Goal: Task Accomplishment & Management: Complete application form

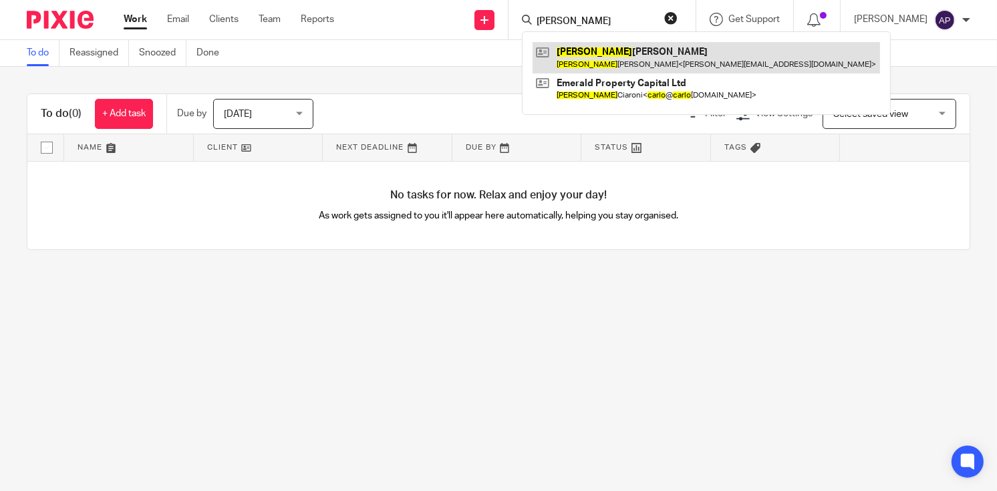
type input "carlos"
click at [654, 51] on link at bounding box center [706, 57] width 347 height 31
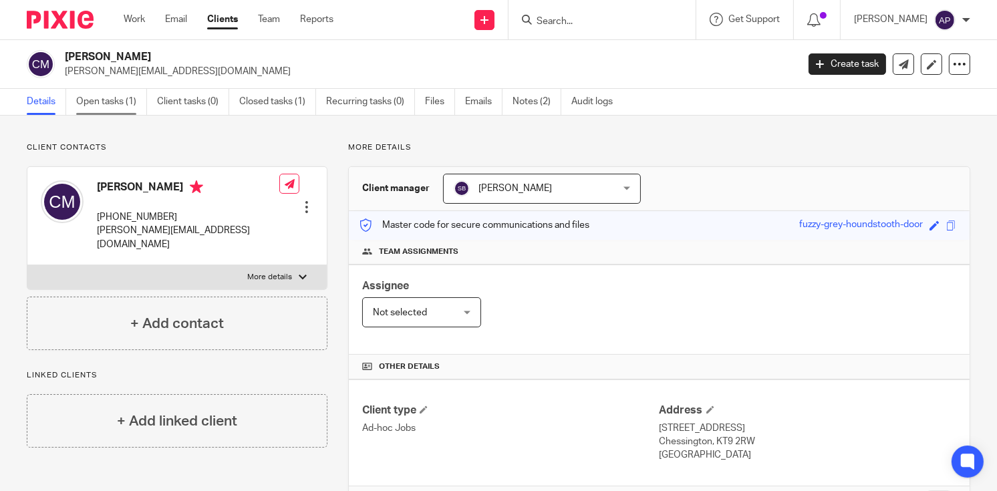
click at [107, 103] on link "Open tasks (1)" at bounding box center [111, 102] width 71 height 26
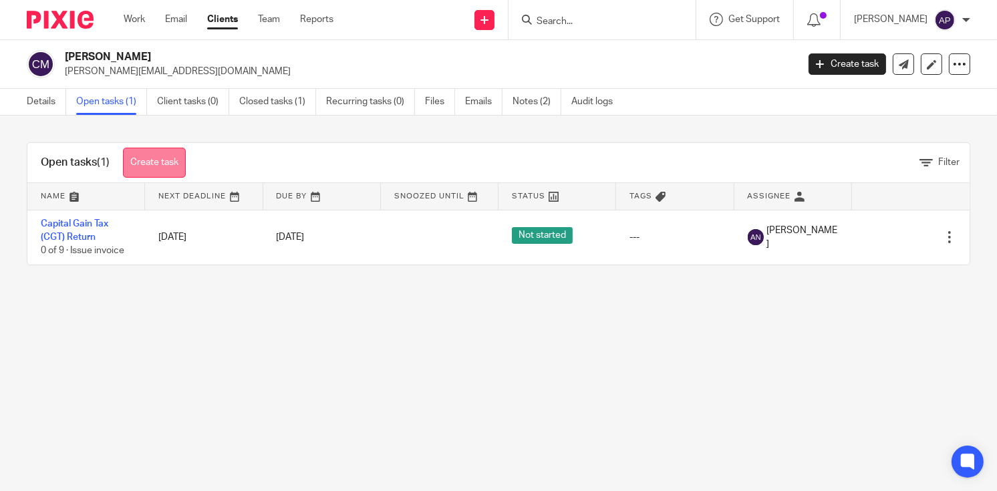
click at [160, 160] on link "Create task" at bounding box center [154, 163] width 63 height 30
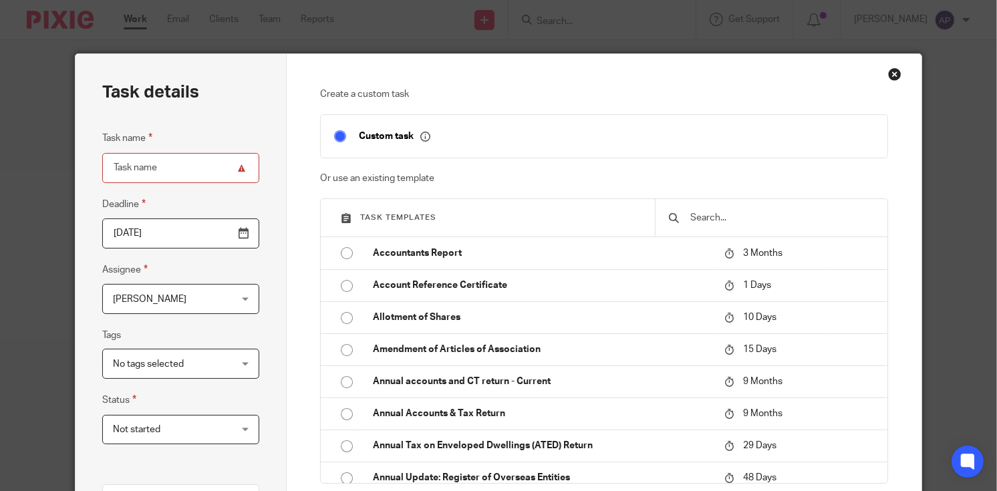
click at [704, 218] on input "text" at bounding box center [781, 217] width 185 height 15
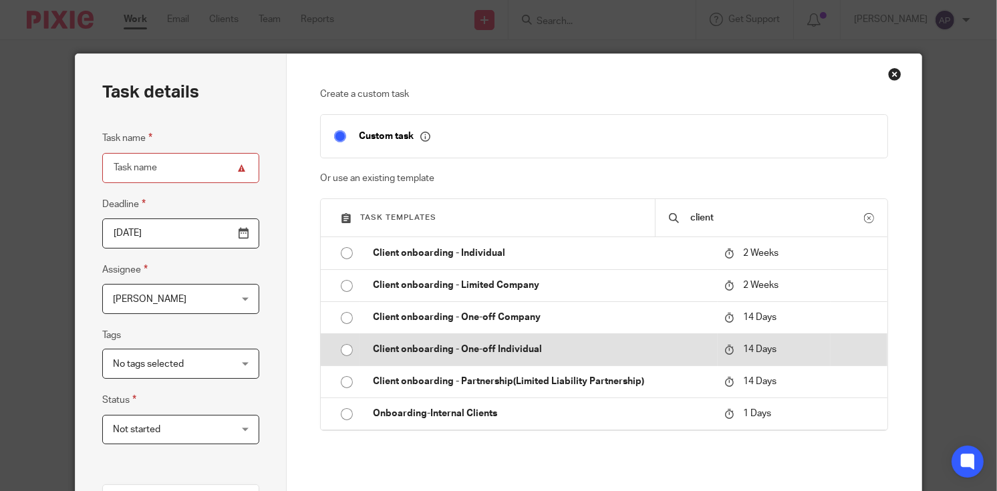
type input "client"
click at [339, 352] on input "radio" at bounding box center [346, 349] width 25 height 25
type input "2025-10-29"
type input "Client onboarding - One-off Individual"
checkbox input "false"
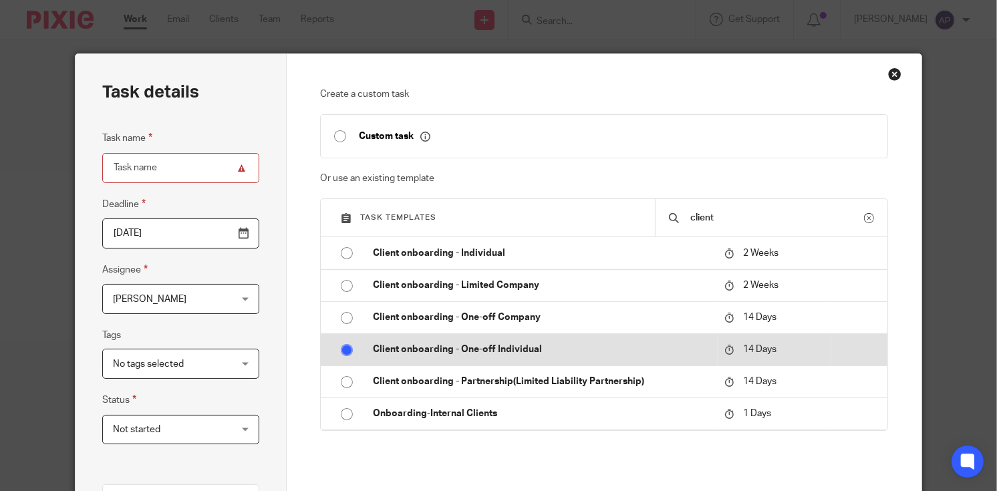
radio input "false"
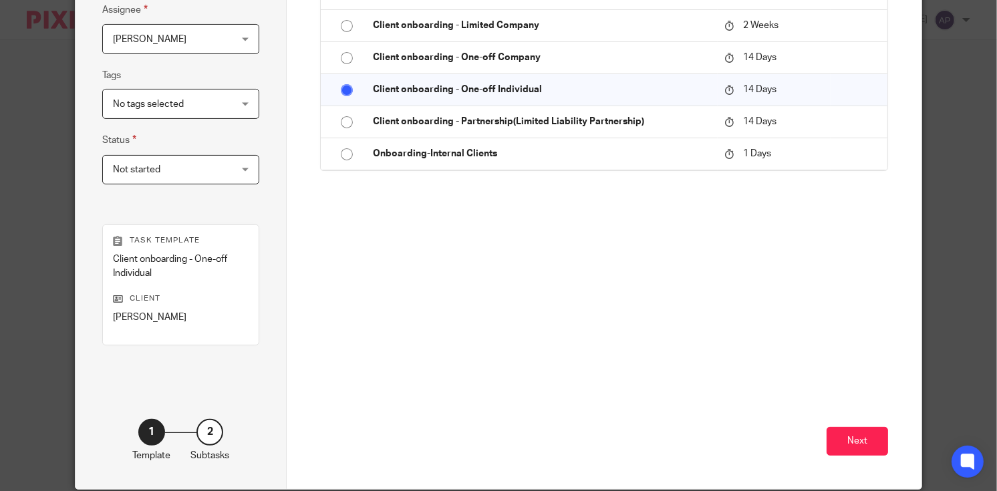
scroll to position [311, 0]
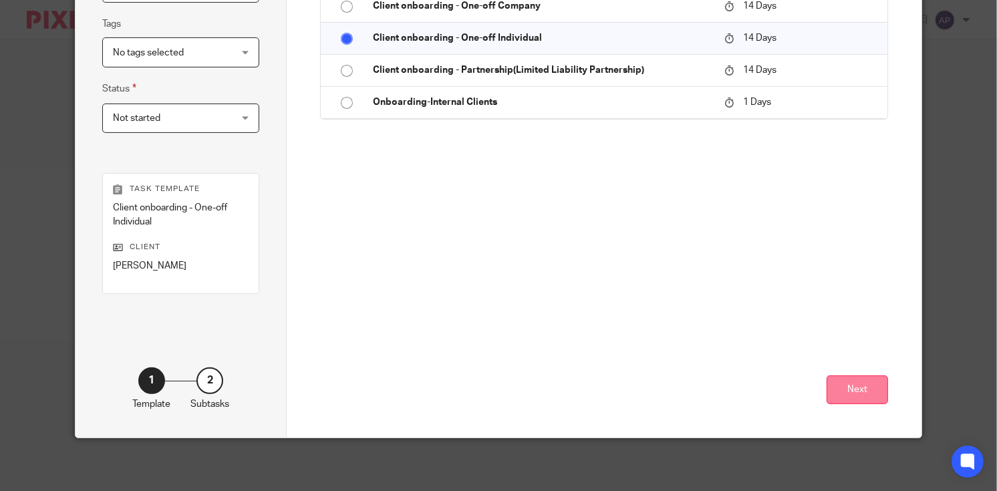
click at [847, 392] on button "Next" at bounding box center [856, 389] width 61 height 29
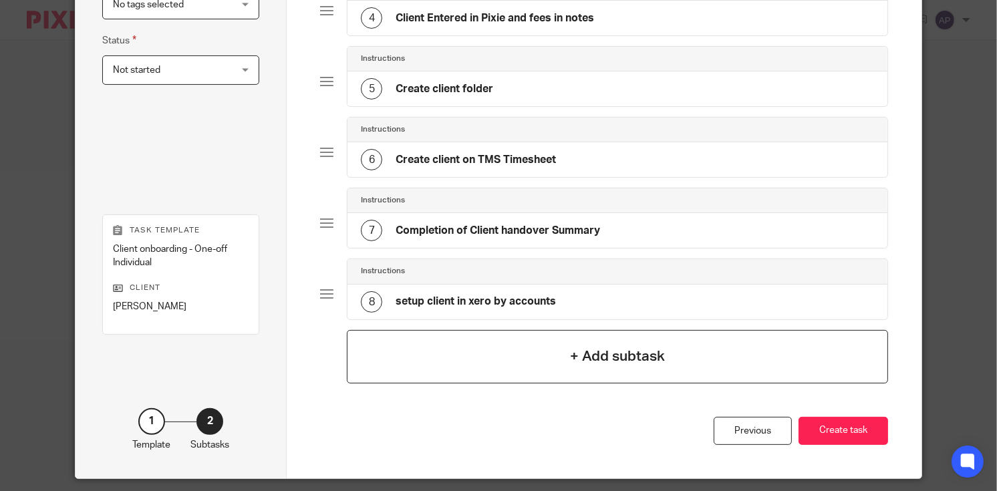
scroll to position [396, 0]
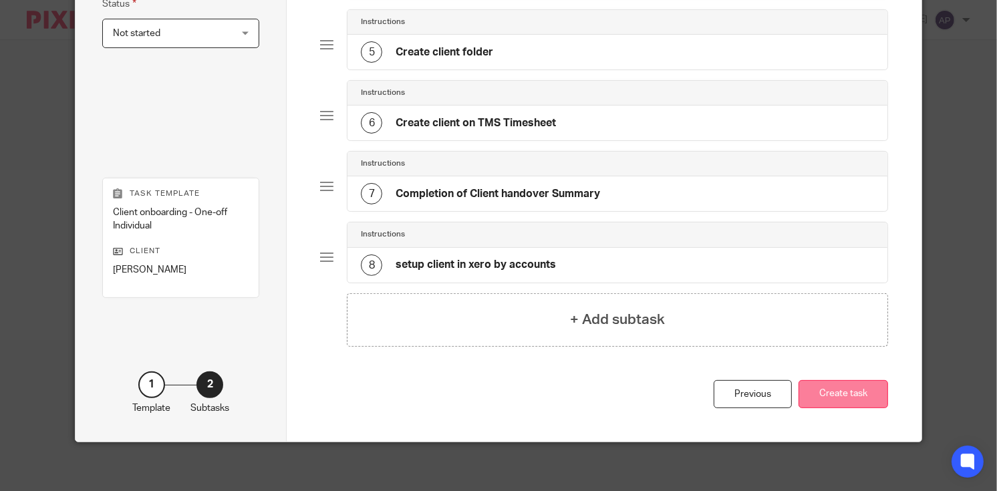
click at [829, 388] on button "Create task" at bounding box center [843, 394] width 90 height 29
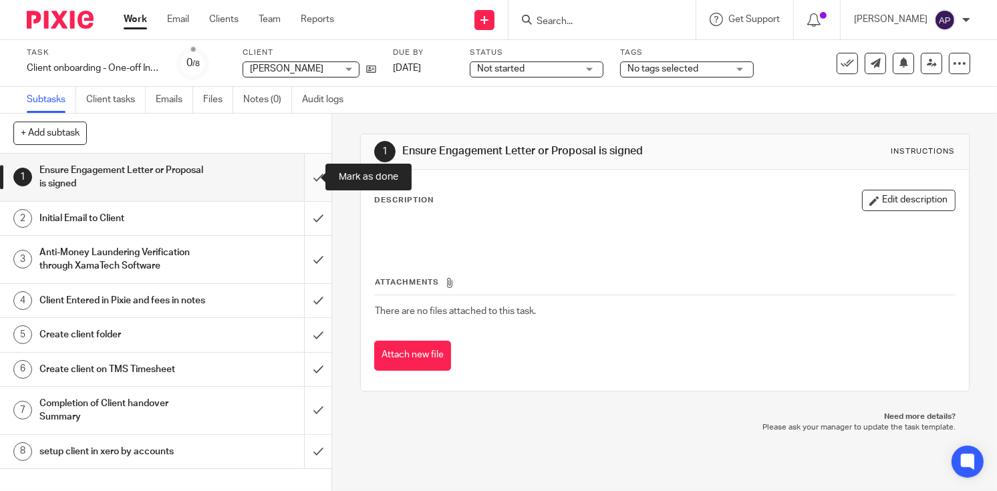
click at [305, 175] on input "submit" at bounding box center [165, 177] width 331 height 47
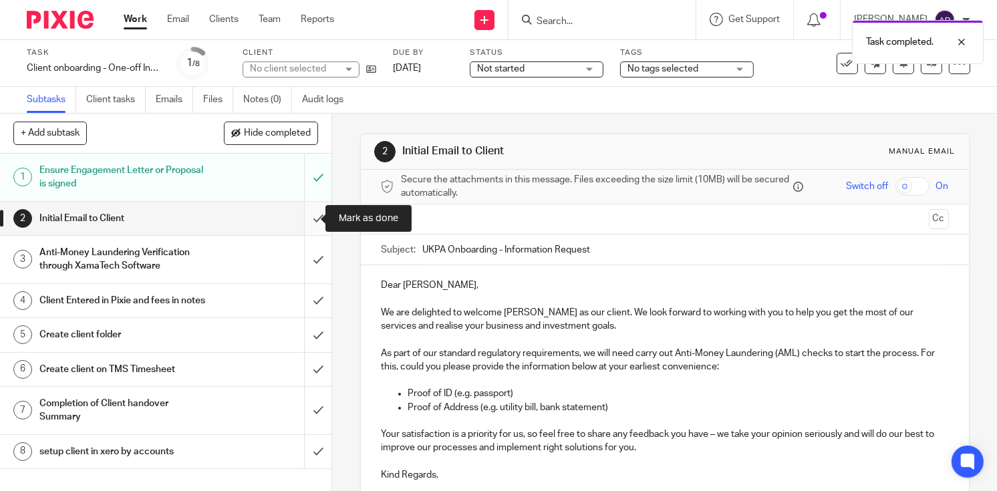
click at [303, 220] on input "submit" at bounding box center [165, 218] width 331 height 33
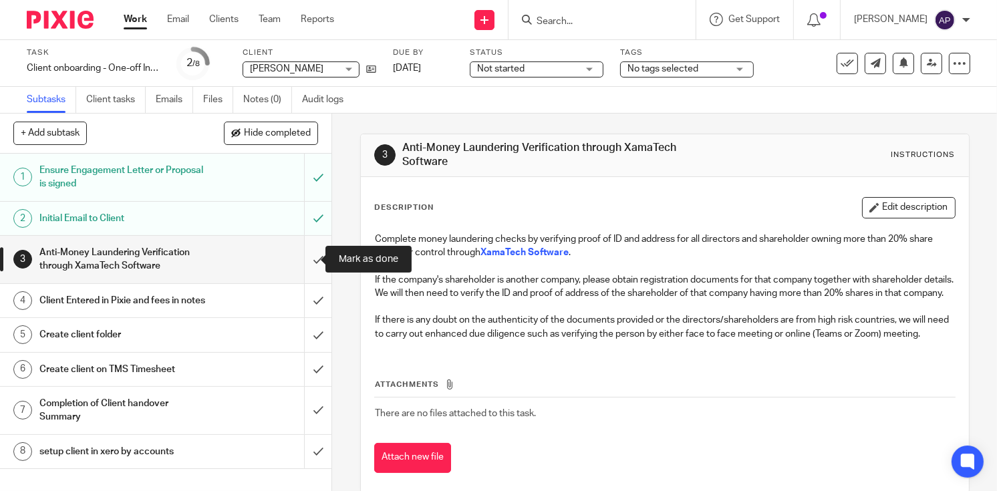
click at [302, 262] on input "submit" at bounding box center [165, 259] width 331 height 47
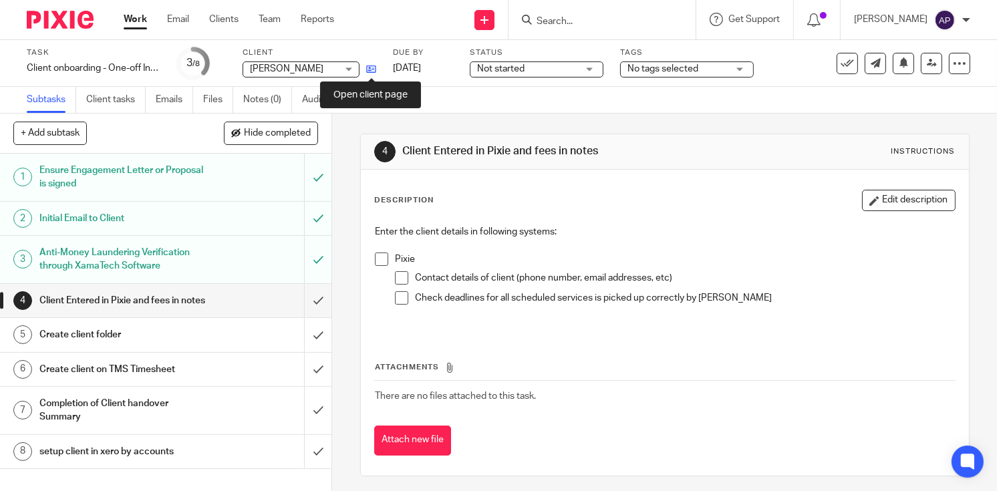
click at [367, 69] on icon at bounding box center [371, 69] width 10 height 10
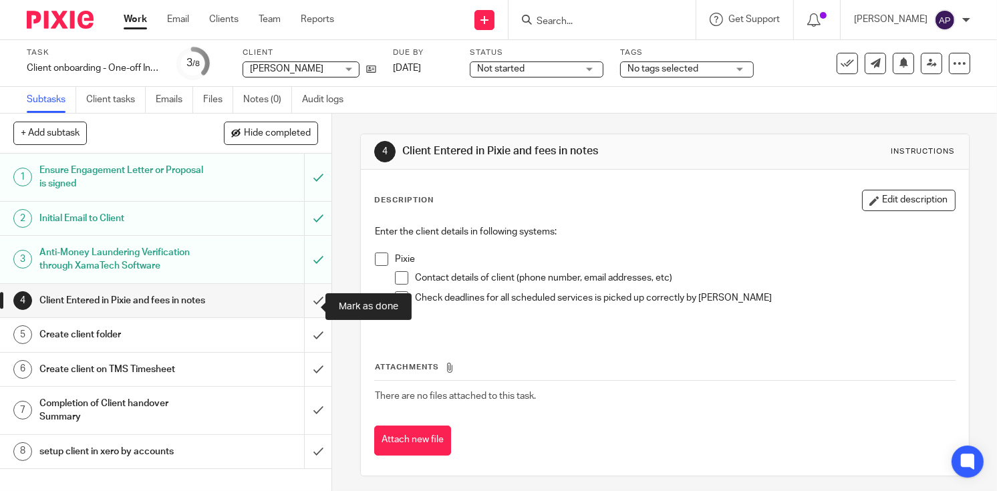
click at [301, 310] on input "submit" at bounding box center [165, 300] width 331 height 33
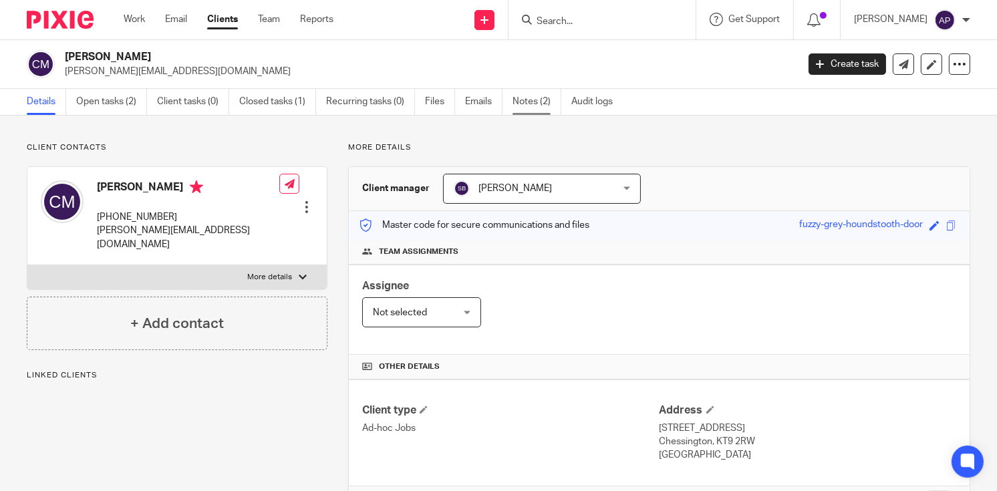
click at [522, 98] on link "Notes (2)" at bounding box center [536, 102] width 49 height 26
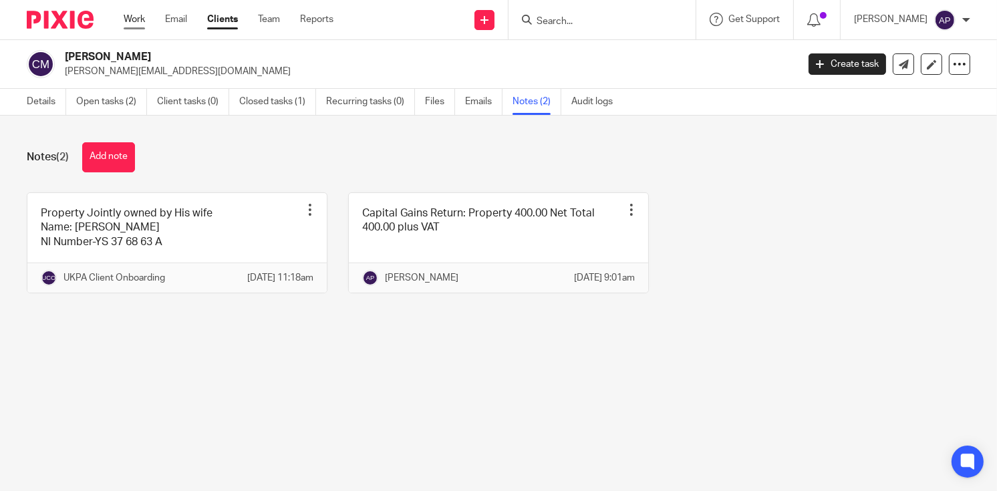
click at [136, 25] on link "Work" at bounding box center [134, 19] width 21 height 13
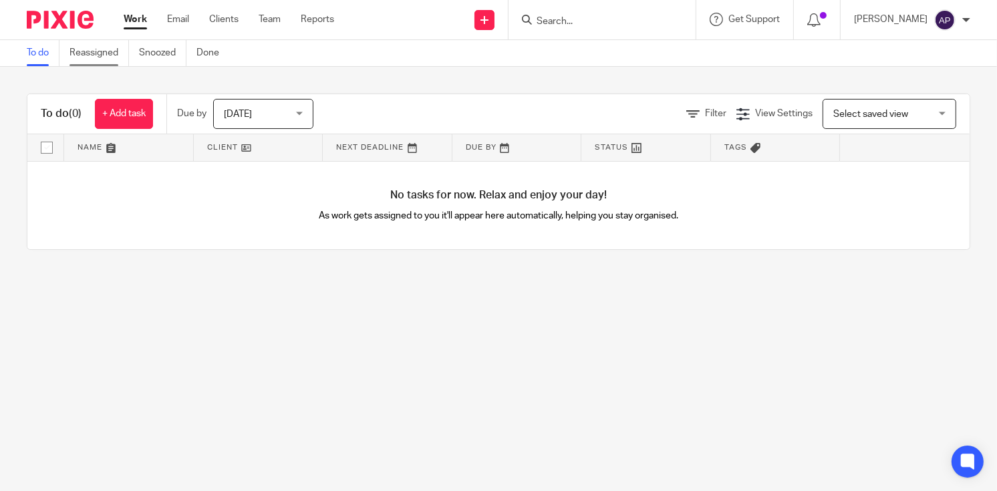
click at [113, 53] on link "Reassigned" at bounding box center [98, 53] width 59 height 26
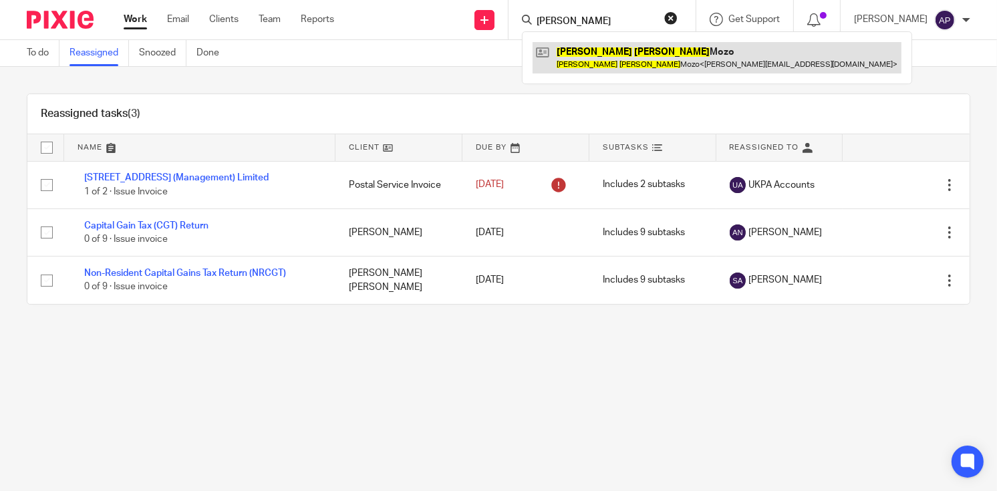
type input "[PERSON_NAME]"
click at [627, 55] on link at bounding box center [717, 57] width 369 height 31
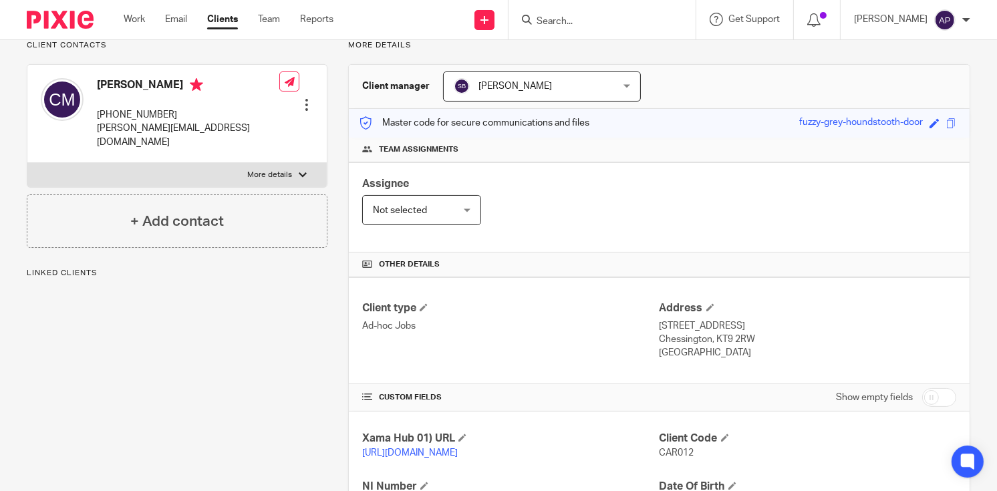
scroll to position [200, 0]
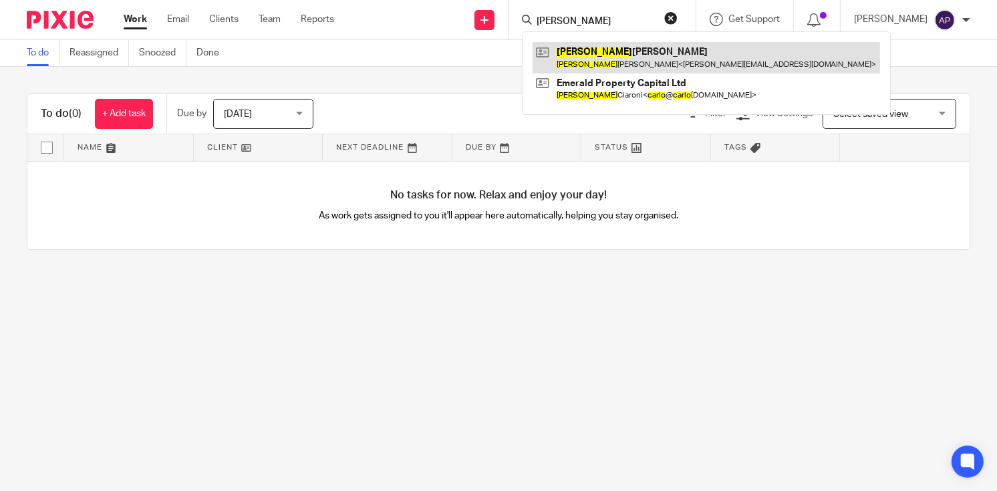
type input "carlos"
click link
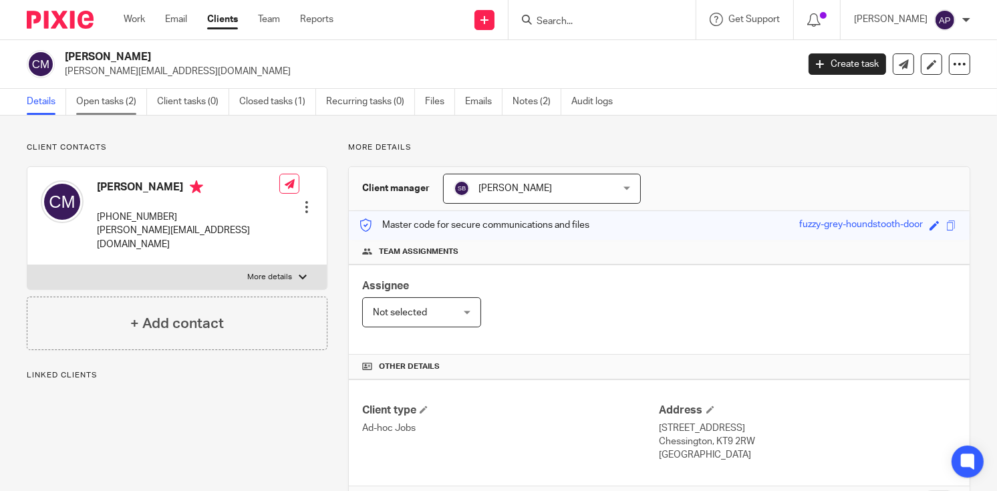
click at [110, 104] on link "Open tasks (2)" at bounding box center [111, 102] width 71 height 26
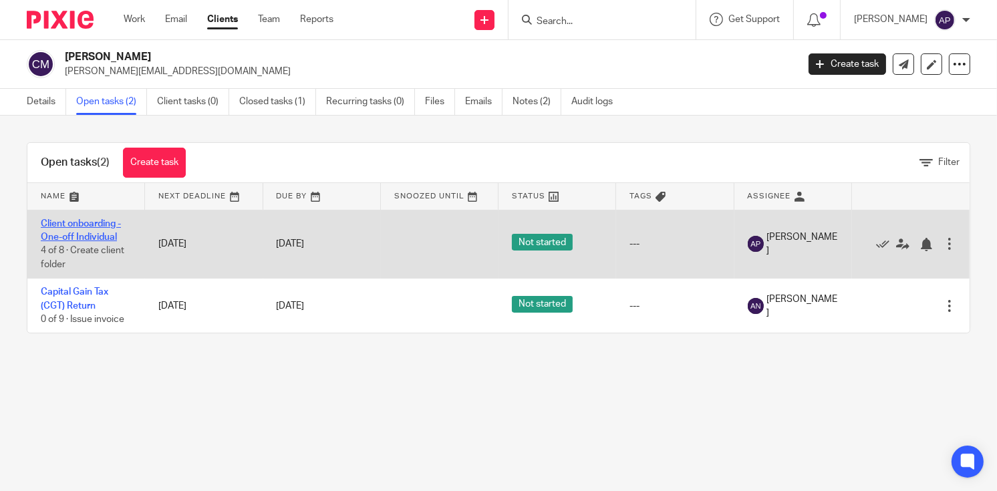
click at [70, 221] on link "Client onboarding - One-off Individual" at bounding box center [81, 230] width 80 height 23
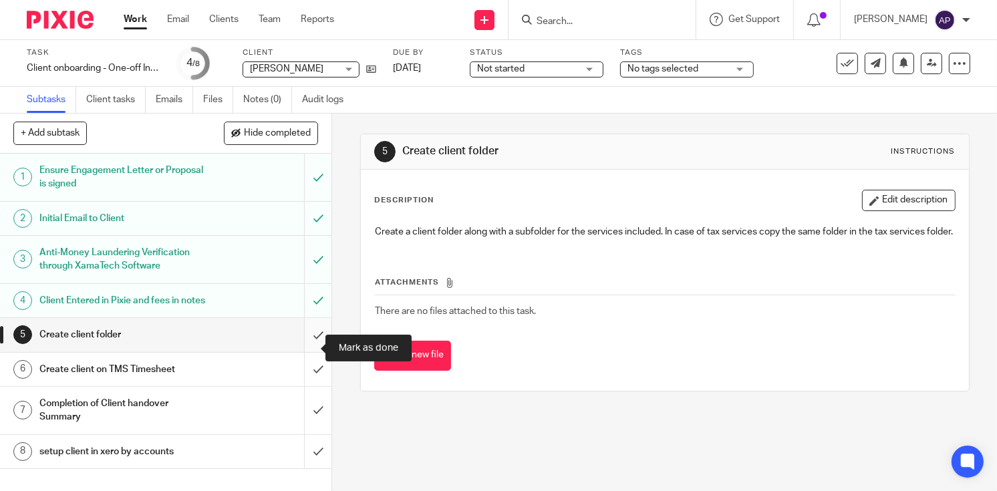
drag, startPoint x: 305, startPoint y: 343, endPoint x: 301, endPoint y: 349, distance: 7.2
click at [301, 349] on input "submit" at bounding box center [165, 334] width 331 height 33
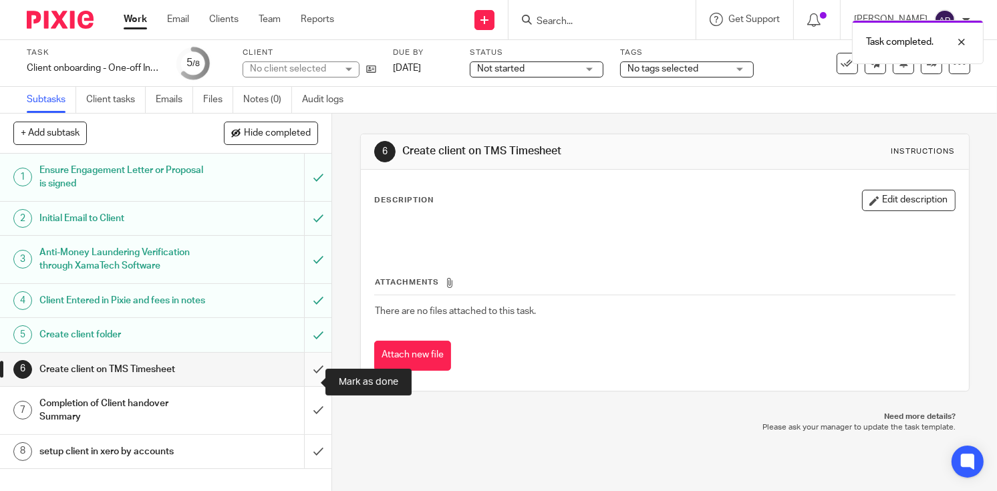
click at [302, 382] on input "submit" at bounding box center [165, 369] width 331 height 33
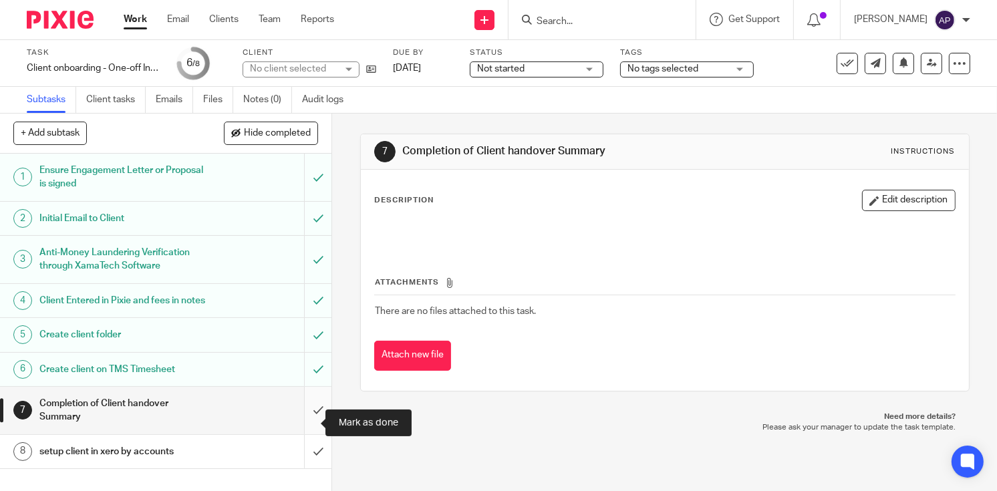
click at [298, 420] on input "submit" at bounding box center [165, 410] width 331 height 47
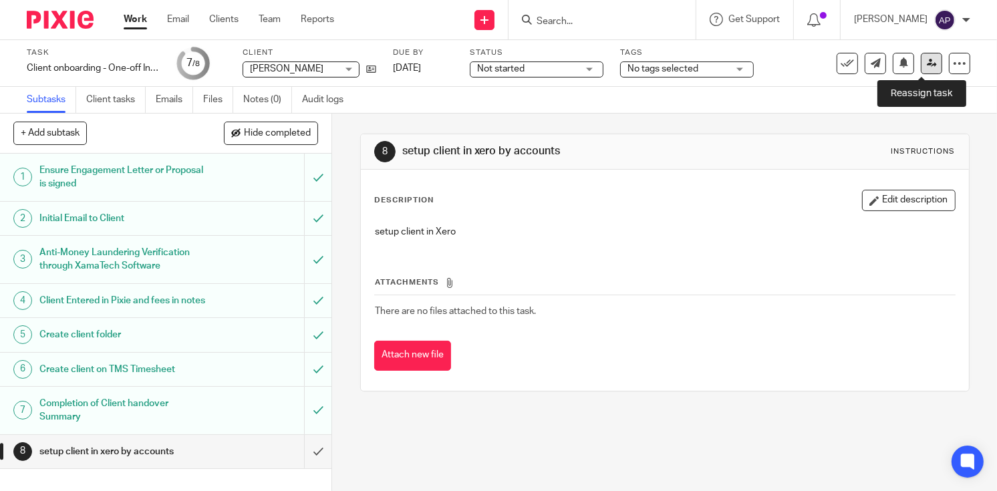
click at [922, 55] on link at bounding box center [931, 63] width 21 height 21
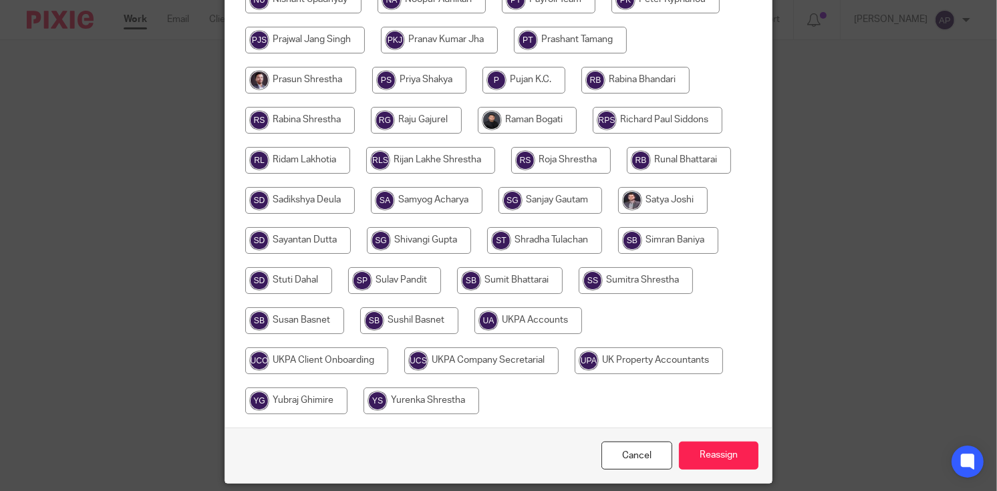
scroll to position [792, 0]
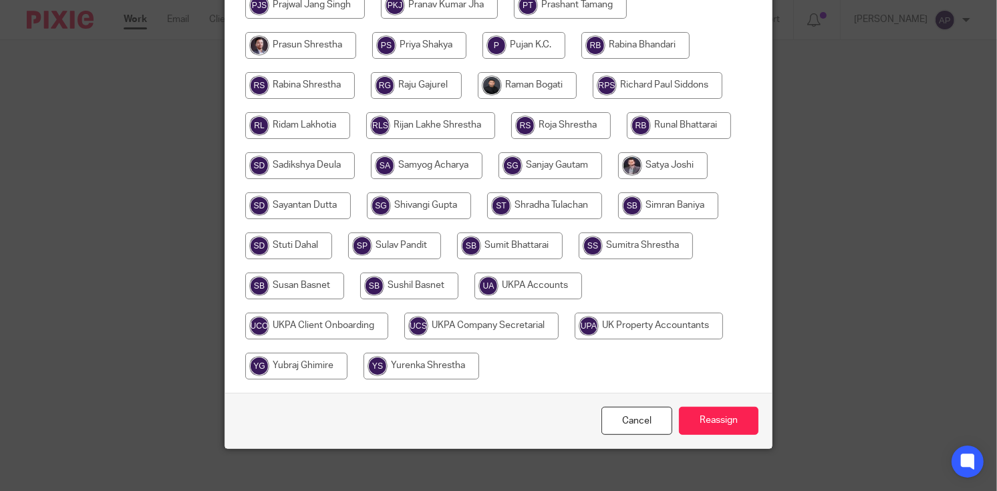
click at [540, 277] on input "radio" at bounding box center [528, 286] width 108 height 27
radio input "true"
click at [725, 422] on input "Reassign" at bounding box center [719, 421] width 80 height 29
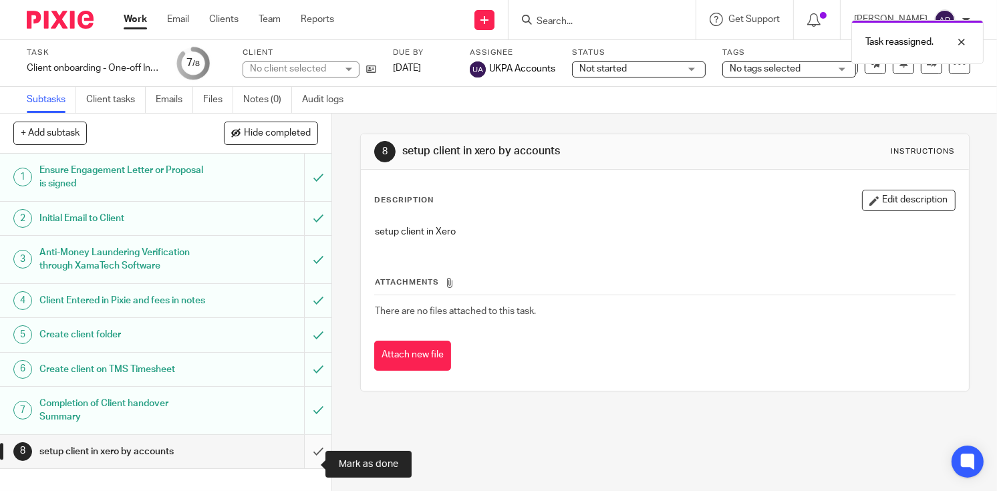
click at [309, 454] on input "submit" at bounding box center [165, 451] width 331 height 33
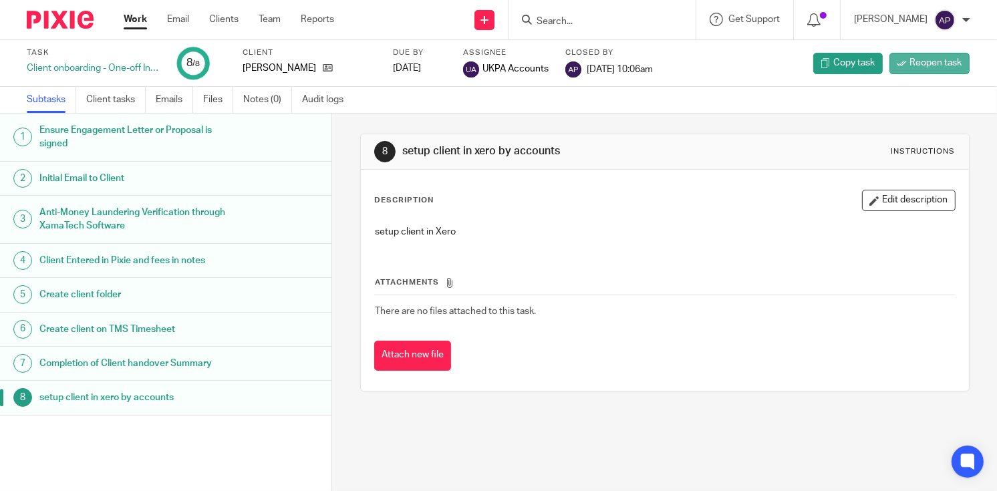
click at [913, 67] on span "Reopen task" at bounding box center [936, 62] width 52 height 13
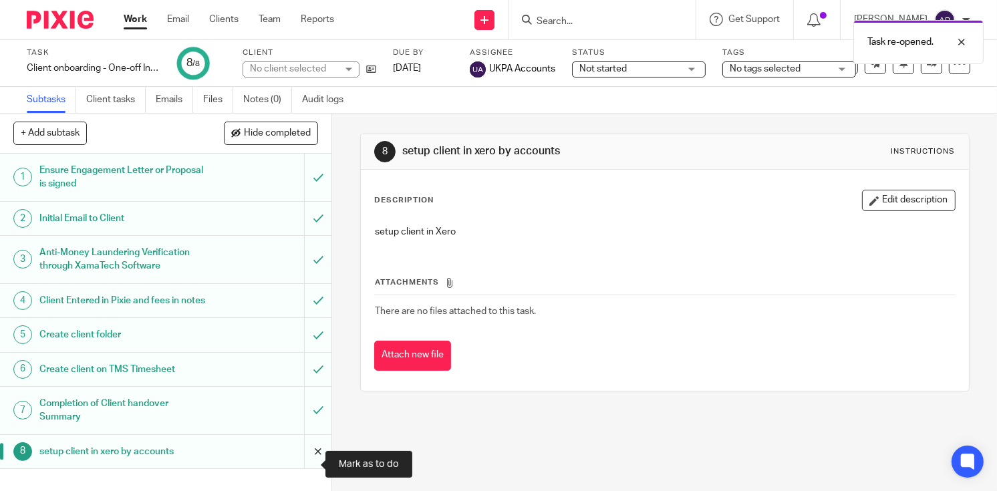
click at [303, 462] on input "submit" at bounding box center [165, 451] width 331 height 33
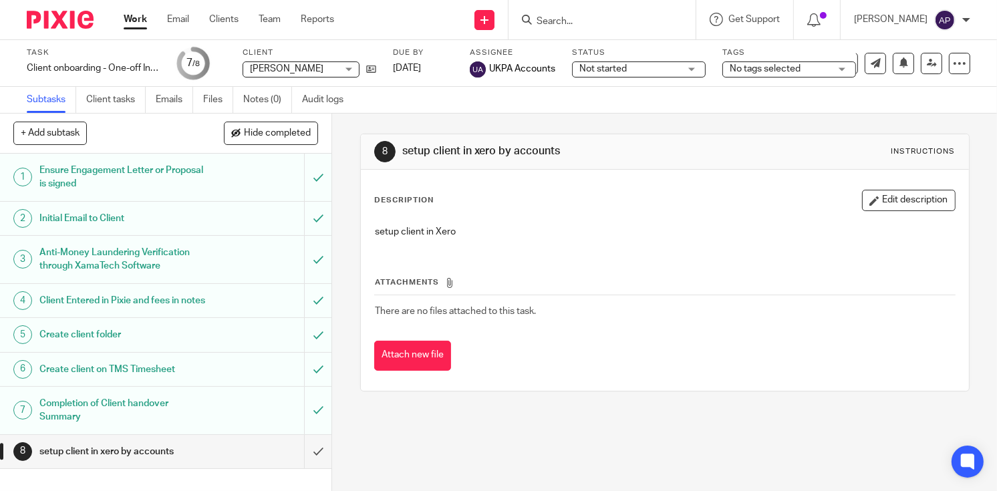
click at [571, 19] on input "Search" at bounding box center [595, 22] width 120 height 12
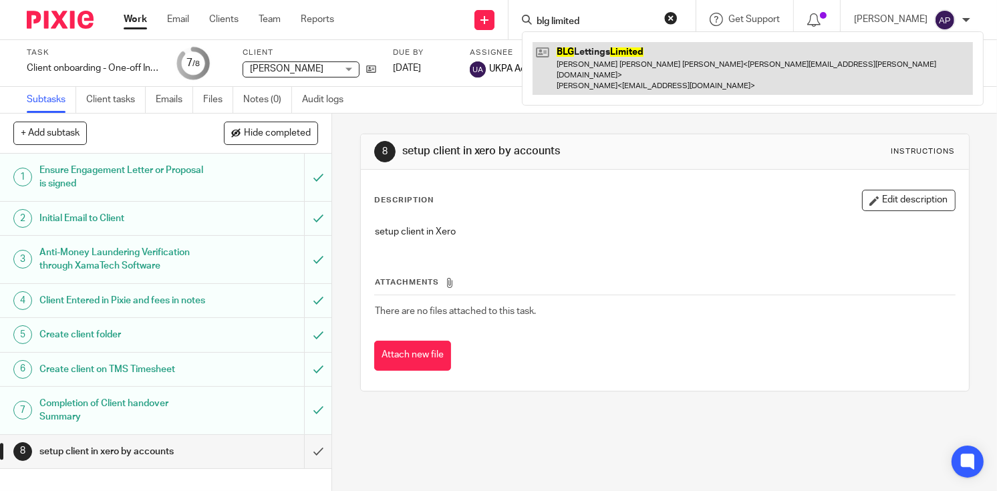
type input "blg limited"
click at [626, 56] on link at bounding box center [753, 68] width 440 height 53
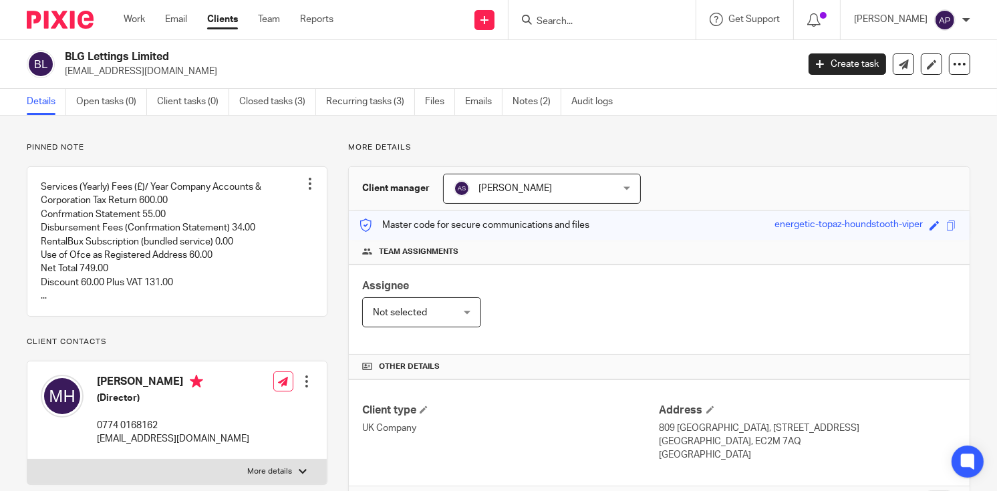
click at [198, 47] on div "BLG Lettings Limited blg.lettings@gmail.com Create task Update from Companies H…" at bounding box center [498, 64] width 997 height 49
click at [571, 26] on input "Search" at bounding box center [595, 22] width 120 height 12
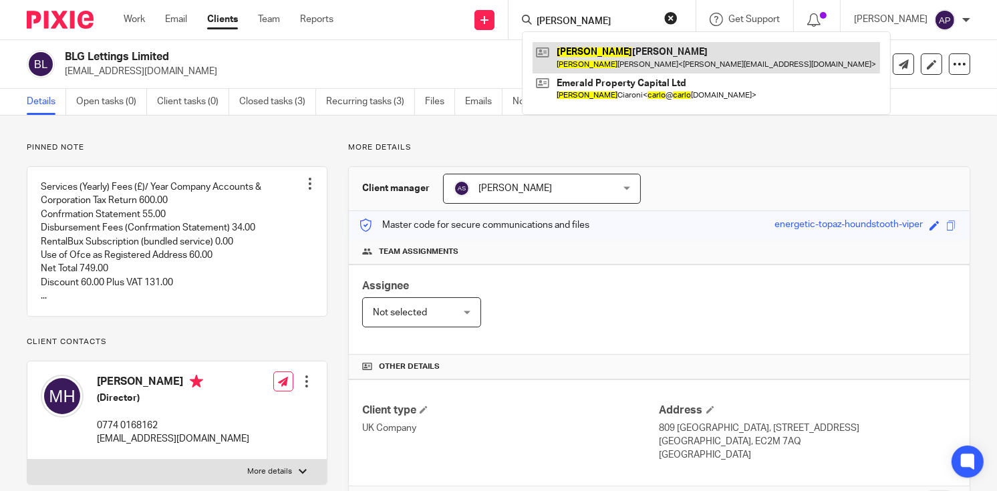
type input "carlos"
click at [649, 61] on link at bounding box center [706, 57] width 347 height 31
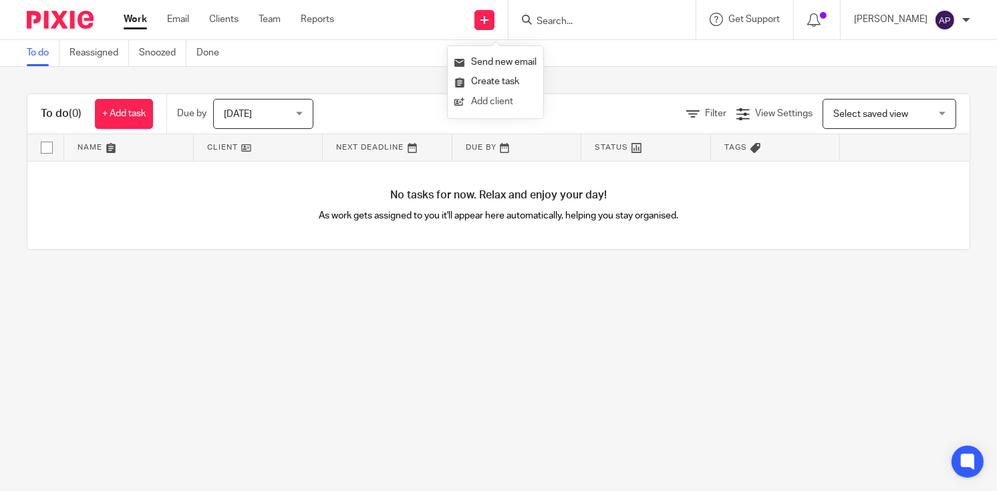
click at [496, 102] on link "Add client" at bounding box center [495, 101] width 82 height 19
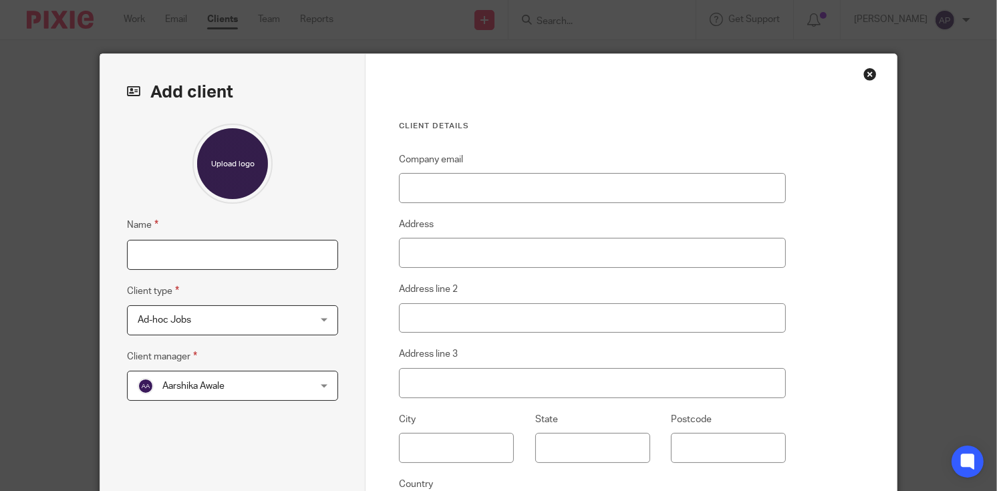
click at [164, 251] on input "Name" at bounding box center [232, 255] width 211 height 30
type input "Linda Joan Mozo"
click at [434, 178] on input "Company email" at bounding box center [592, 188] width 387 height 30
paste input "[PERSON_NAME][EMAIL_ADDRESS][DOMAIN_NAME]"
type input "[PERSON_NAME][EMAIL_ADDRESS][DOMAIN_NAME]"
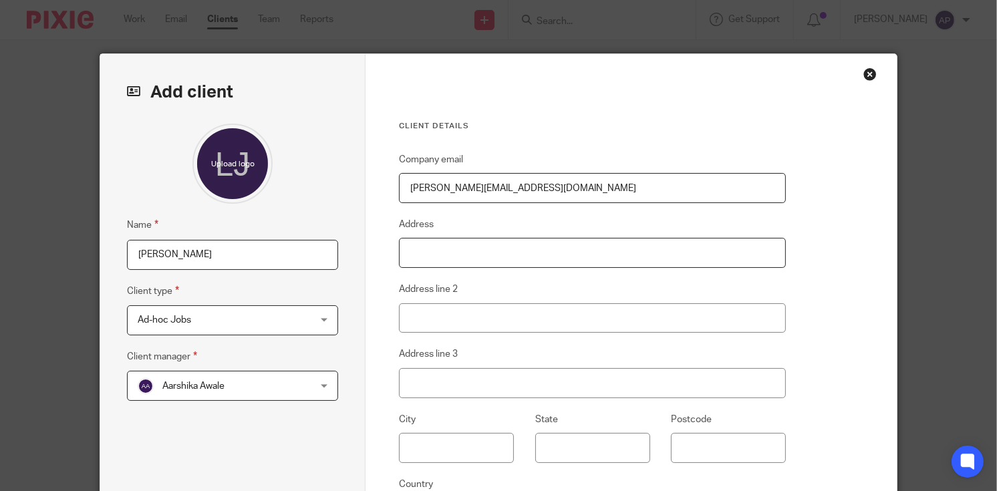
type input "17 Newlands Way"
type input "Chessington"
type input "Surrey"
type input "Chessington"
type input "KT9 2RW"
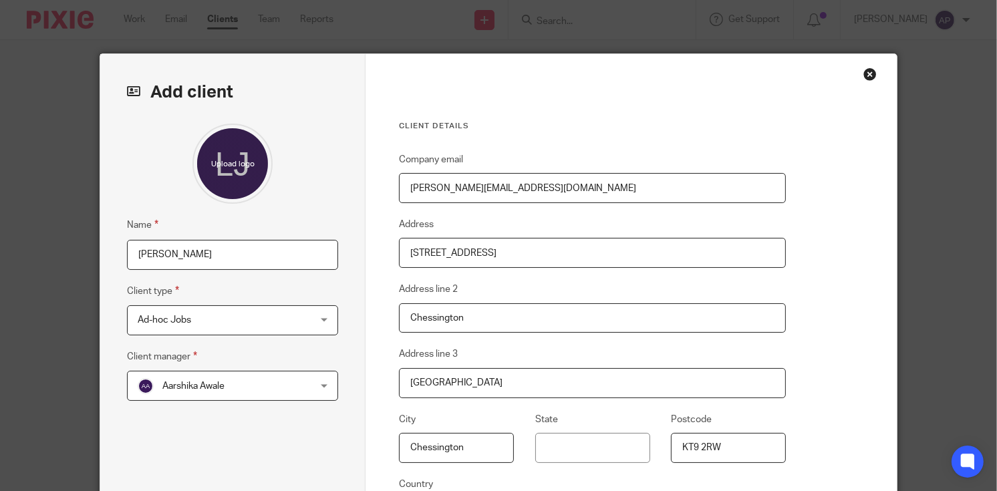
type input "United Kingdom"
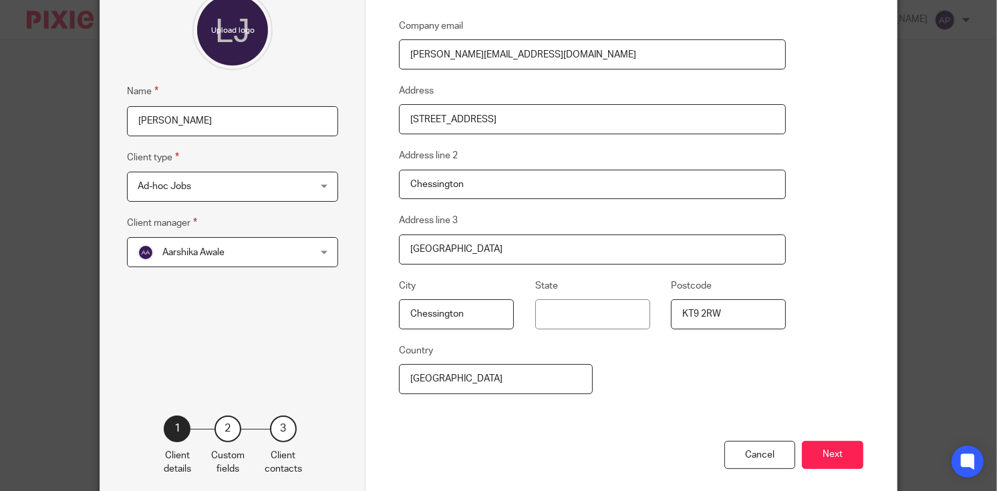
type input "[PERSON_NAME][EMAIL_ADDRESS][DOMAIN_NAME]"
click at [319, 251] on div "Aarshika Awale Aarshika Awale" at bounding box center [232, 252] width 211 height 30
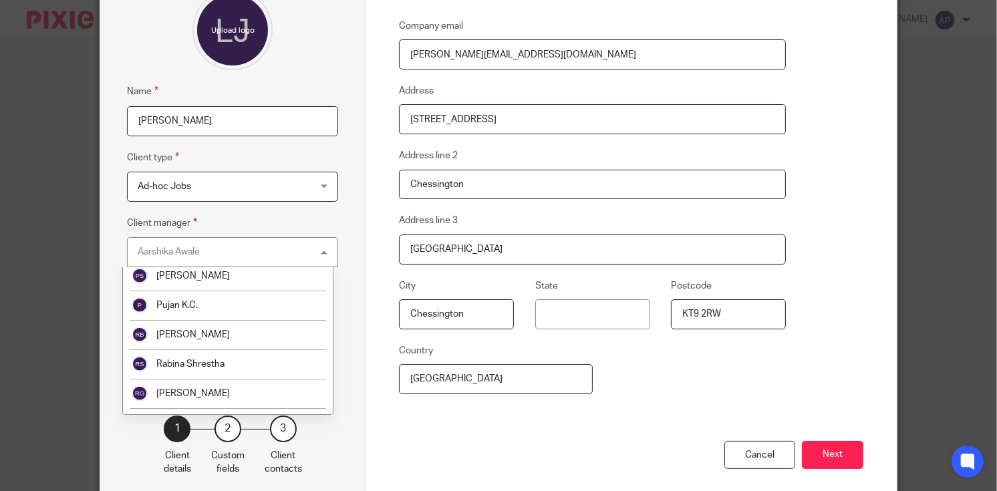
scroll to position [2469, 0]
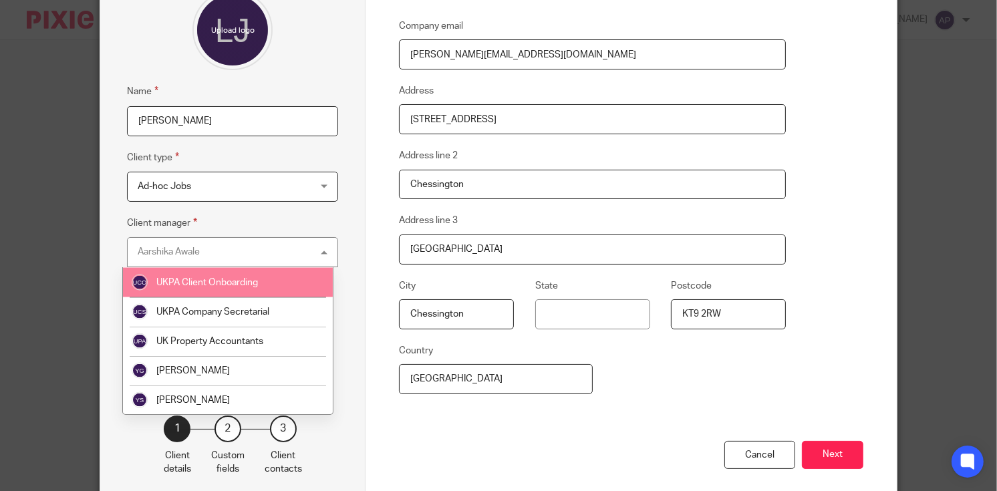
click at [228, 279] on span "UKPA Client Onboarding" at bounding box center [207, 282] width 102 height 9
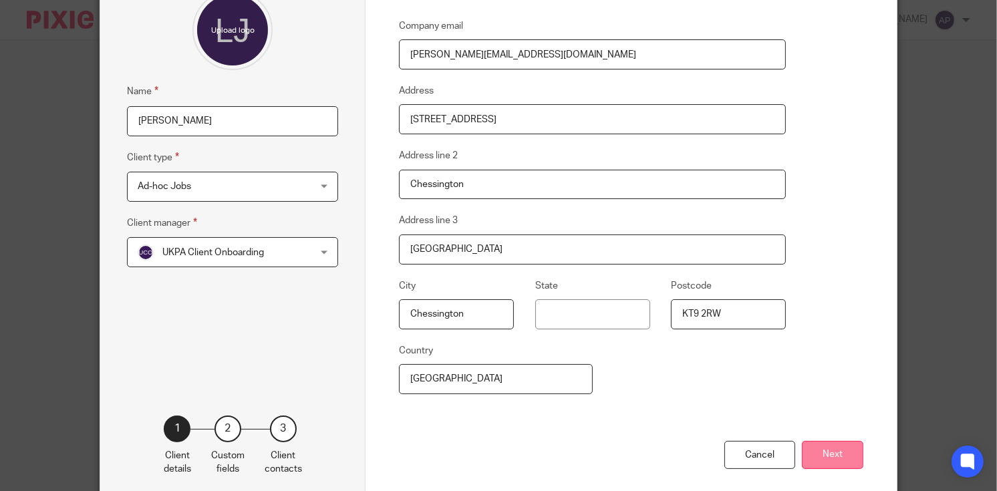
click at [808, 458] on button "Next" at bounding box center [832, 455] width 61 height 29
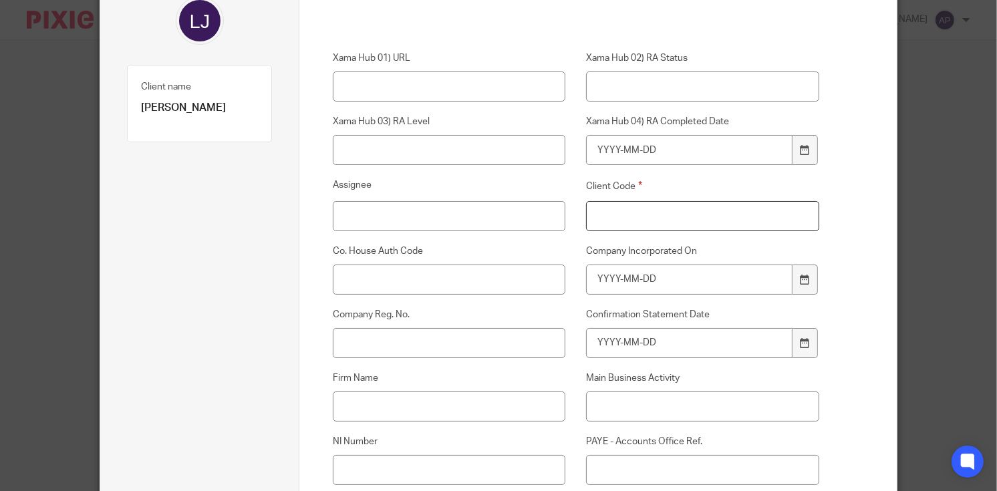
click at [654, 216] on input "Client Code" at bounding box center [702, 216] width 233 height 30
type input "000"
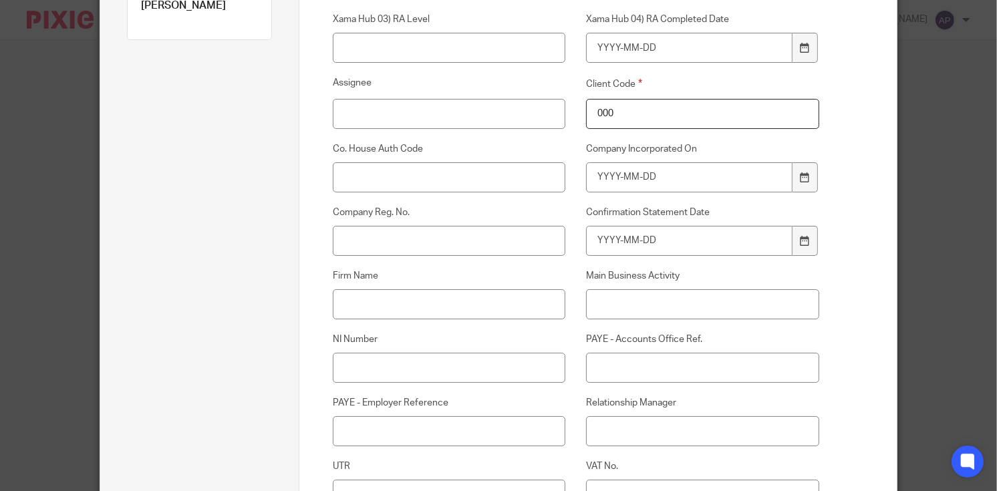
scroll to position [267, 0]
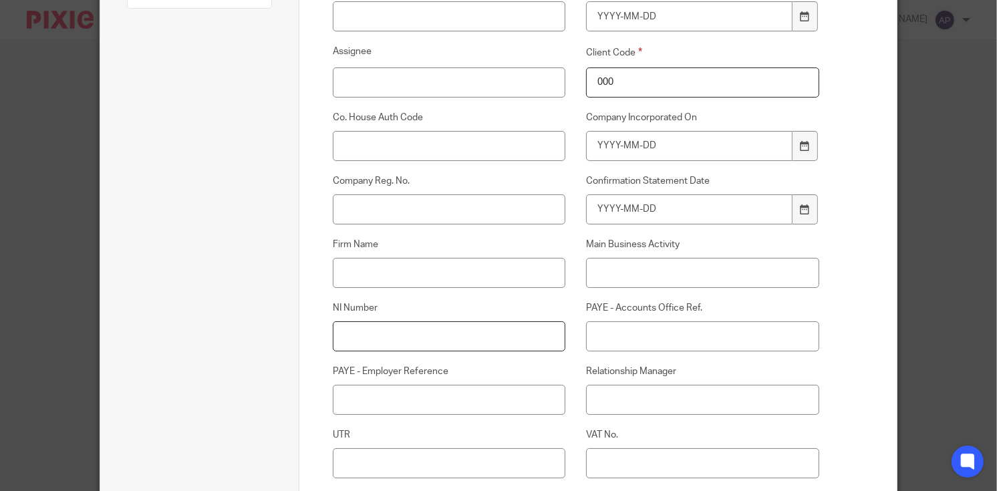
click at [359, 336] on input "NI Number" at bounding box center [449, 336] width 233 height 30
paste input "YS 37 68 63 A"
type input "YS 37 68 63 A"
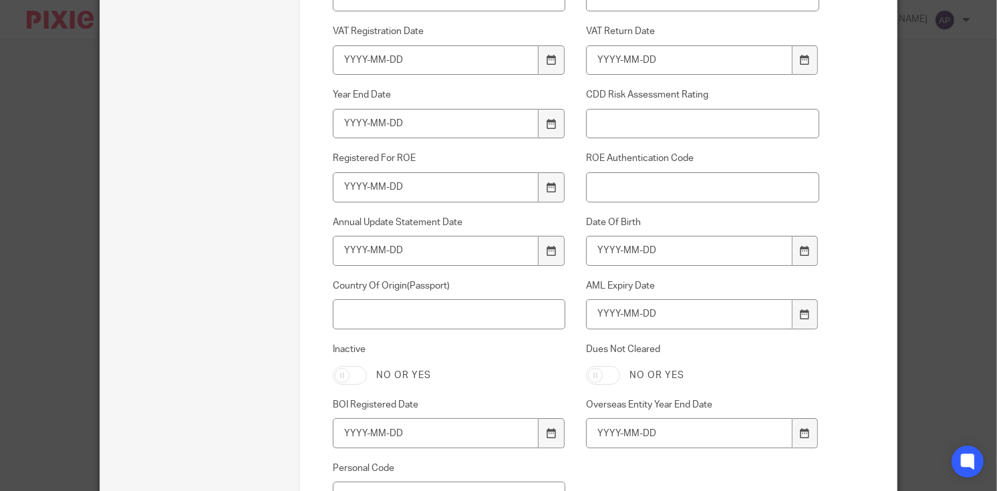
scroll to position [735, 0]
click at [800, 247] on icon at bounding box center [805, 250] width 10 height 10
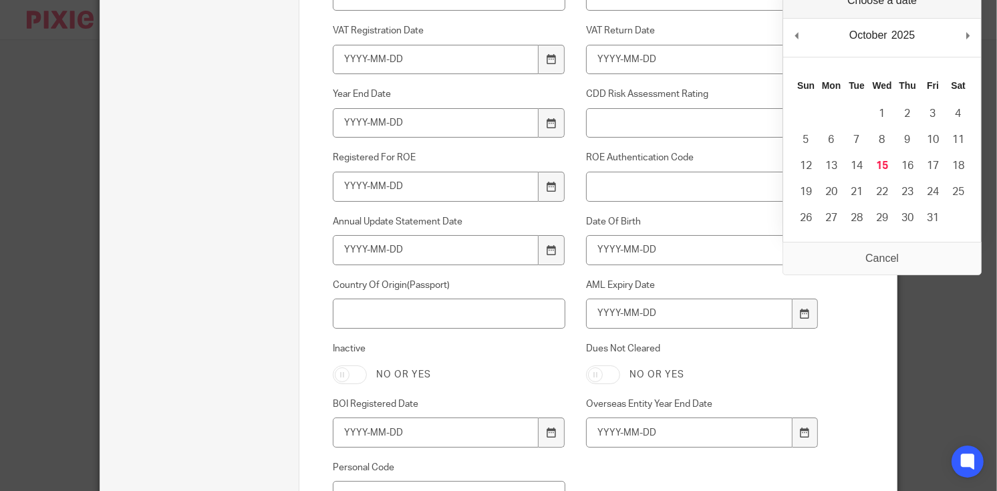
click at [897, 37] on div "2025 2015 2016 2017 2018 2019 2020 2021 2022 2023 2024 2025 2026 2027 2028 2029…" at bounding box center [903, 35] width 28 height 20
click at [596, 315] on input "AML Expiry Date" at bounding box center [689, 314] width 206 height 30
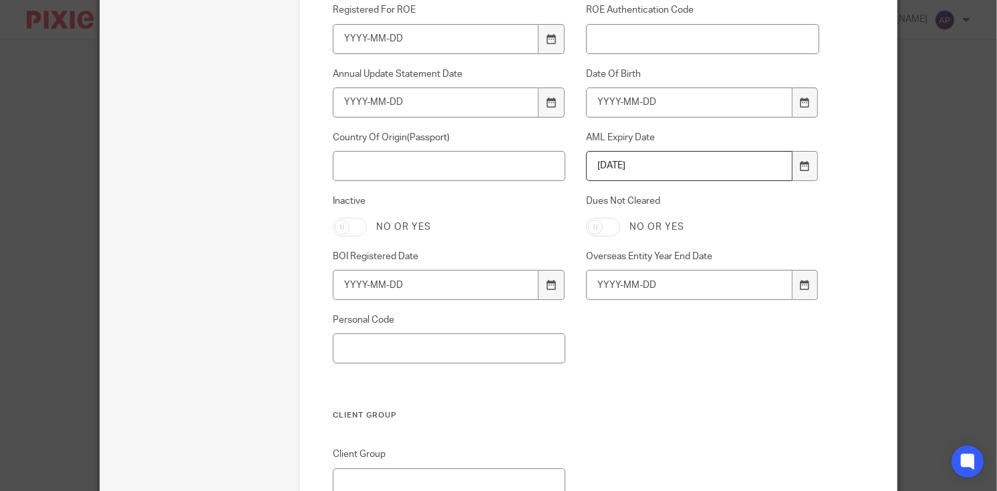
scroll to position [869, 0]
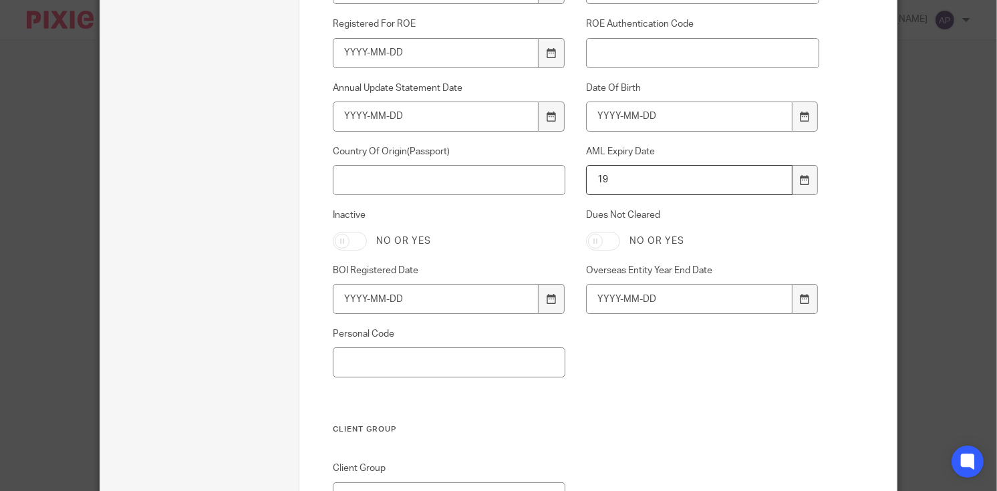
type input "1"
click at [594, 114] on input "Date Of Birth" at bounding box center [689, 117] width 206 height 30
type input "1952-07-28"
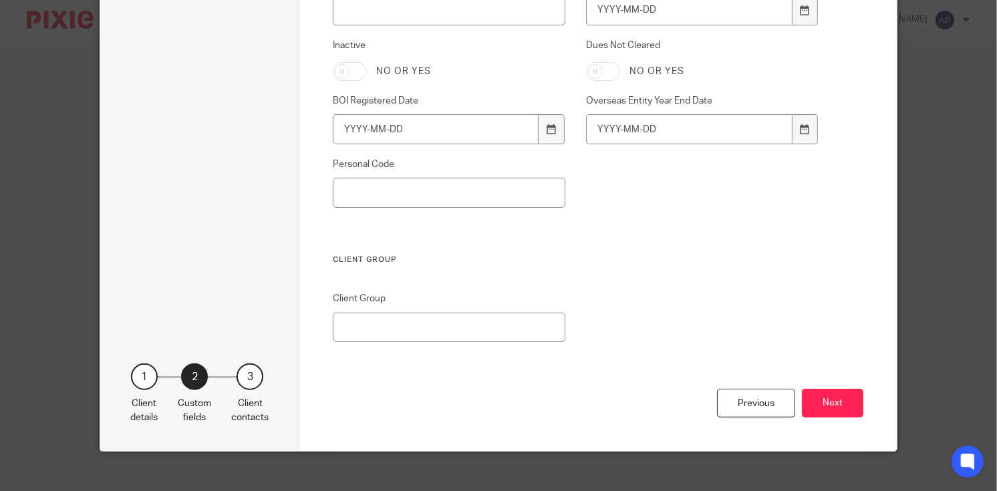
scroll to position [1052, 0]
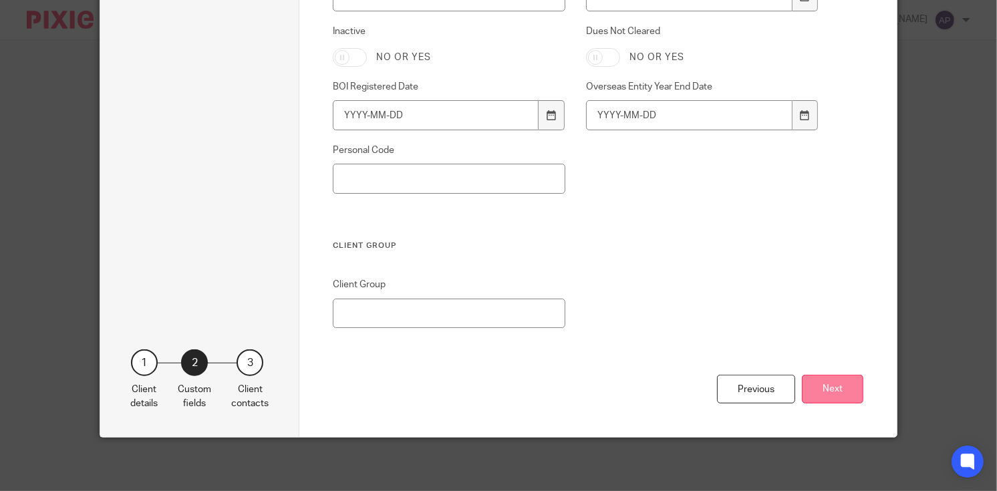
click at [824, 392] on button "Next" at bounding box center [832, 389] width 61 height 29
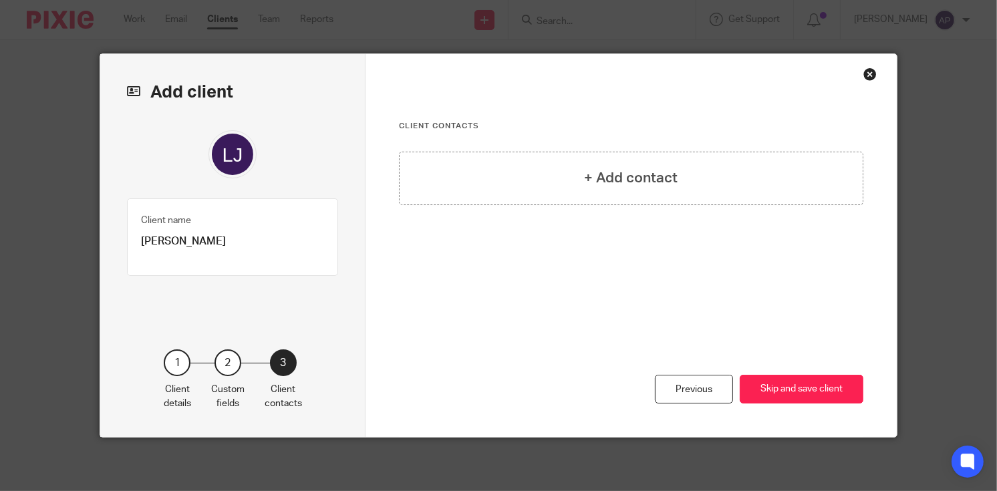
scroll to position [0, 0]
click at [585, 174] on h4 "+ Add contact" at bounding box center [632, 178] width 94 height 21
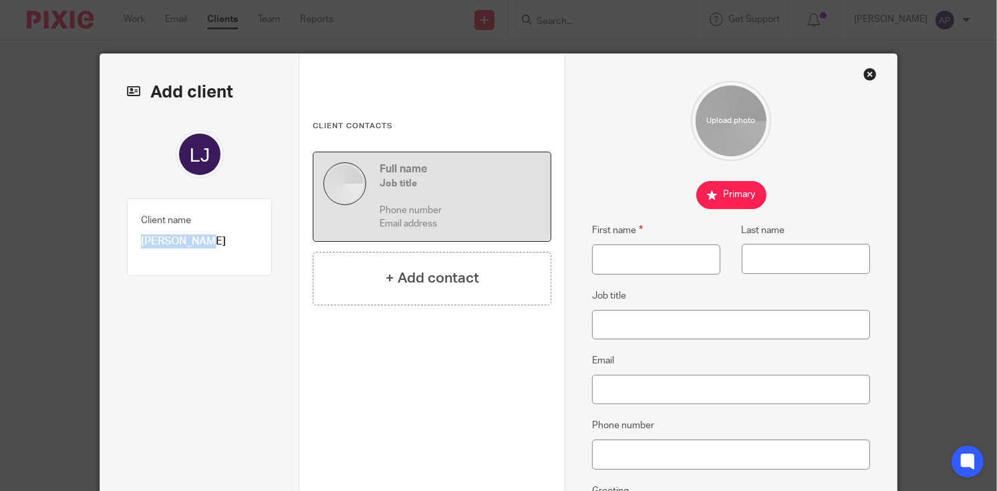
drag, startPoint x: 136, startPoint y: 243, endPoint x: 195, endPoint y: 243, distance: 59.5
click at [195, 243] on p "[PERSON_NAME]" at bounding box center [199, 242] width 117 height 14
copy p "Linda Joan"
click at [610, 259] on input "First name" at bounding box center [656, 260] width 128 height 30
paste input "Linda Joan"
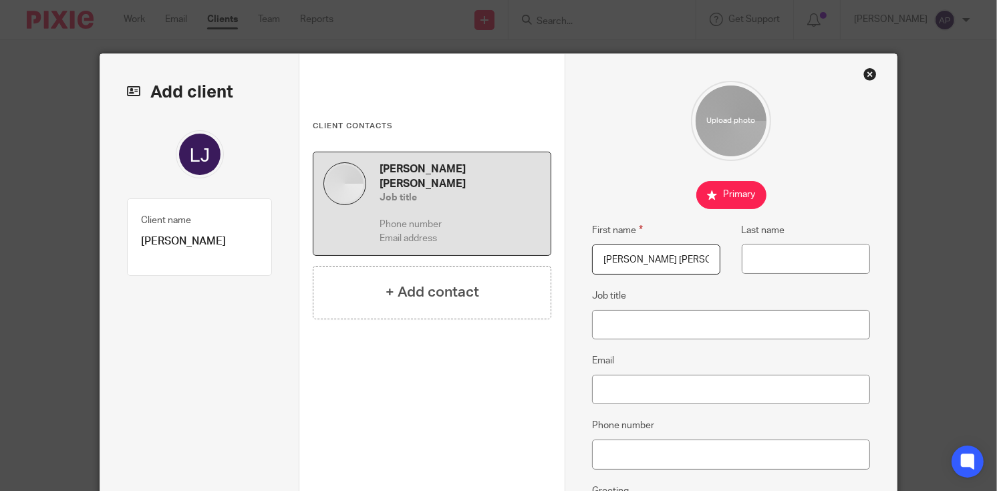
type input "Linda Joan"
click at [206, 237] on p "[PERSON_NAME]" at bounding box center [199, 242] width 117 height 14
copy p "Mozo"
click at [754, 261] on input "Last name" at bounding box center [806, 259] width 128 height 30
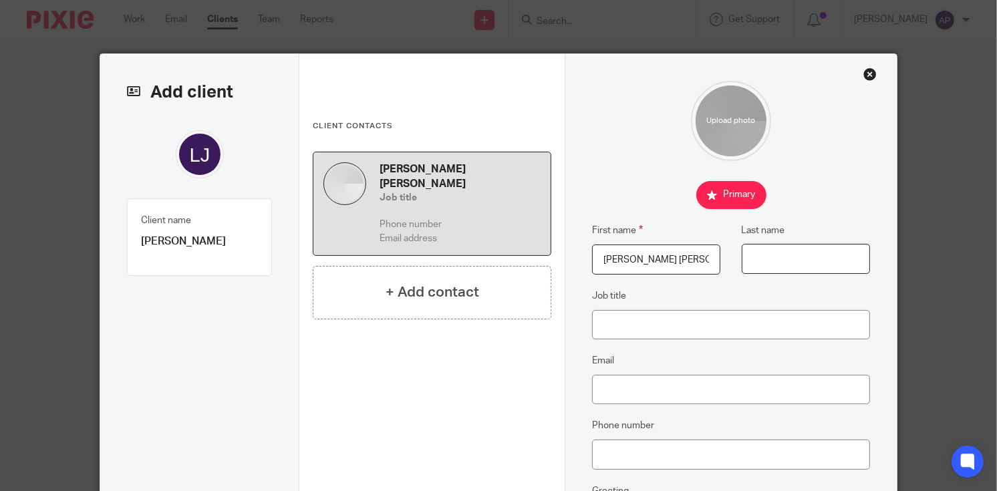
paste input "Mozo"
type input "Mozo"
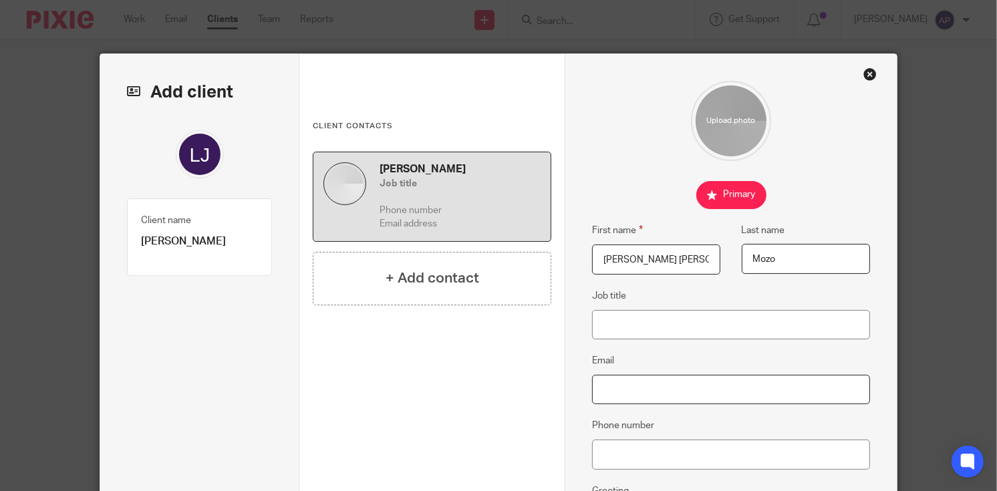
type input "[PERSON_NAME][EMAIL_ADDRESS][DOMAIN_NAME]"
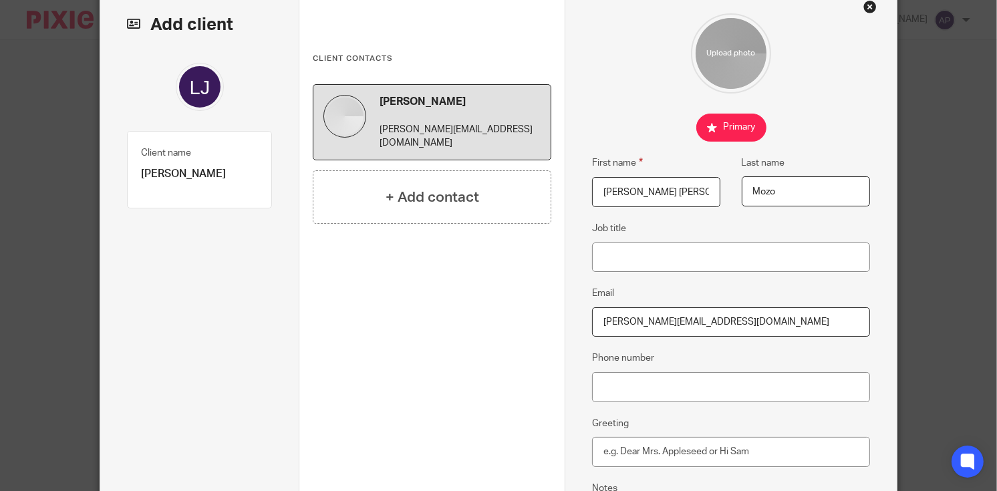
scroll to position [134, 0]
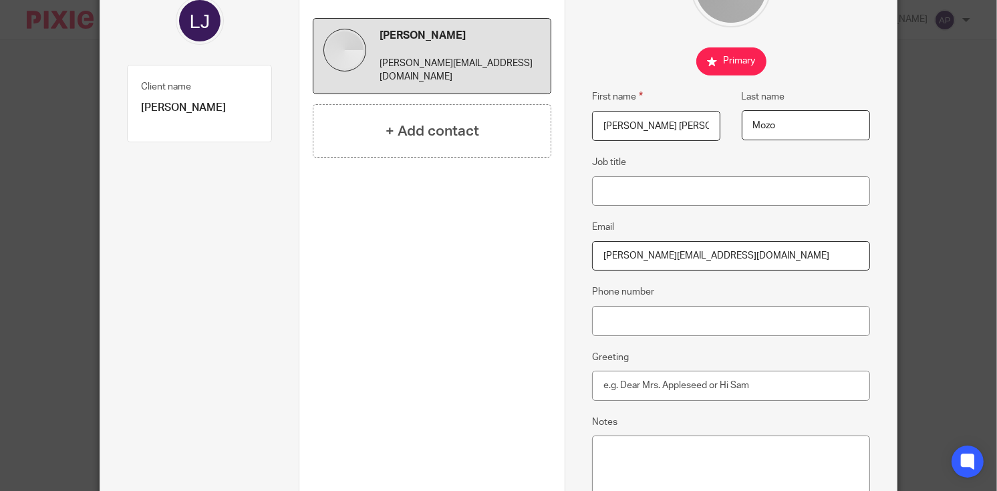
type input "Mozo"
click at [641, 323] on input "Phone number" at bounding box center [730, 321] width 277 height 30
paste input "+44 7549936642"
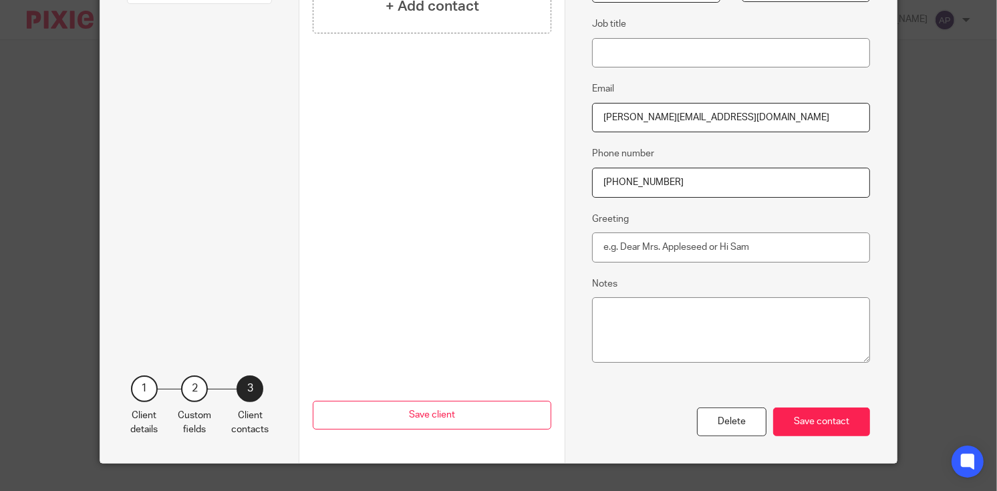
scroll to position [298, 0]
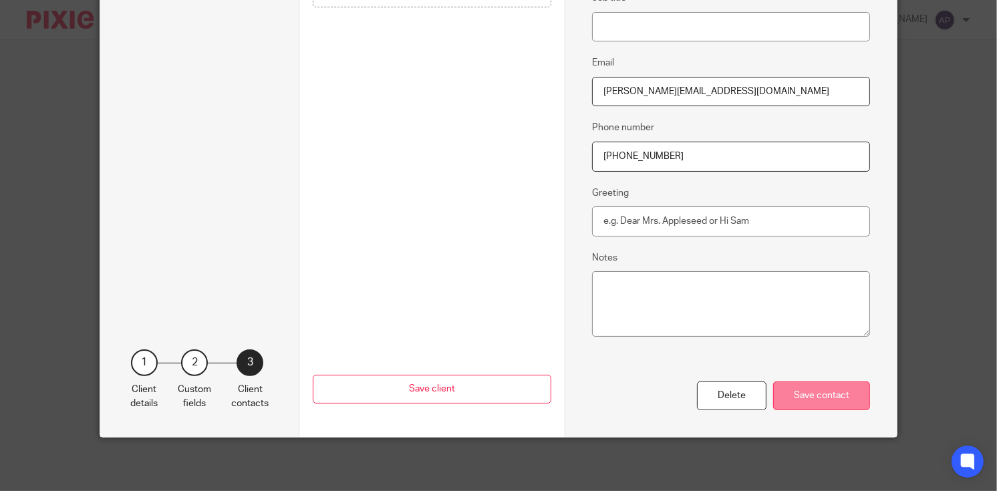
type input "+44 7549936642"
click at [822, 392] on div "Save contact" at bounding box center [821, 396] width 97 height 29
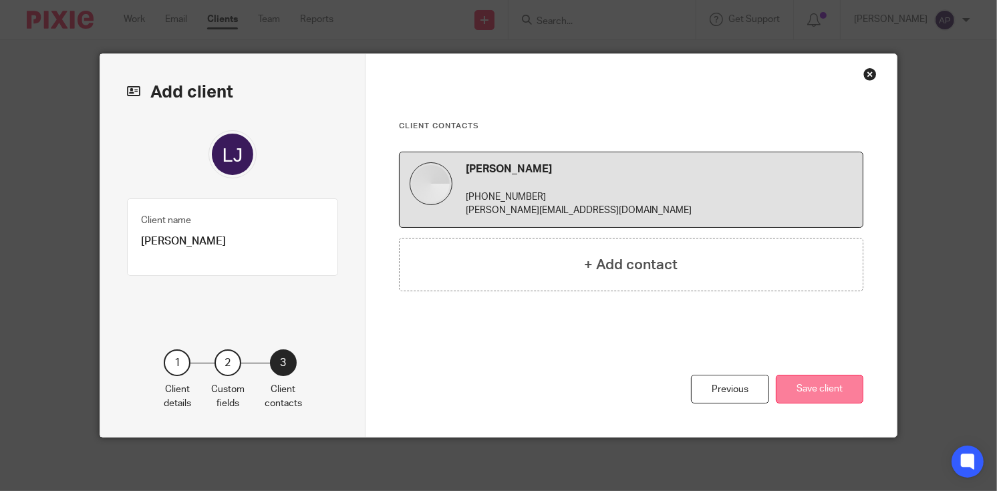
click at [820, 384] on button "Save client" at bounding box center [820, 389] width 88 height 29
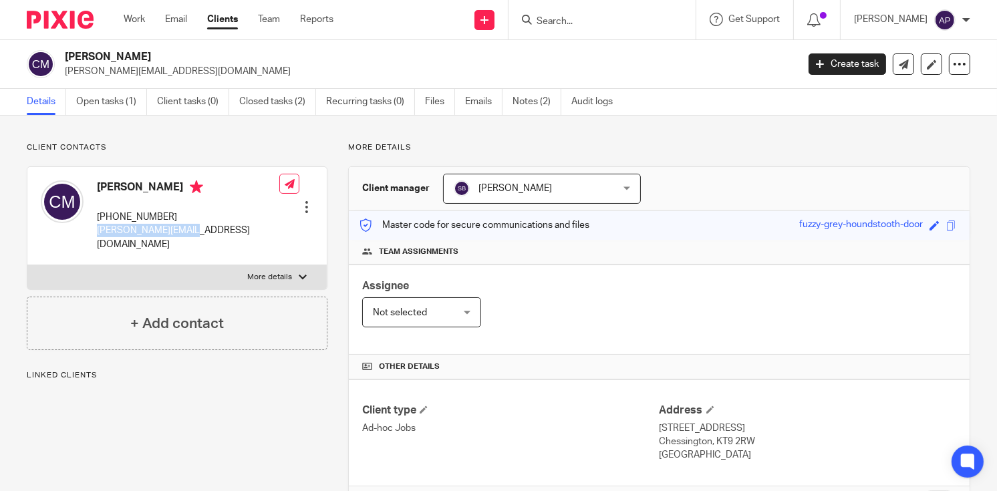
drag, startPoint x: 96, startPoint y: 231, endPoint x: 200, endPoint y: 228, distance: 103.6
click at [200, 228] on p "[PERSON_NAME][EMAIL_ADDRESS][DOMAIN_NAME]" at bounding box center [188, 237] width 182 height 27
copy p "[PERSON_NAME][EMAIL_ADDRESS][DOMAIN_NAME]"
drag, startPoint x: 98, startPoint y: 214, endPoint x: 174, endPoint y: 214, distance: 76.2
click at [174, 214] on p "[PHONE_NUMBER]" at bounding box center [188, 216] width 182 height 13
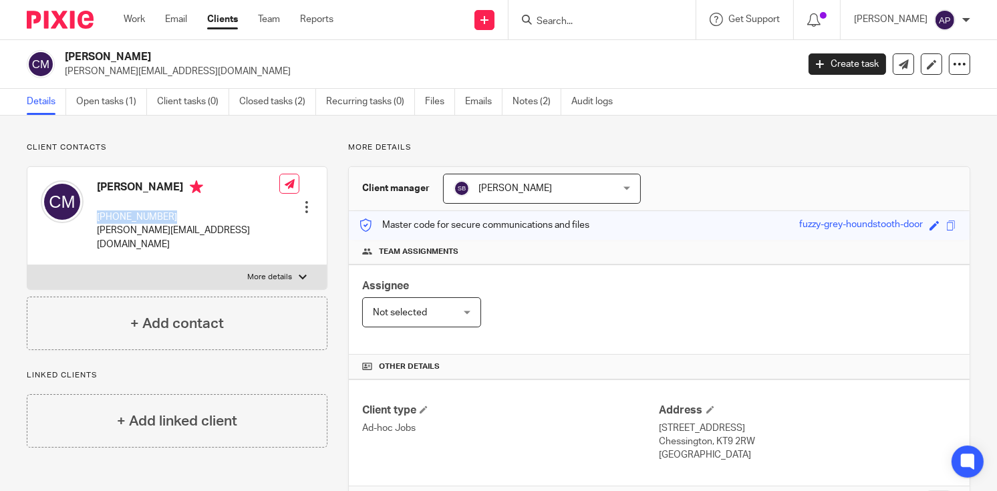
copy p "[PHONE_NUMBER]"
click at [573, 17] on input "Search" at bounding box center [595, 22] width 120 height 12
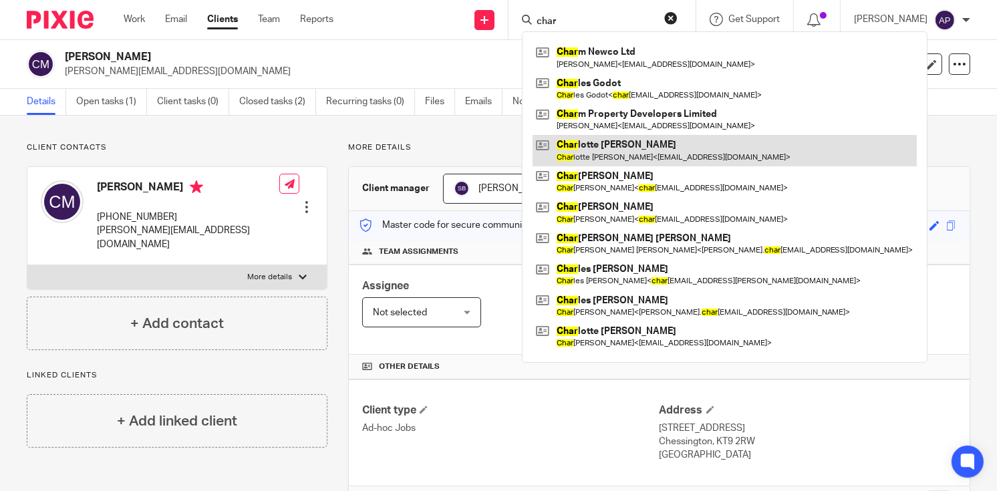
type input "char"
click at [674, 146] on link at bounding box center [725, 150] width 384 height 31
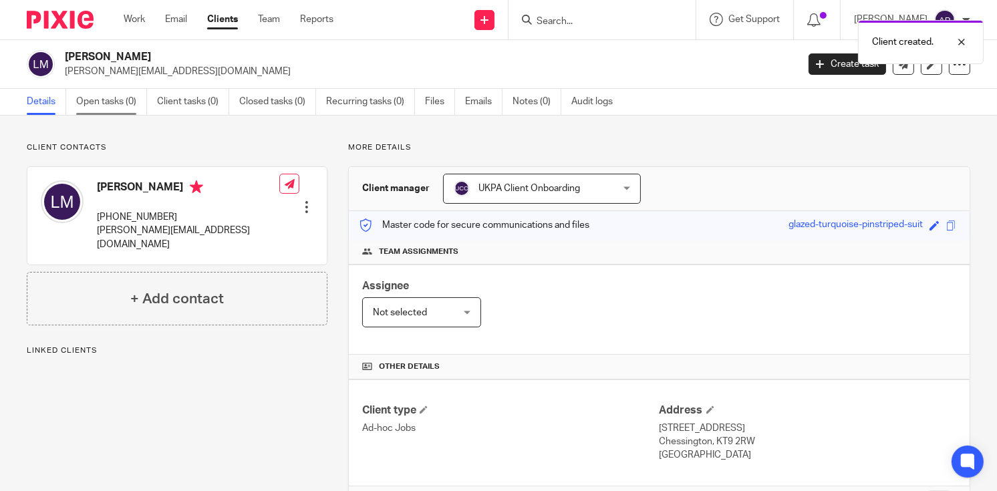
click at [102, 107] on link "Open tasks (0)" at bounding box center [111, 102] width 71 height 26
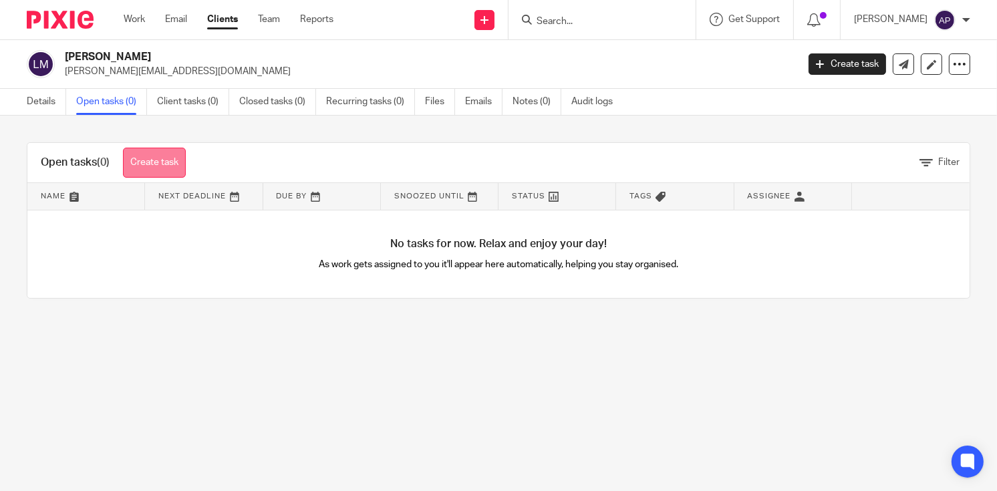
click at [159, 170] on link "Create task" at bounding box center [154, 163] width 63 height 30
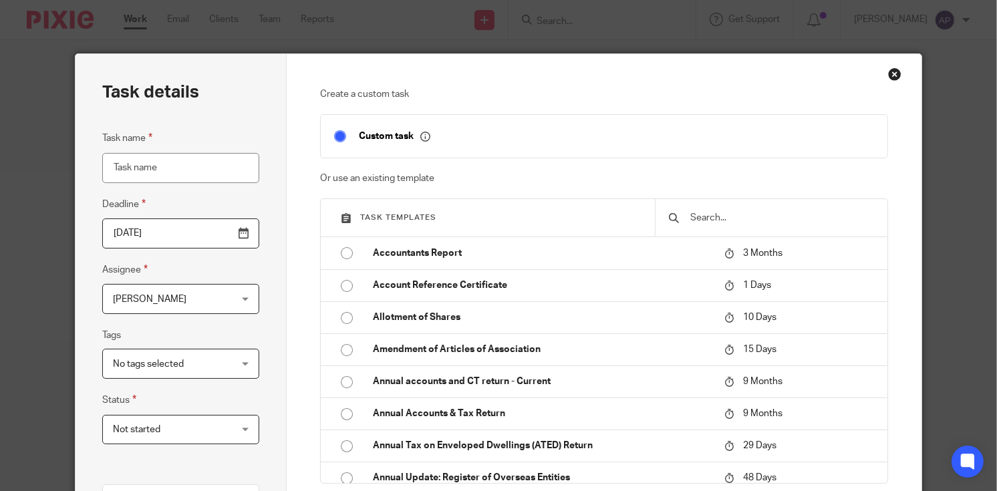
click at [691, 216] on input "text" at bounding box center [781, 217] width 185 height 15
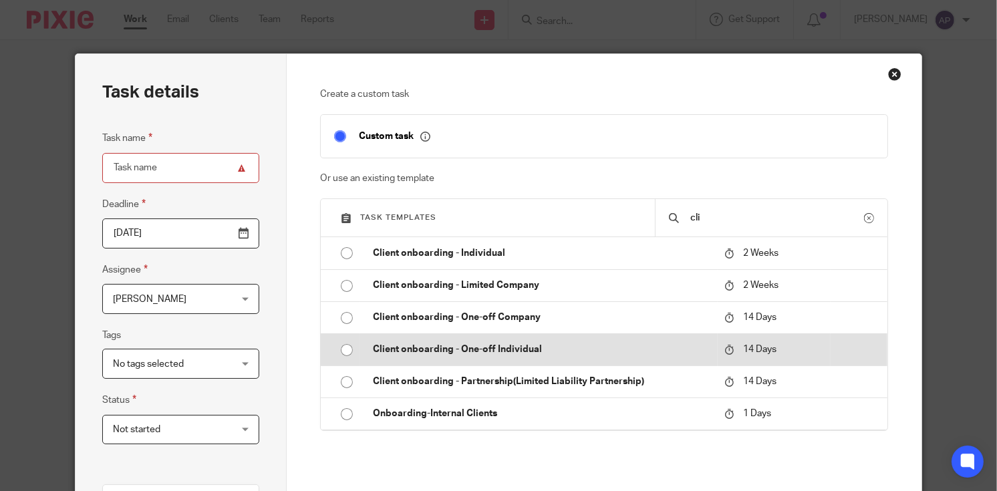
type input "cli"
click at [343, 347] on input "radio" at bounding box center [346, 349] width 25 height 25
type input "2025-10-29"
type input "Client onboarding - One-off Individual"
checkbox input "false"
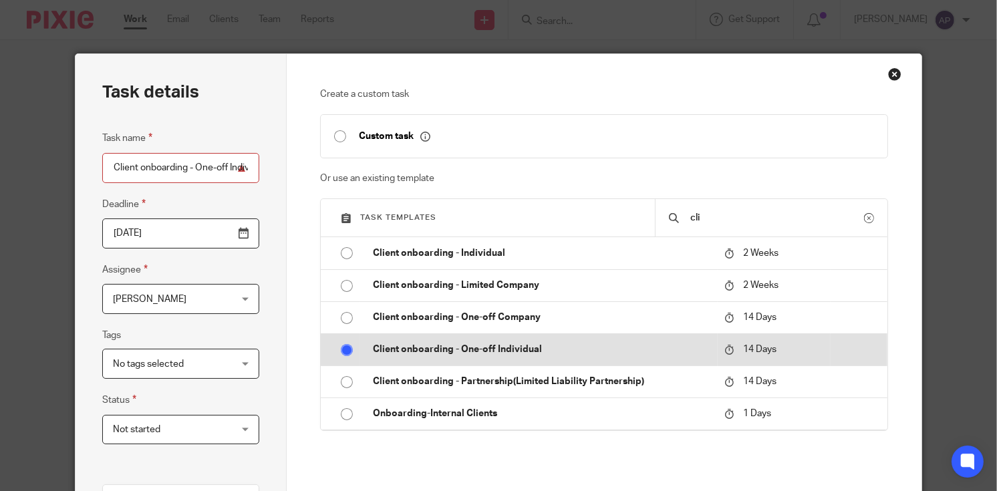
radio input "false"
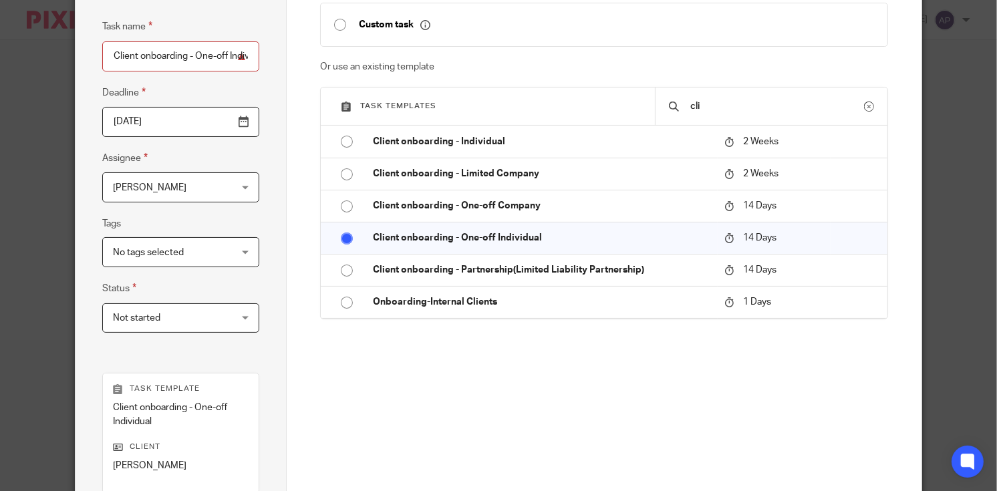
scroll to position [44, 0]
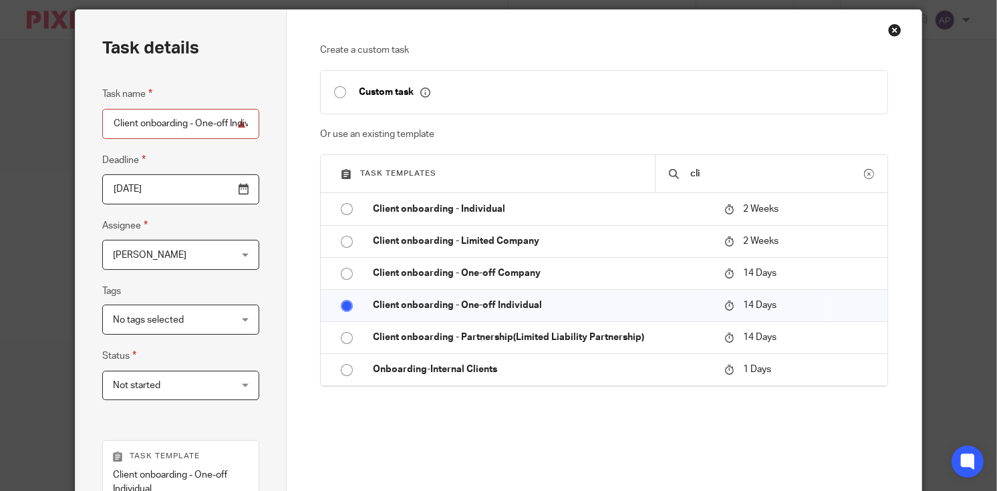
click at [239, 190] on input "2025-10-29" at bounding box center [181, 189] width 158 height 30
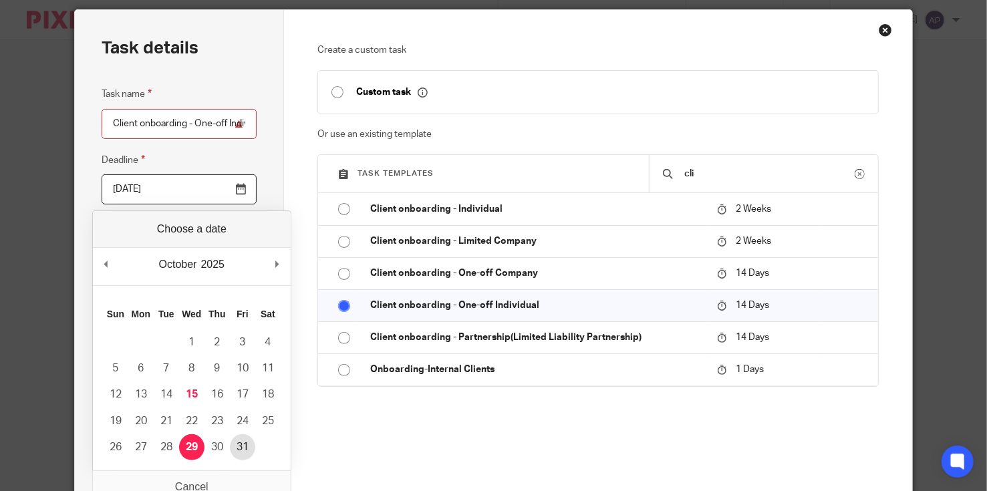
type input "2025-10-31"
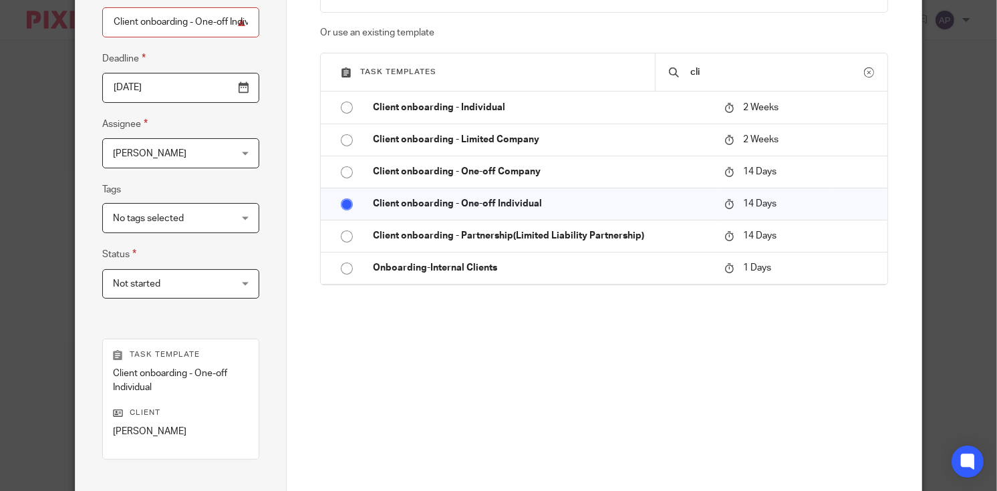
scroll to position [245, 0]
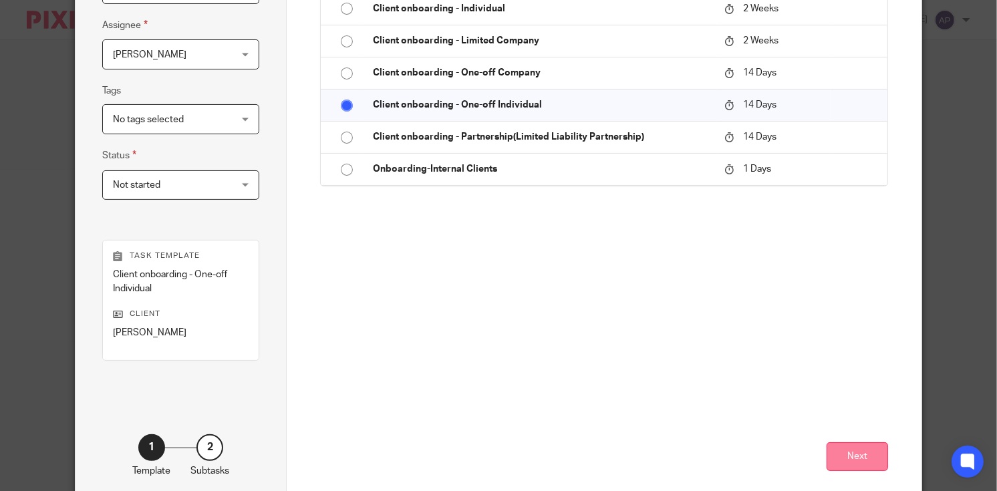
click at [847, 458] on button "Next" at bounding box center [856, 456] width 61 height 29
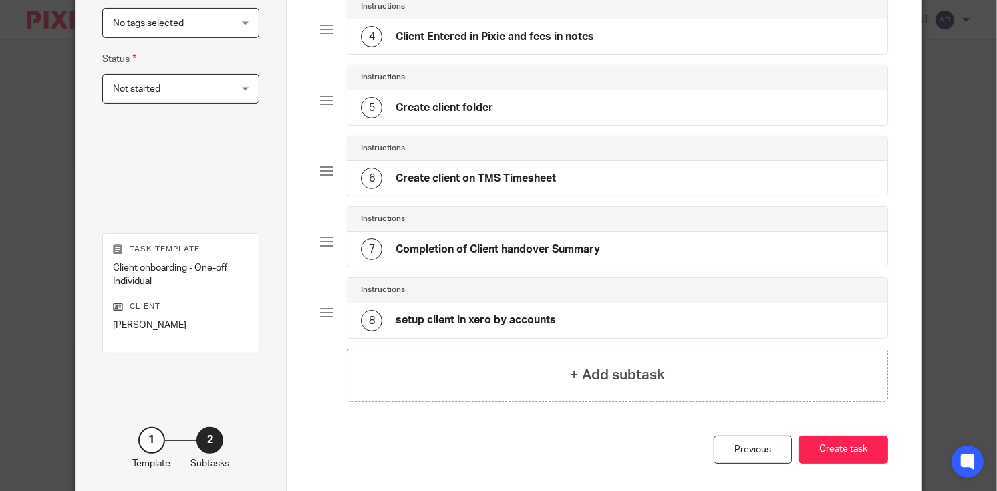
scroll to position [396, 0]
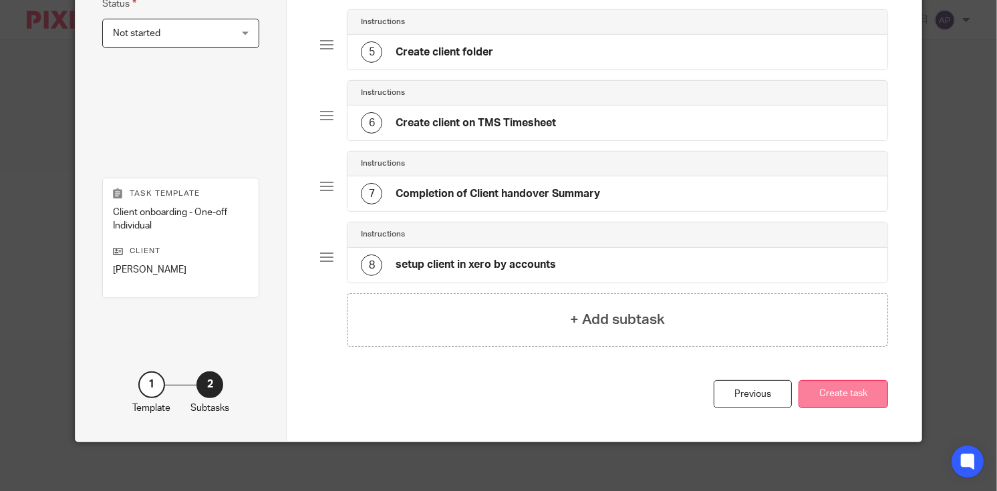
click at [813, 392] on button "Create task" at bounding box center [843, 394] width 90 height 29
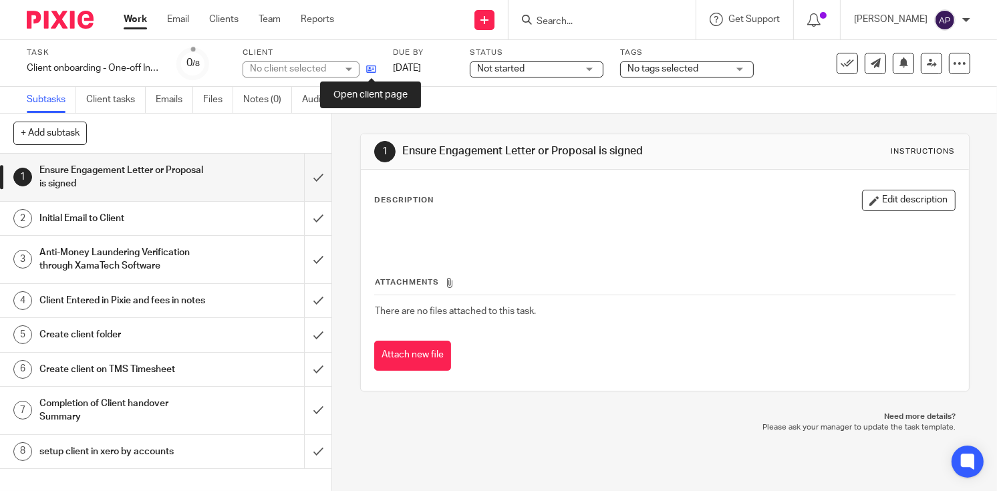
click at [367, 67] on icon at bounding box center [371, 69] width 10 height 10
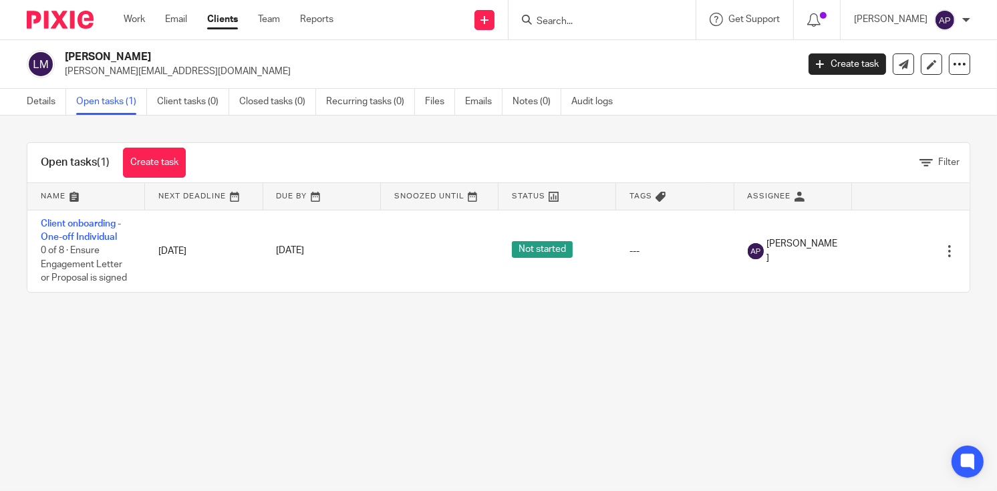
click at [160, 166] on link "Create task" at bounding box center [154, 163] width 63 height 30
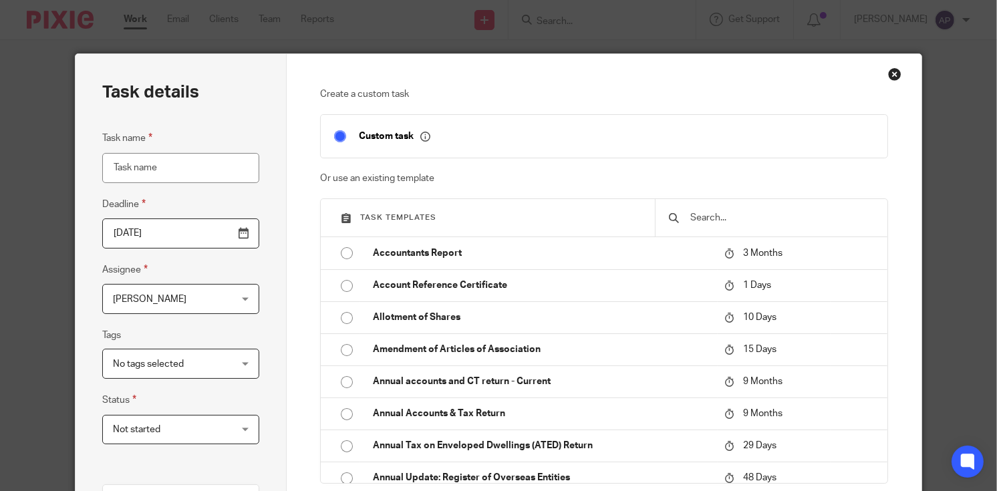
click at [694, 220] on input "text" at bounding box center [781, 217] width 185 height 15
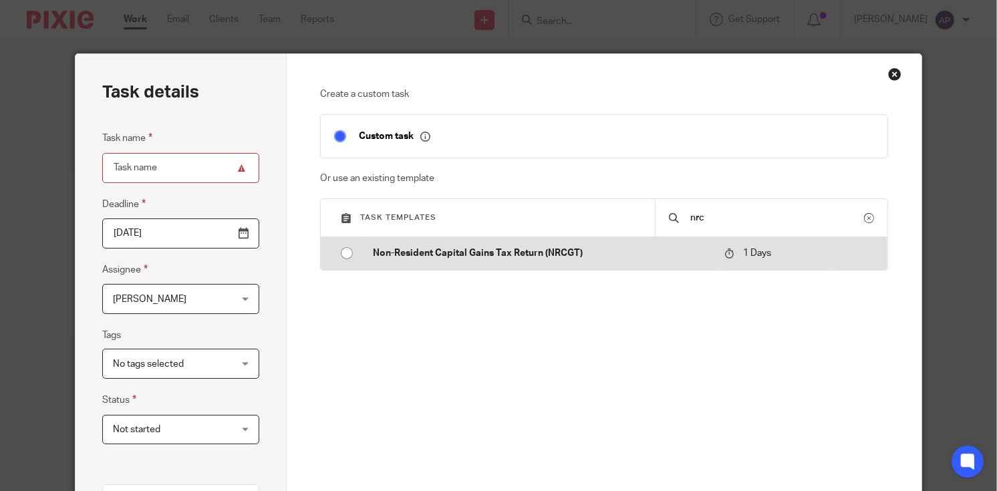
type input "nrc"
click at [339, 251] on input "radio" at bounding box center [346, 253] width 25 height 25
type input "2025-10-16"
type input "Non-Resident Capital Gains Tax Return (NRCGT)"
checkbox input "false"
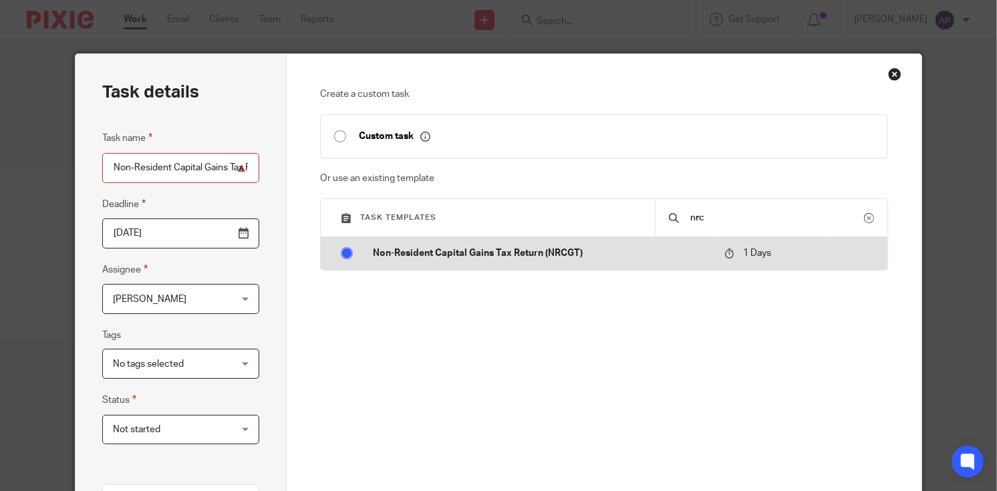
radio input "false"
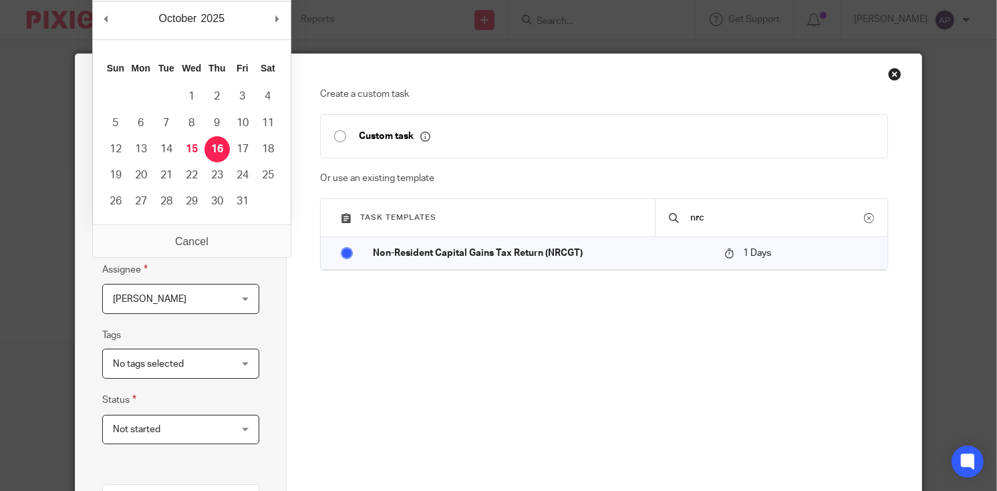
click at [242, 236] on input "2025-10-16" at bounding box center [181, 233] width 158 height 30
type input "2025-10-31"
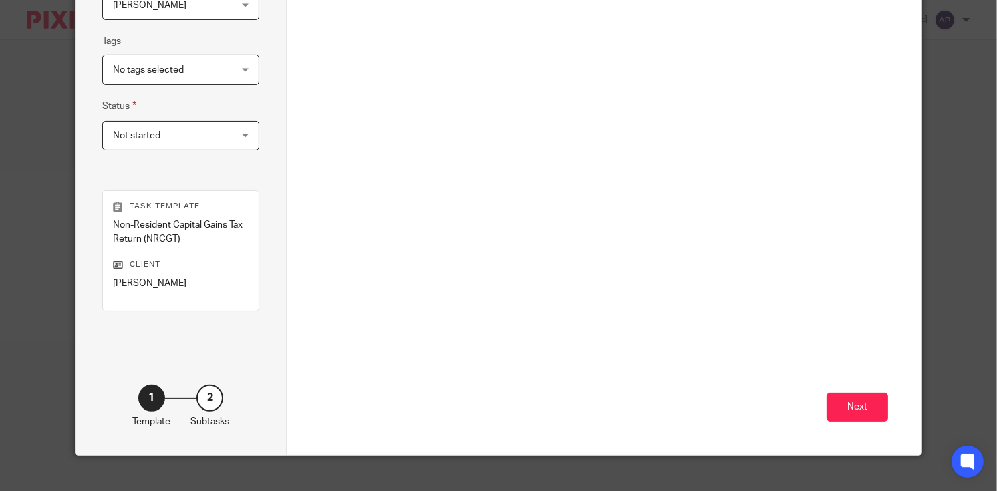
scroll to position [311, 0]
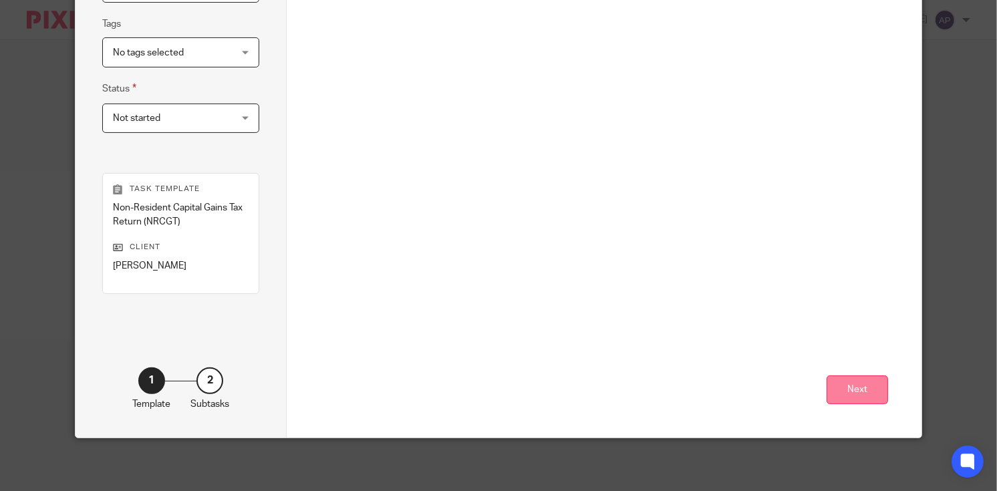
click at [858, 394] on button "Next" at bounding box center [856, 389] width 61 height 29
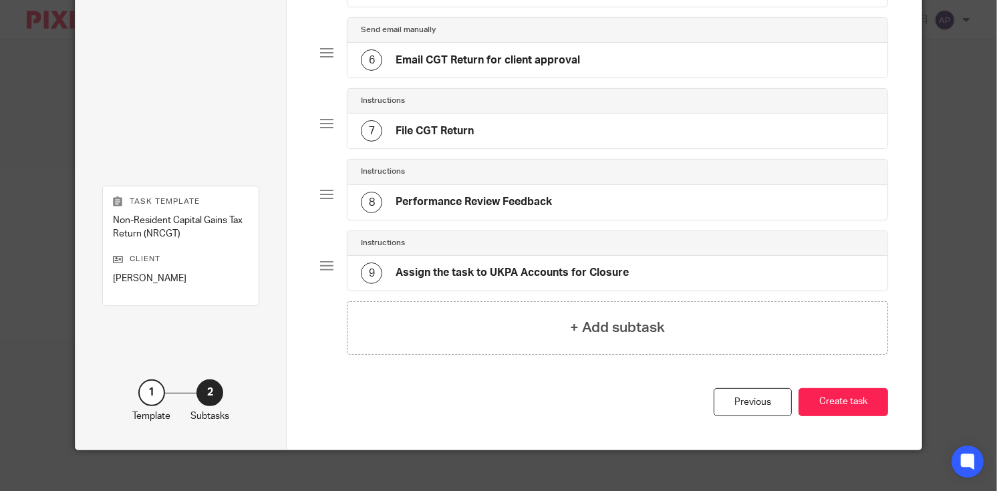
scroll to position [467, 0]
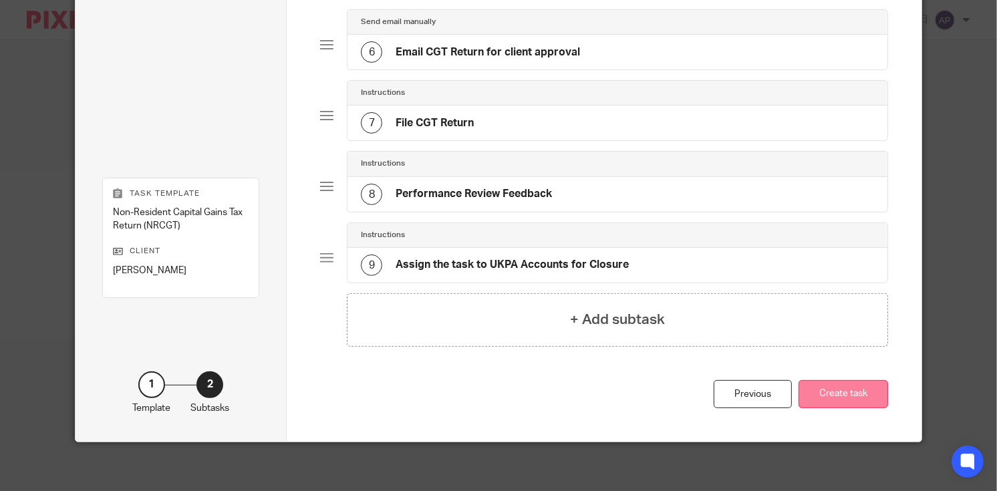
click at [830, 387] on button "Create task" at bounding box center [843, 394] width 90 height 29
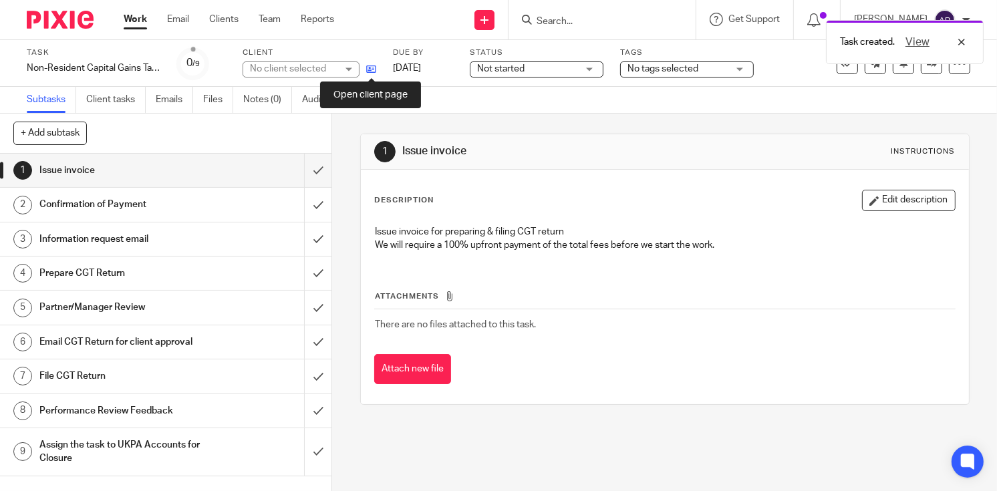
click at [368, 69] on icon at bounding box center [371, 69] width 10 height 10
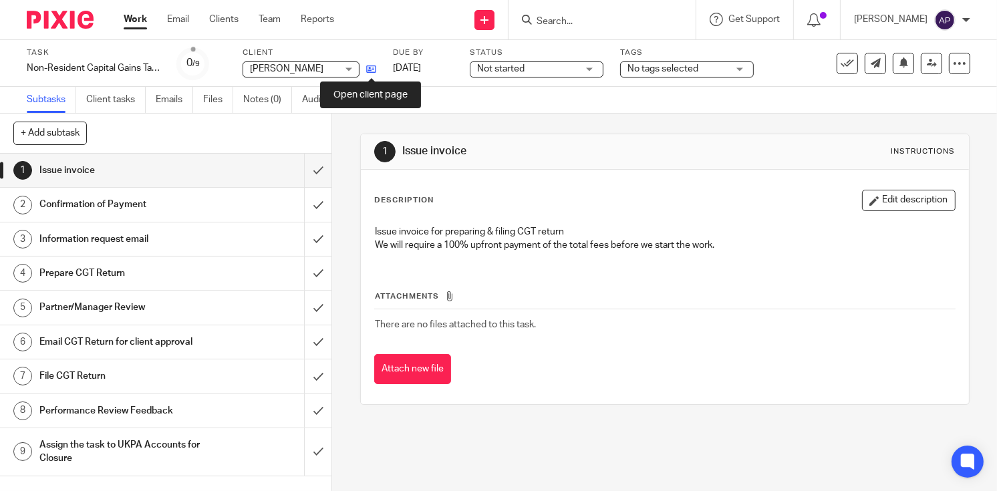
click at [373, 69] on icon at bounding box center [371, 69] width 10 height 10
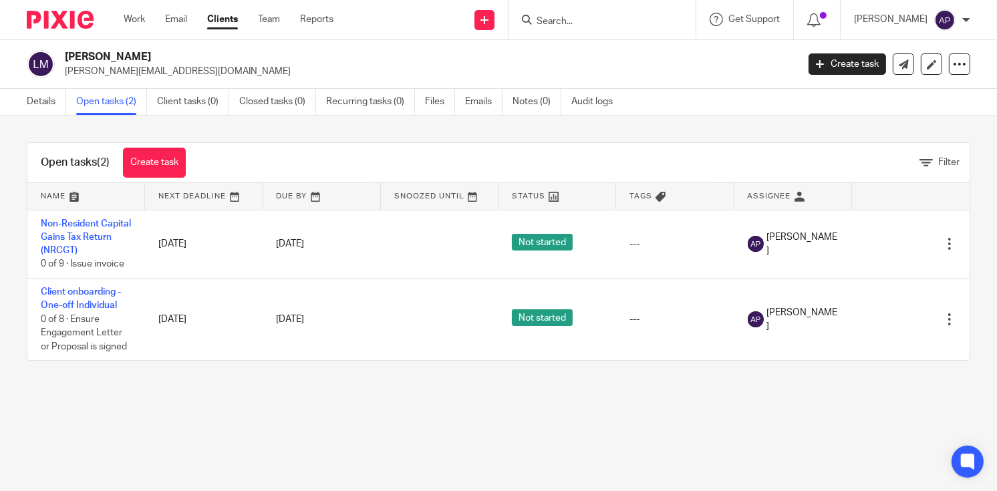
click at [567, 22] on input "Search" at bounding box center [595, 22] width 120 height 12
paste input "[PERSON_NAME] [PERSON_NAME]"
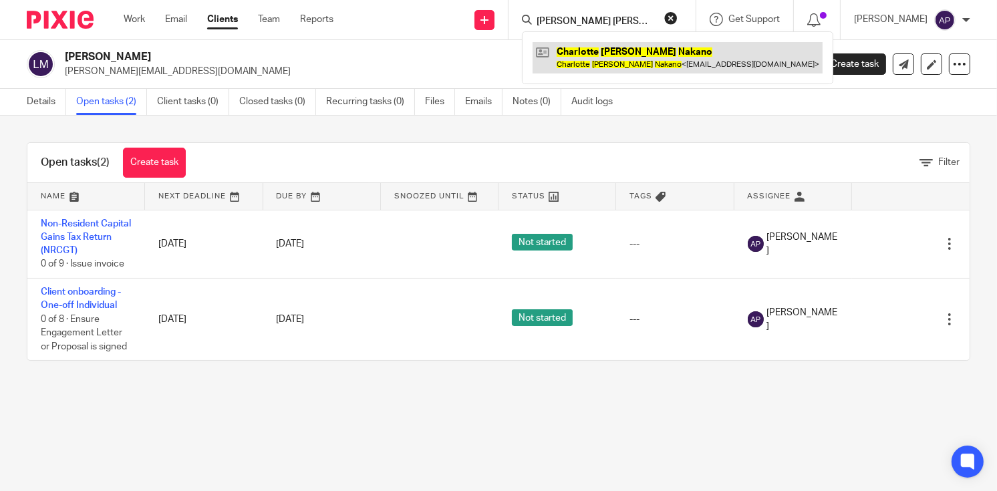
type input "[PERSON_NAME] [PERSON_NAME]"
click at [599, 60] on link at bounding box center [678, 57] width 290 height 31
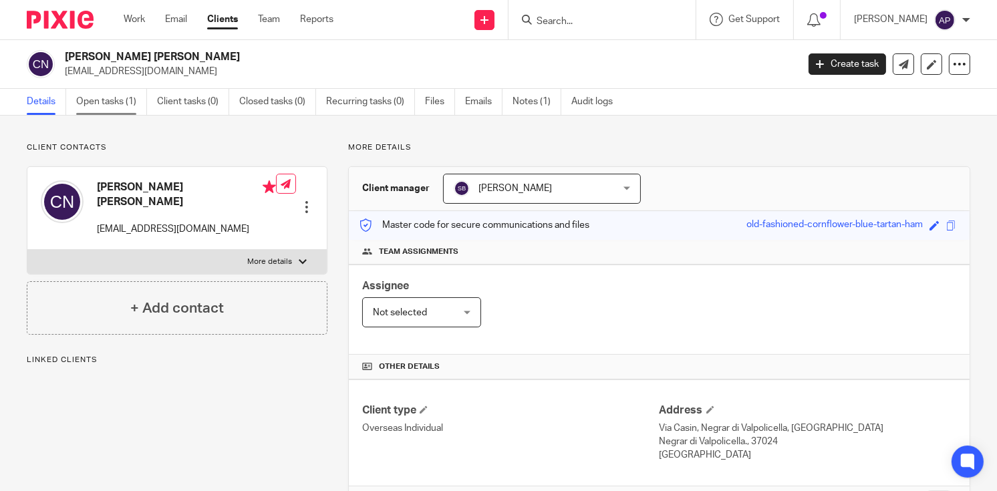
click at [88, 104] on link "Open tasks (1)" at bounding box center [111, 102] width 71 height 26
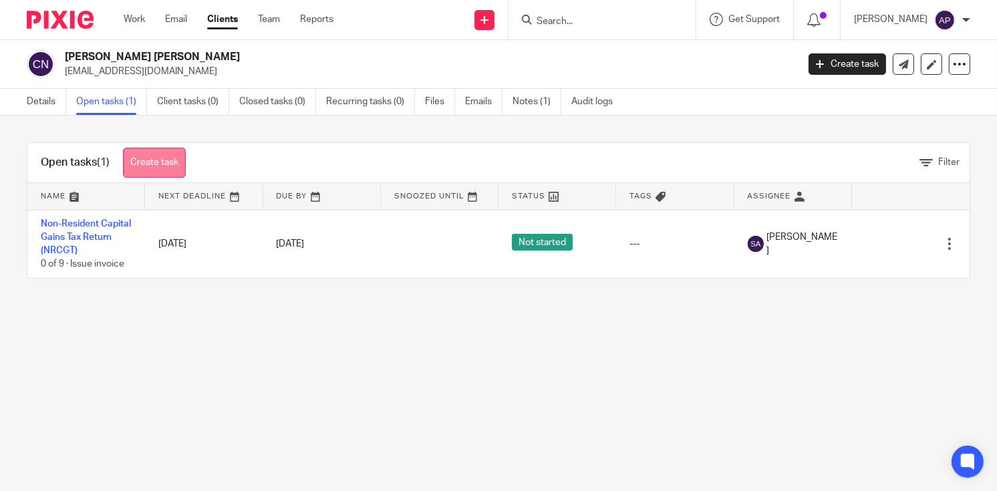
click at [138, 170] on link "Create task" at bounding box center [154, 163] width 63 height 30
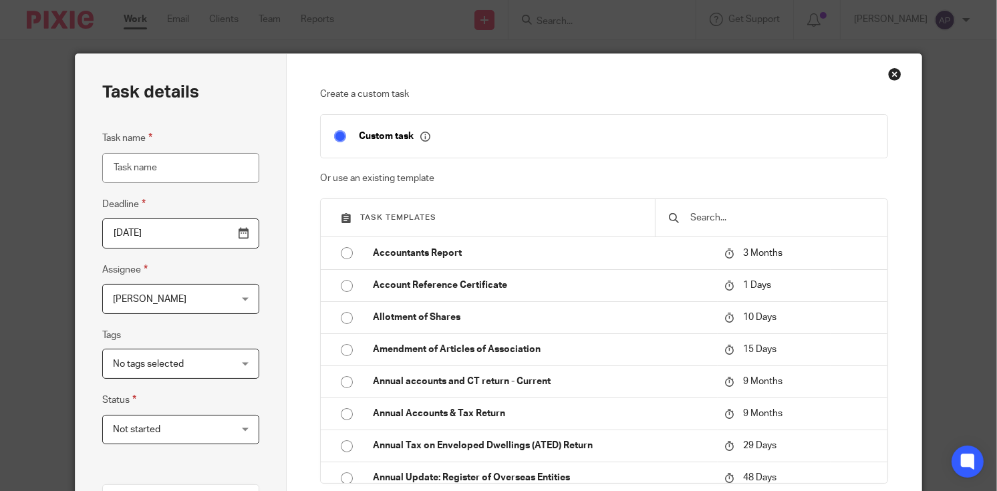
click at [689, 215] on input "text" at bounding box center [781, 217] width 185 height 15
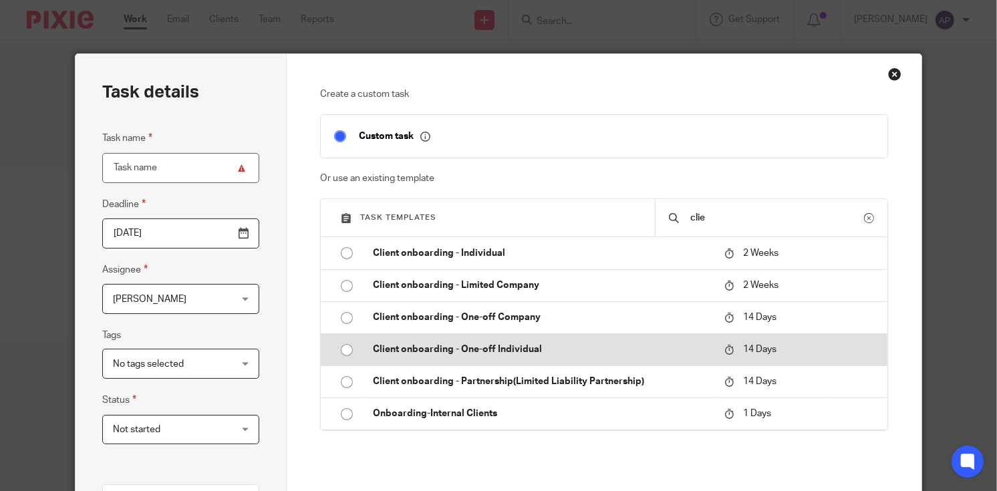
type input "clie"
click at [512, 349] on p "Client onboarding - One-off Individual" at bounding box center [541, 349] width 337 height 13
type input "[DATE]"
type input "Client onboarding - One-off Individual"
checkbox input "false"
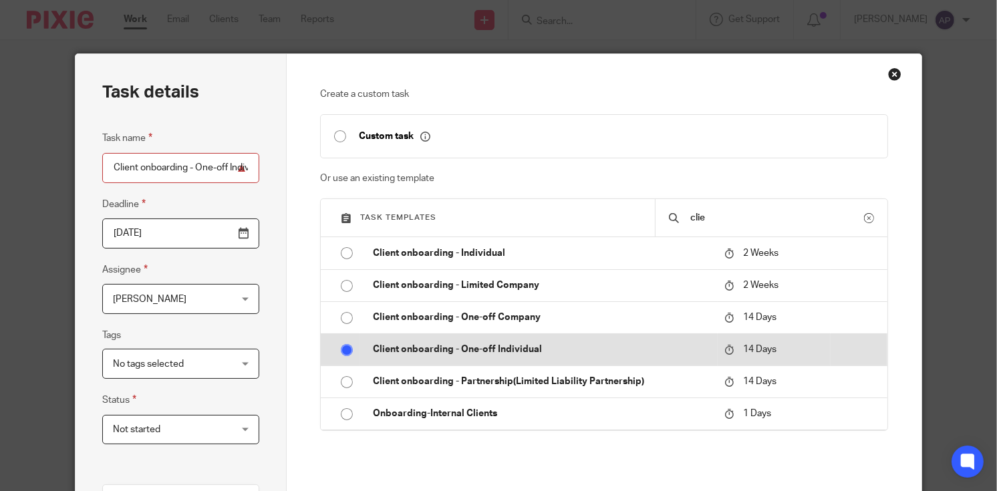
radio input "true"
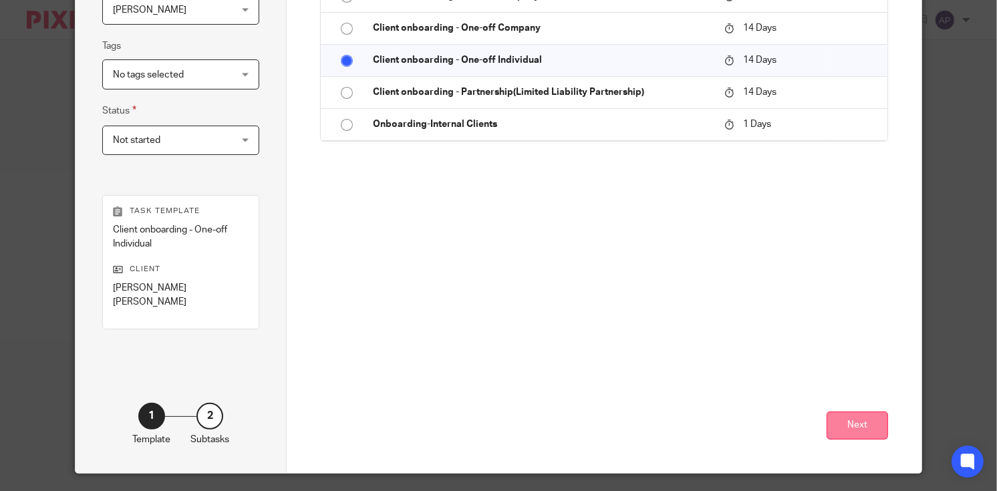
scroll to position [311, 0]
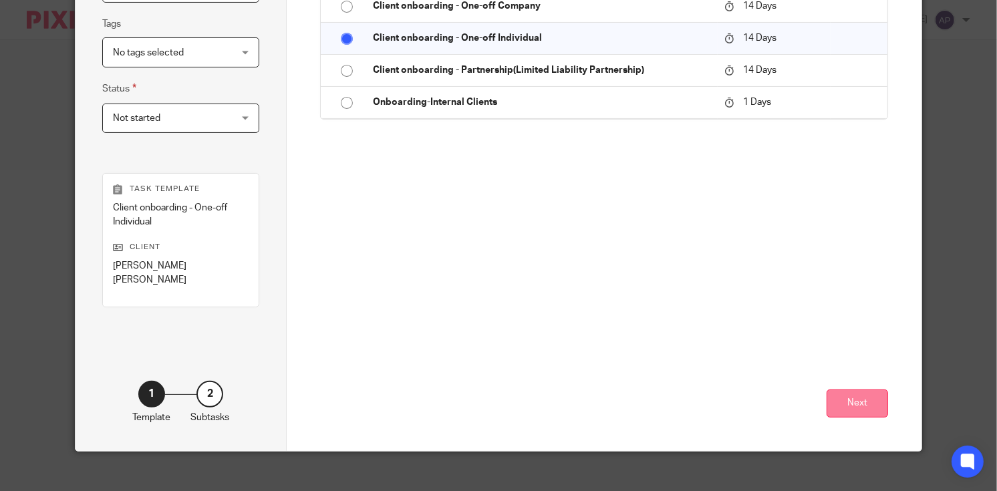
click at [845, 390] on button "Next" at bounding box center [856, 404] width 61 height 29
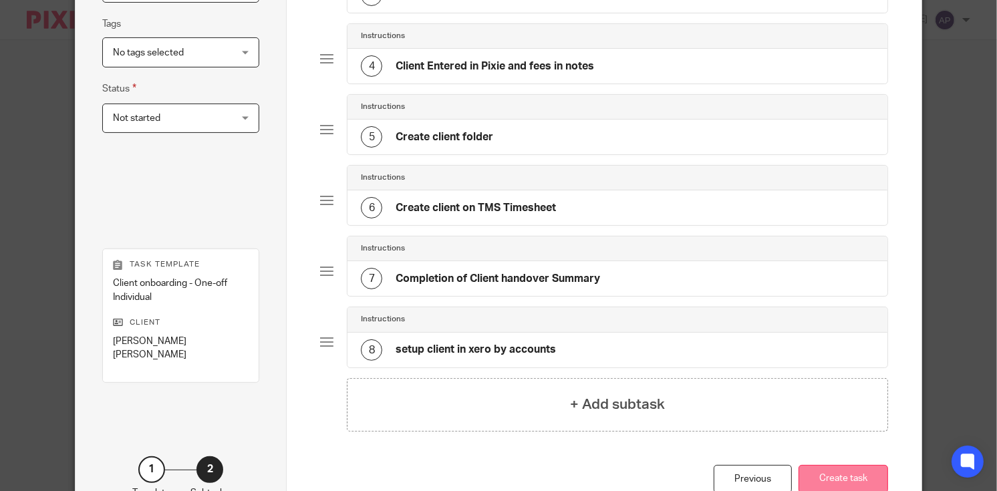
click at [866, 475] on button "Create task" at bounding box center [843, 479] width 90 height 29
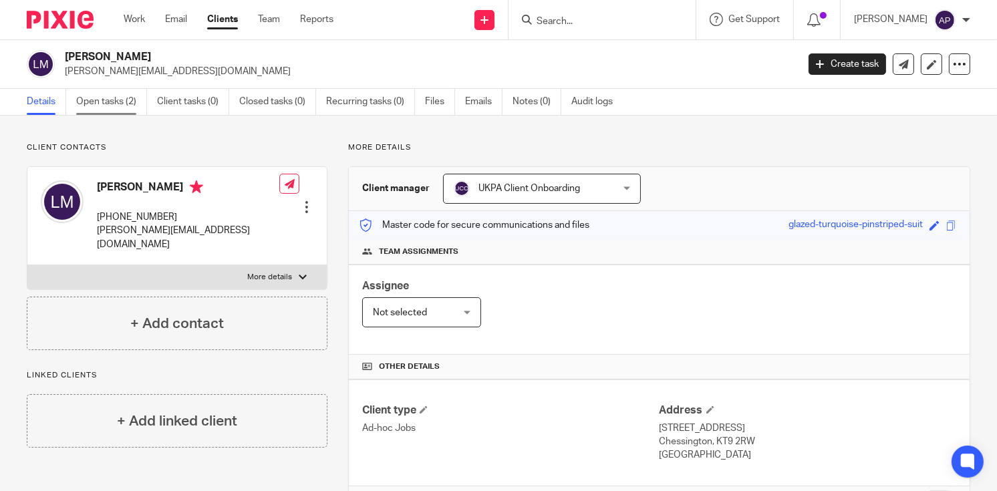
click at [109, 93] on link "Open tasks (2)" at bounding box center [111, 102] width 71 height 26
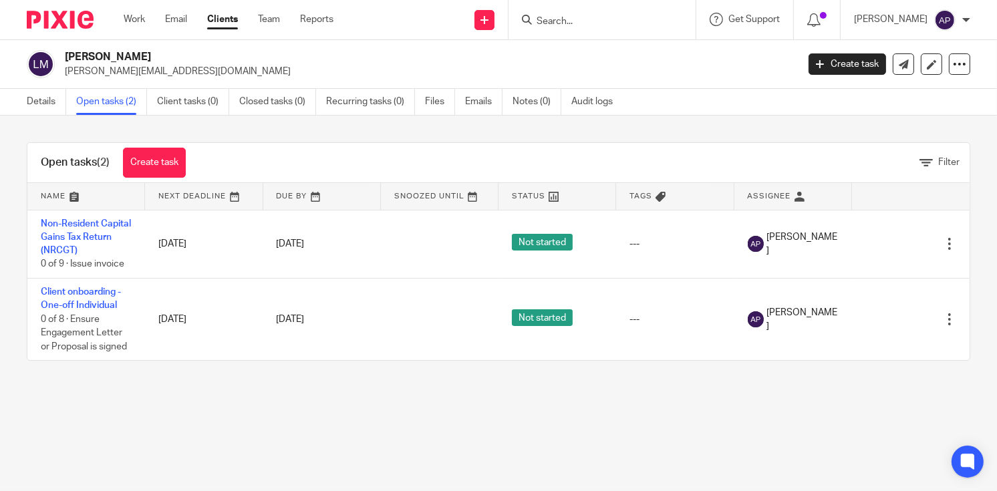
click at [95, 79] on div "[PERSON_NAME] [PERSON_NAME][EMAIL_ADDRESS][DOMAIN_NAME] Create task Update from…" at bounding box center [498, 64] width 997 height 49
copy main "[PERSON_NAME][EMAIL_ADDRESS][DOMAIN_NAME] Create task Update from Companies Hou…"
click at [574, 22] on input "Search" at bounding box center [595, 22] width 120 height 12
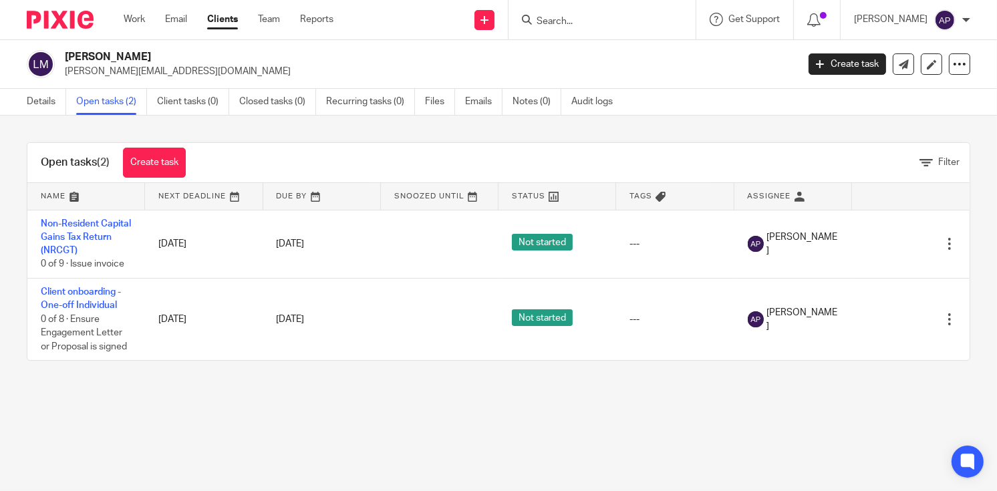
paste input "[PERSON_NAME][EMAIL_ADDRESS][DOMAIN_NAME]"
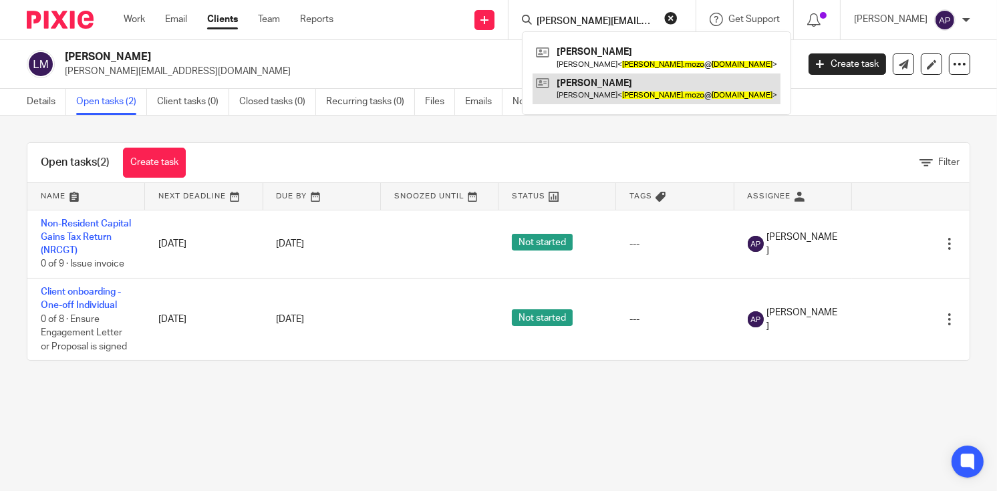
type input "[PERSON_NAME][EMAIL_ADDRESS][DOMAIN_NAME]"
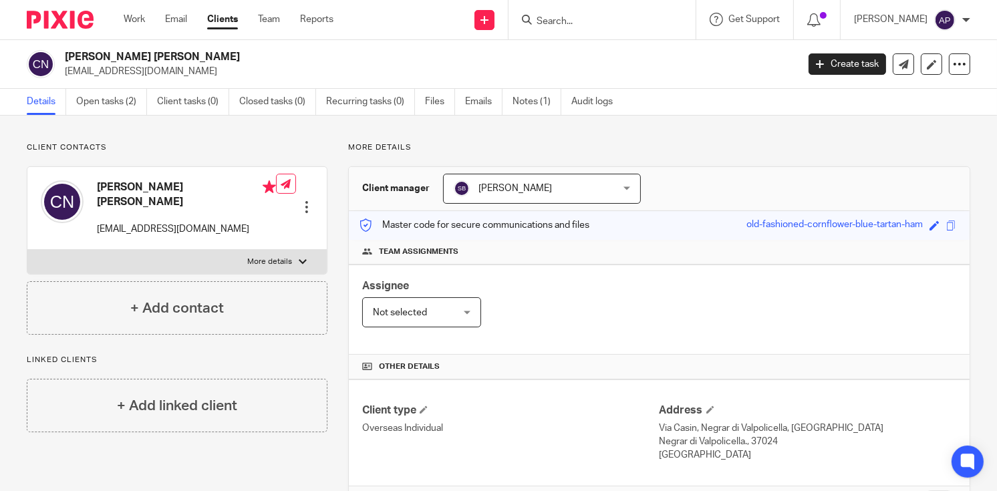
click at [136, 82] on div "Charlotte Lucy Nakano baboonhead@yahoo.com Create task Update from Companies Ho…" at bounding box center [498, 64] width 997 height 49
click at [143, 69] on p "baboonhead@yahoo.com" at bounding box center [427, 71] width 724 height 13
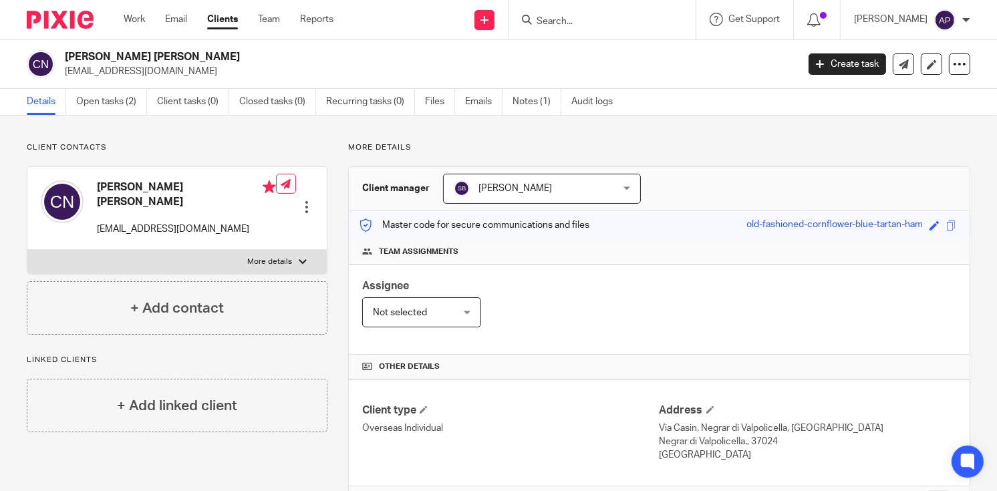
click at [143, 69] on p "baboonhead@yahoo.com" at bounding box center [427, 71] width 724 height 13
click at [143, 68] on p "[EMAIL_ADDRESS][DOMAIN_NAME]" at bounding box center [427, 71] width 724 height 13
click at [139, 69] on p "[EMAIL_ADDRESS][DOMAIN_NAME]" at bounding box center [427, 71] width 724 height 13
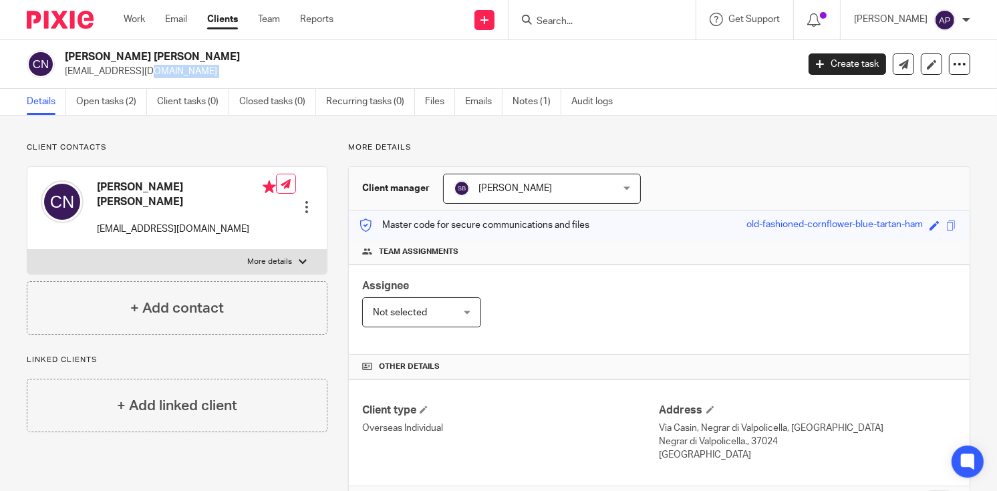
click at [139, 69] on p "[EMAIL_ADDRESS][DOMAIN_NAME]" at bounding box center [427, 71] width 724 height 13
click at [100, 106] on link "Open tasks (2)" at bounding box center [111, 102] width 71 height 26
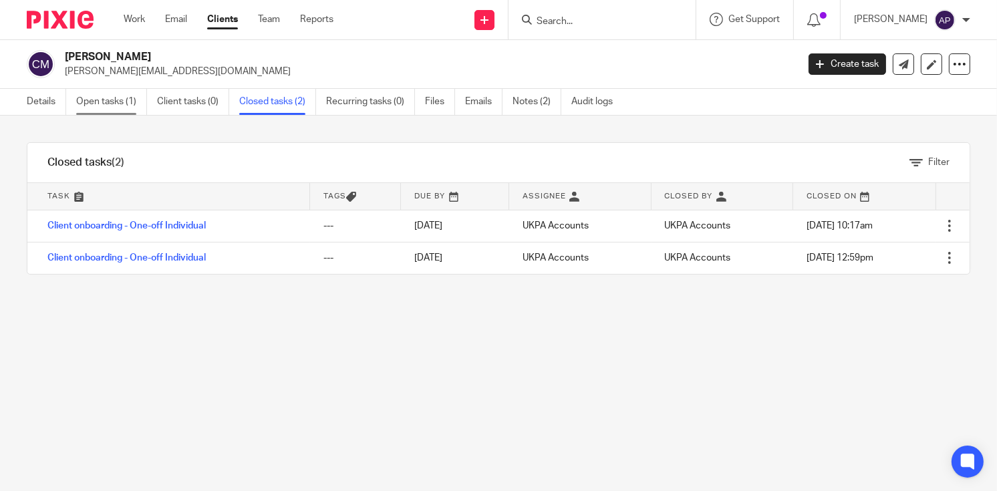
click at [88, 111] on link "Open tasks (1)" at bounding box center [111, 102] width 71 height 26
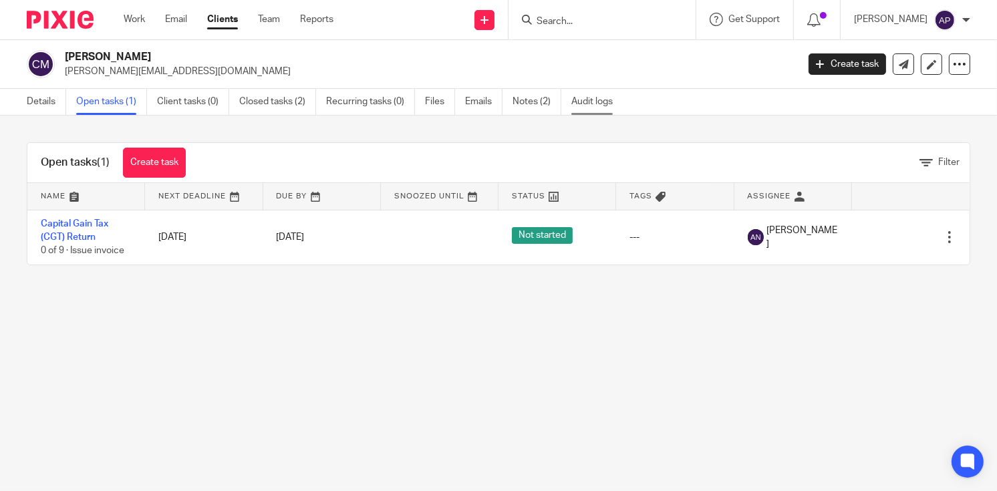
click at [589, 102] on link "Audit logs" at bounding box center [596, 102] width 51 height 26
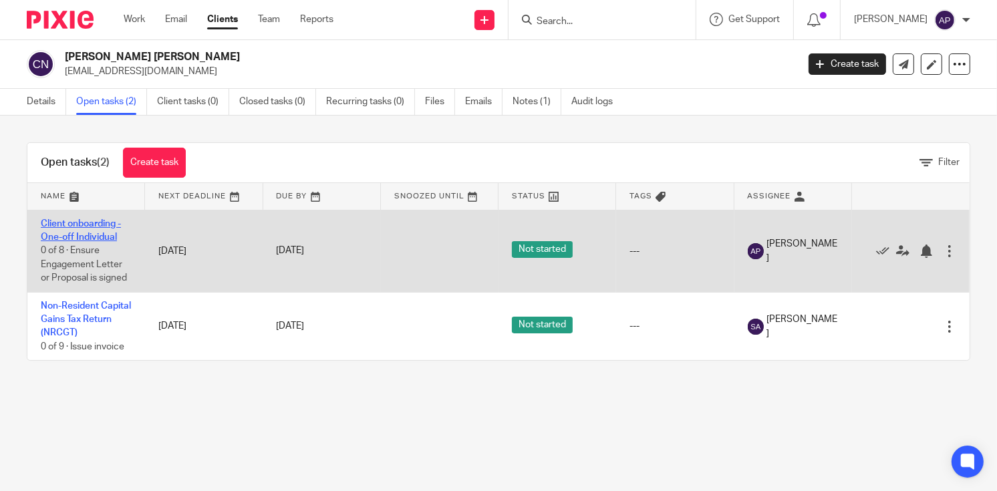
click at [78, 224] on link "Client onboarding - One-off Individual" at bounding box center [81, 230] width 80 height 23
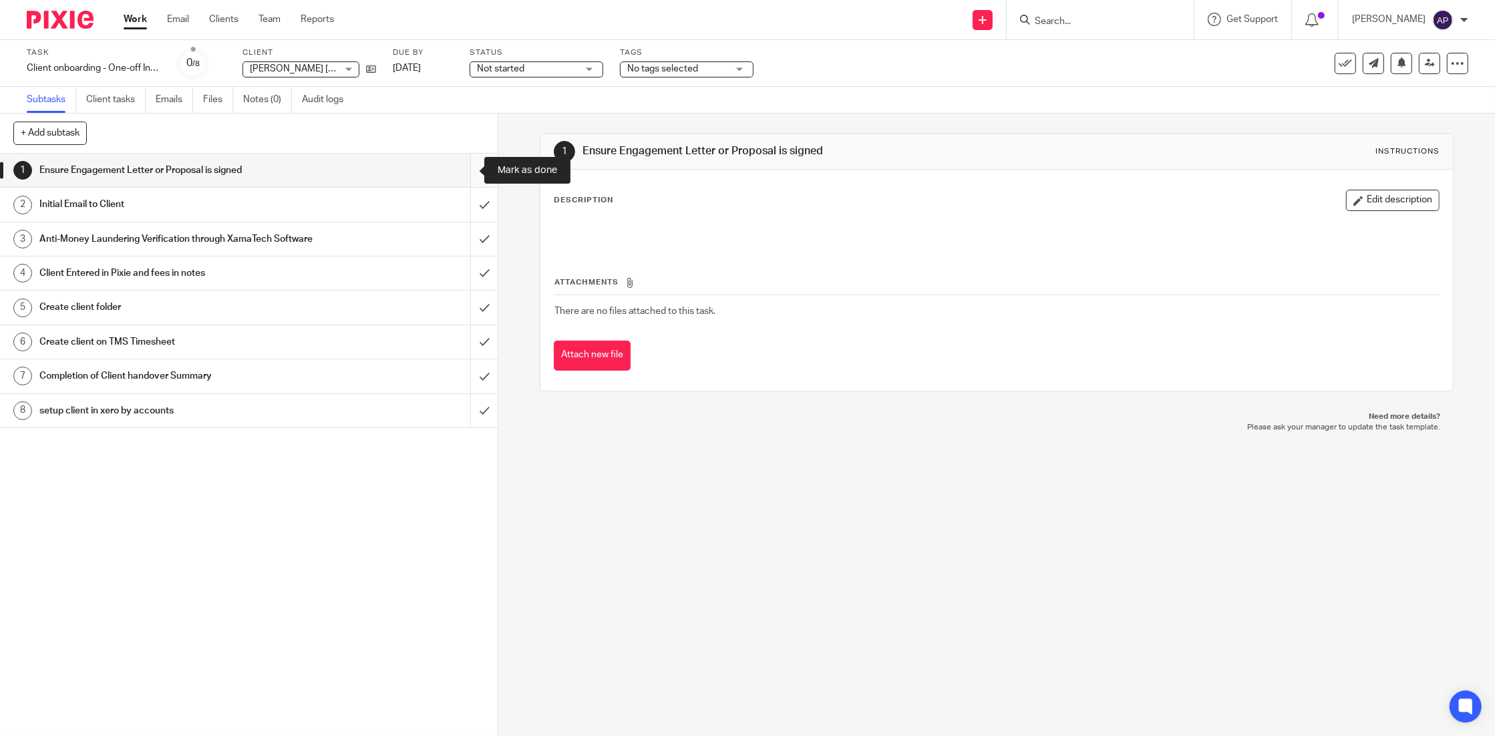
click at [462, 165] on input "submit" at bounding box center [249, 170] width 498 height 33
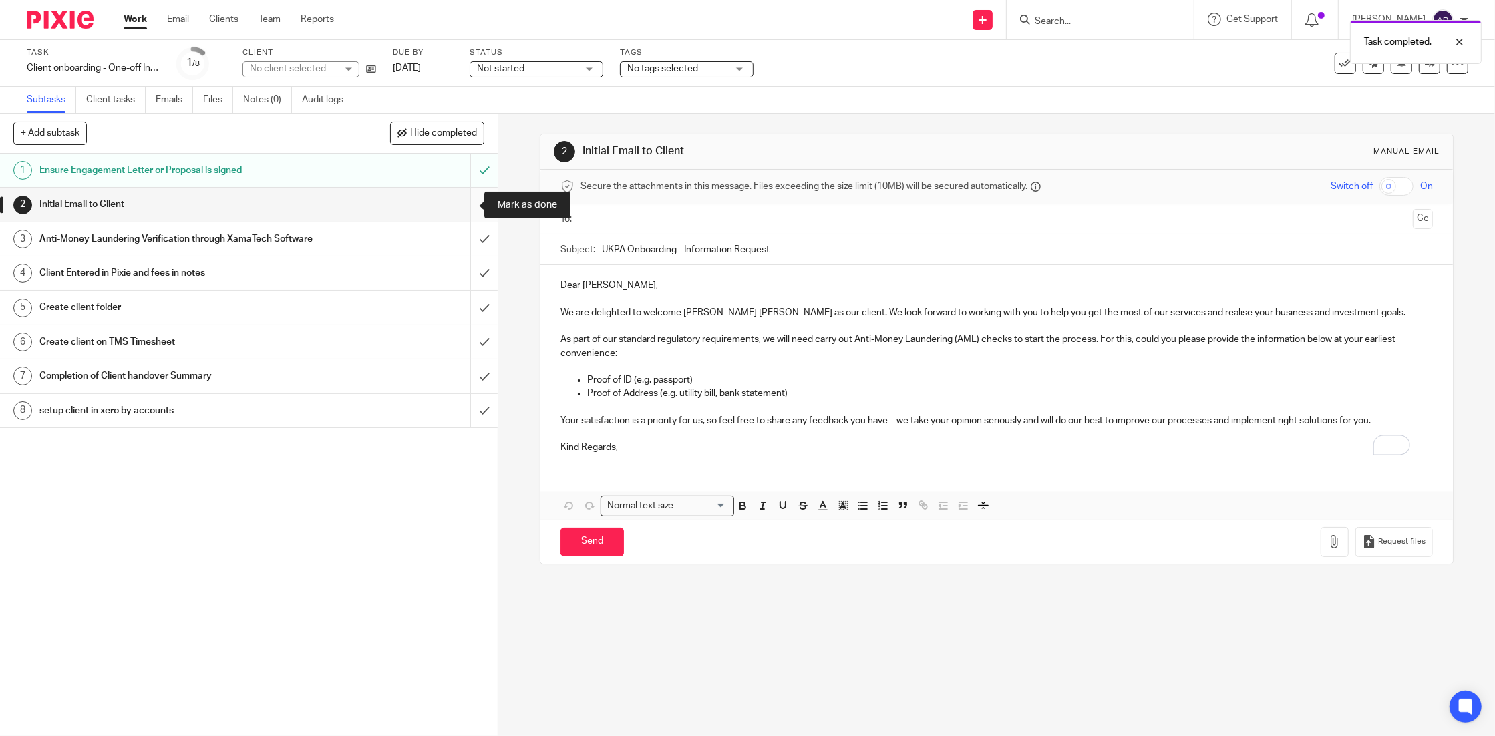
click at [463, 204] on input "submit" at bounding box center [249, 204] width 498 height 33
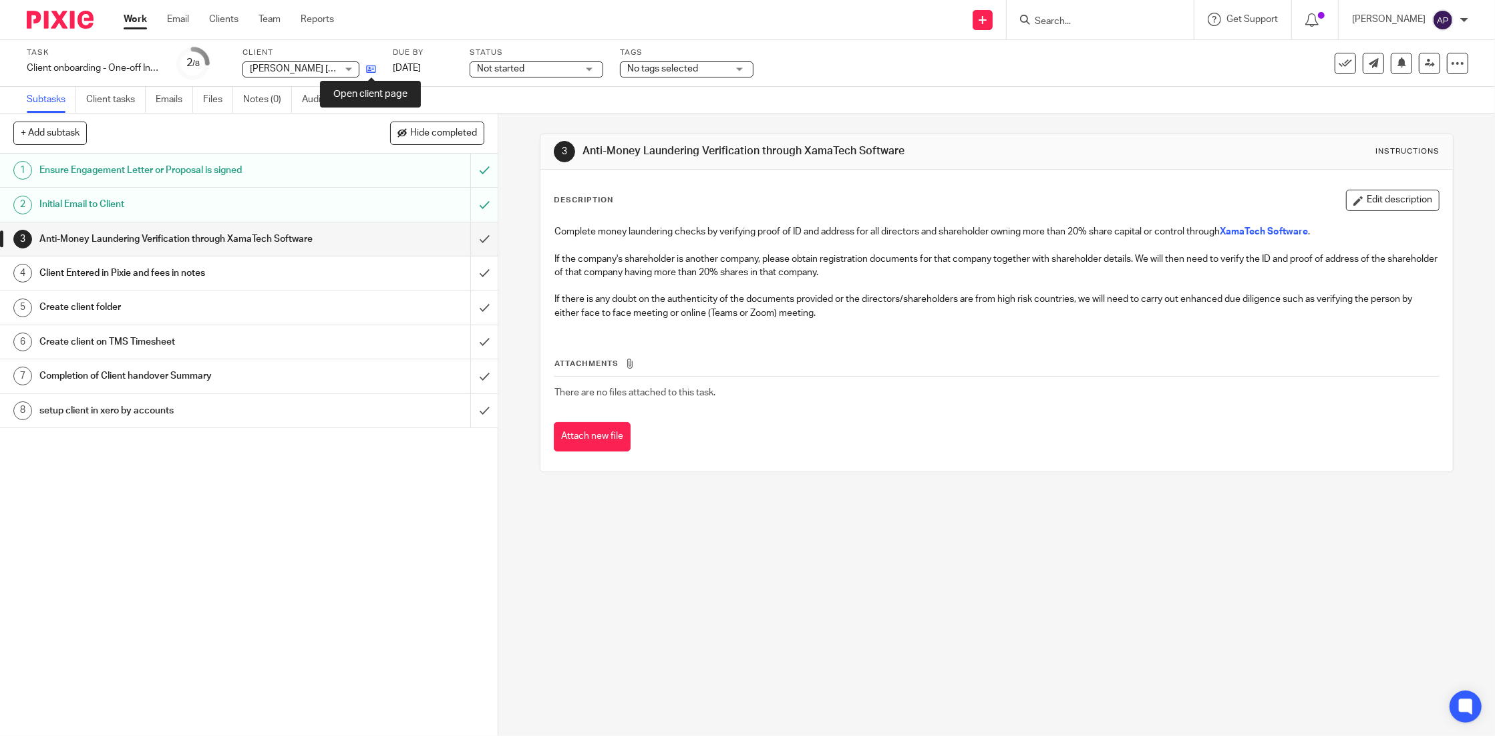
click at [371, 65] on icon at bounding box center [371, 69] width 10 height 10
click at [461, 287] on input "submit" at bounding box center [249, 273] width 498 height 33
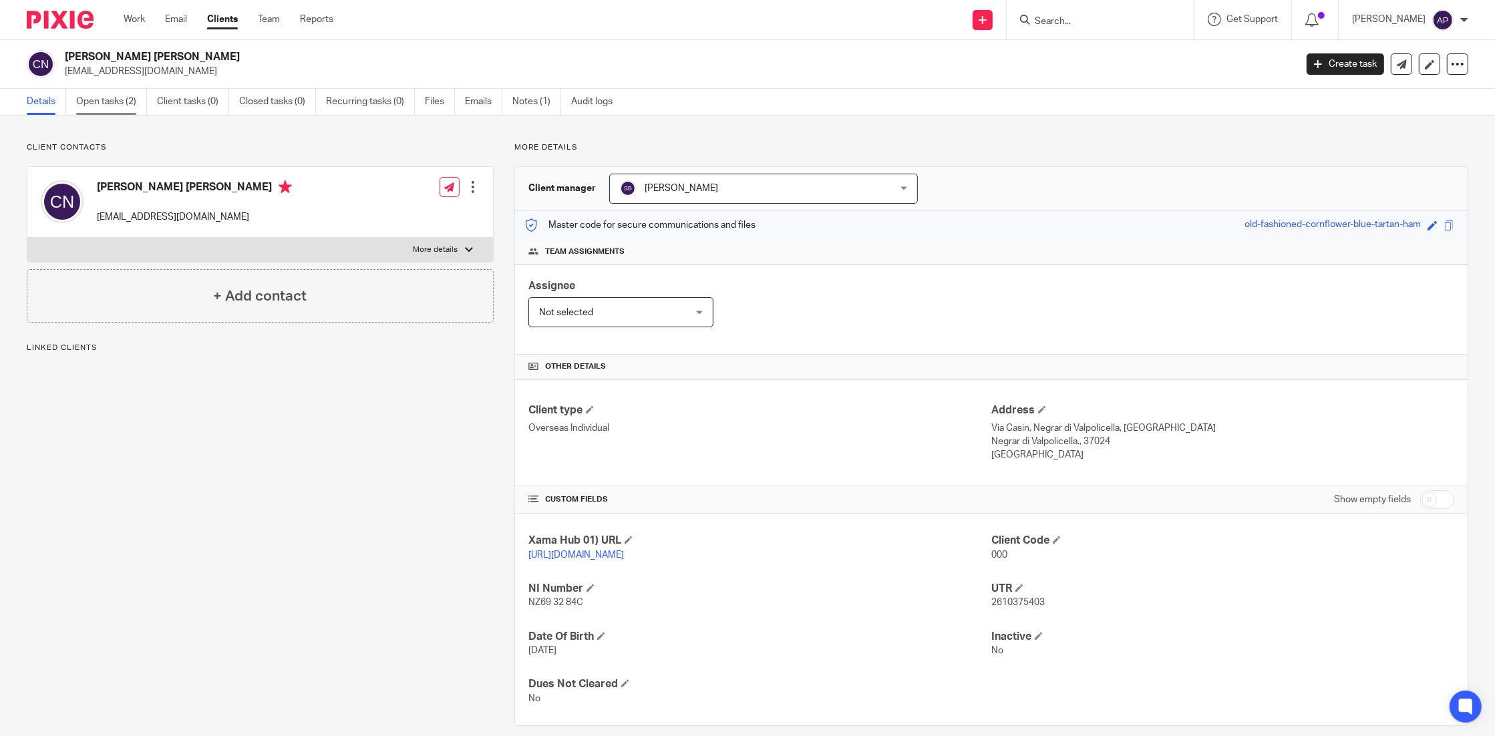
click at [98, 106] on link "Open tasks (2)" at bounding box center [111, 102] width 71 height 26
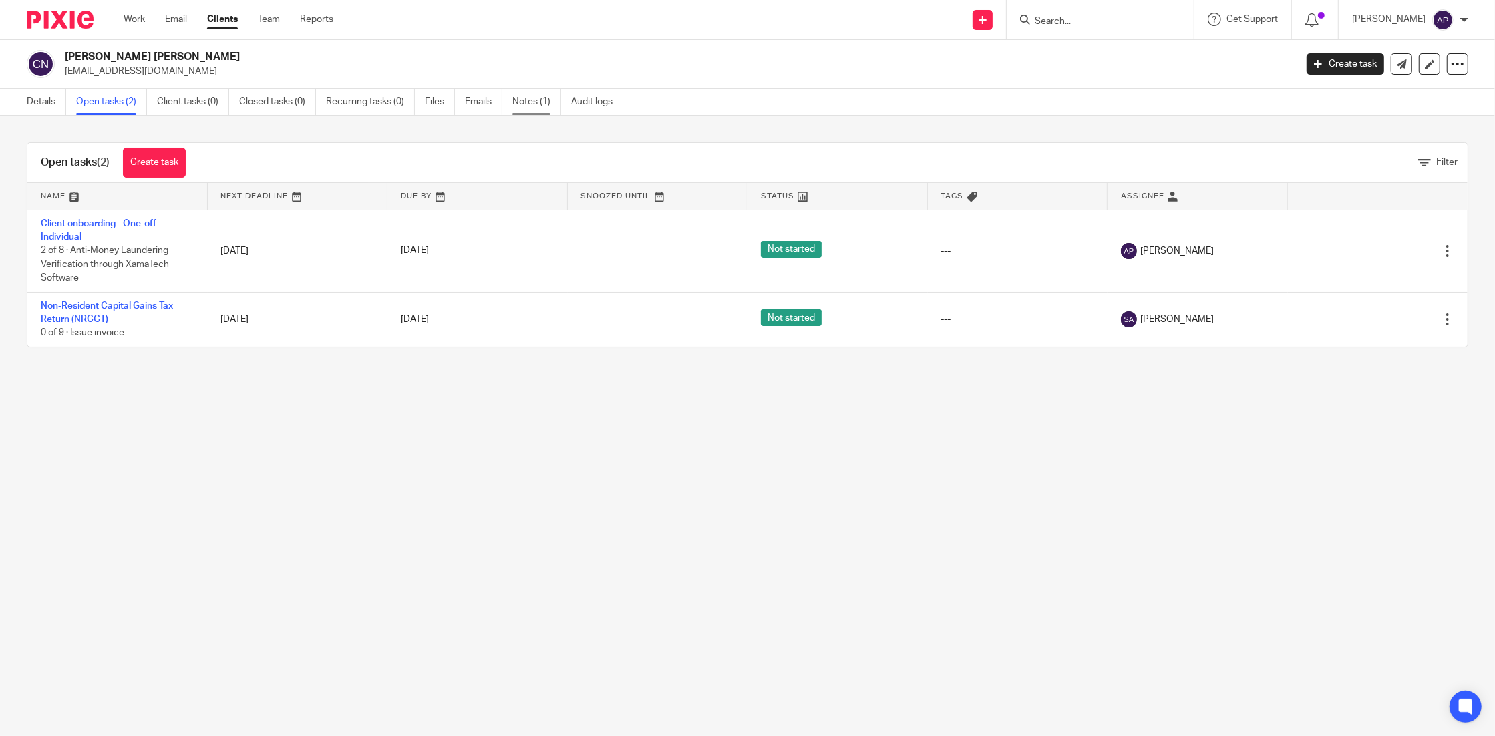
click at [546, 96] on link "Notes (1)" at bounding box center [536, 102] width 49 height 26
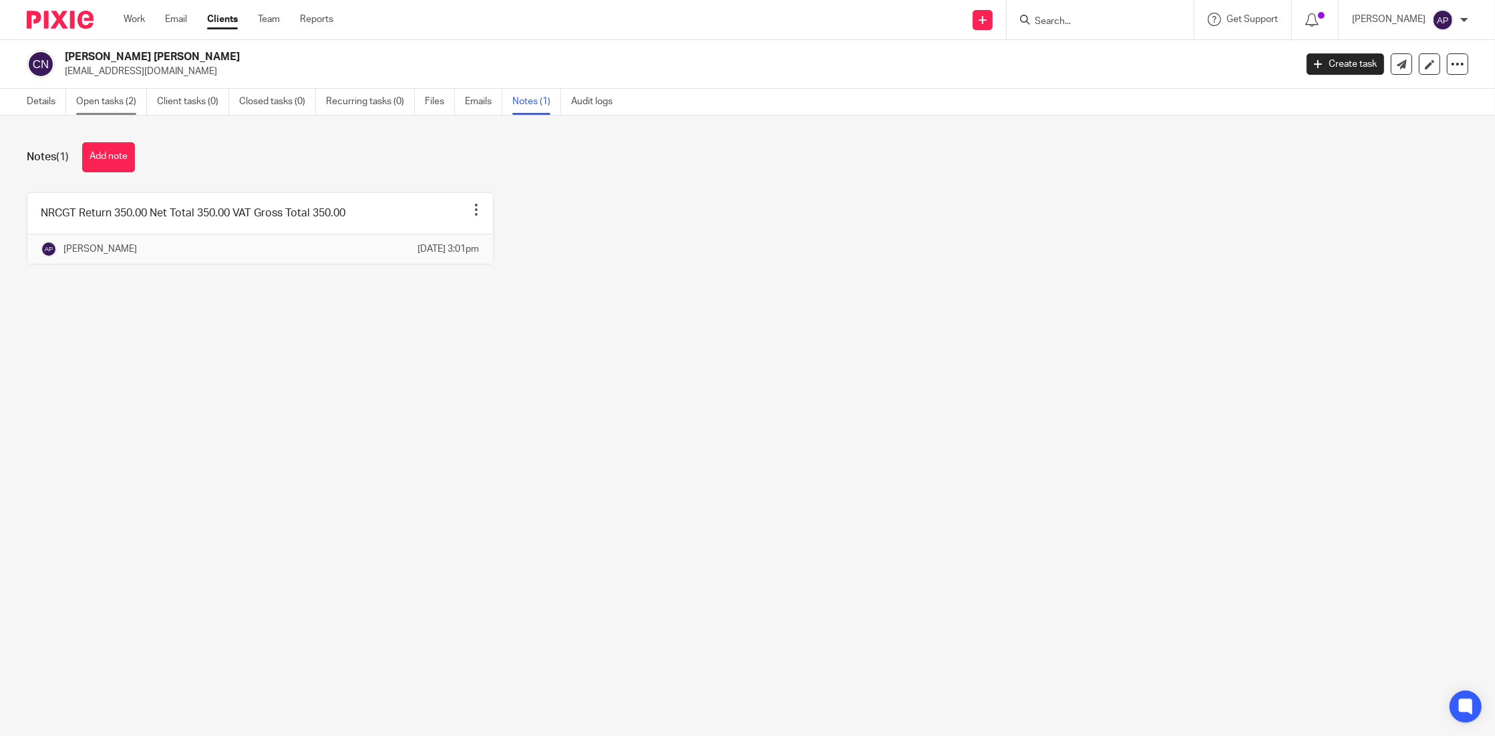
click at [116, 110] on link "Open tasks (2)" at bounding box center [111, 102] width 71 height 26
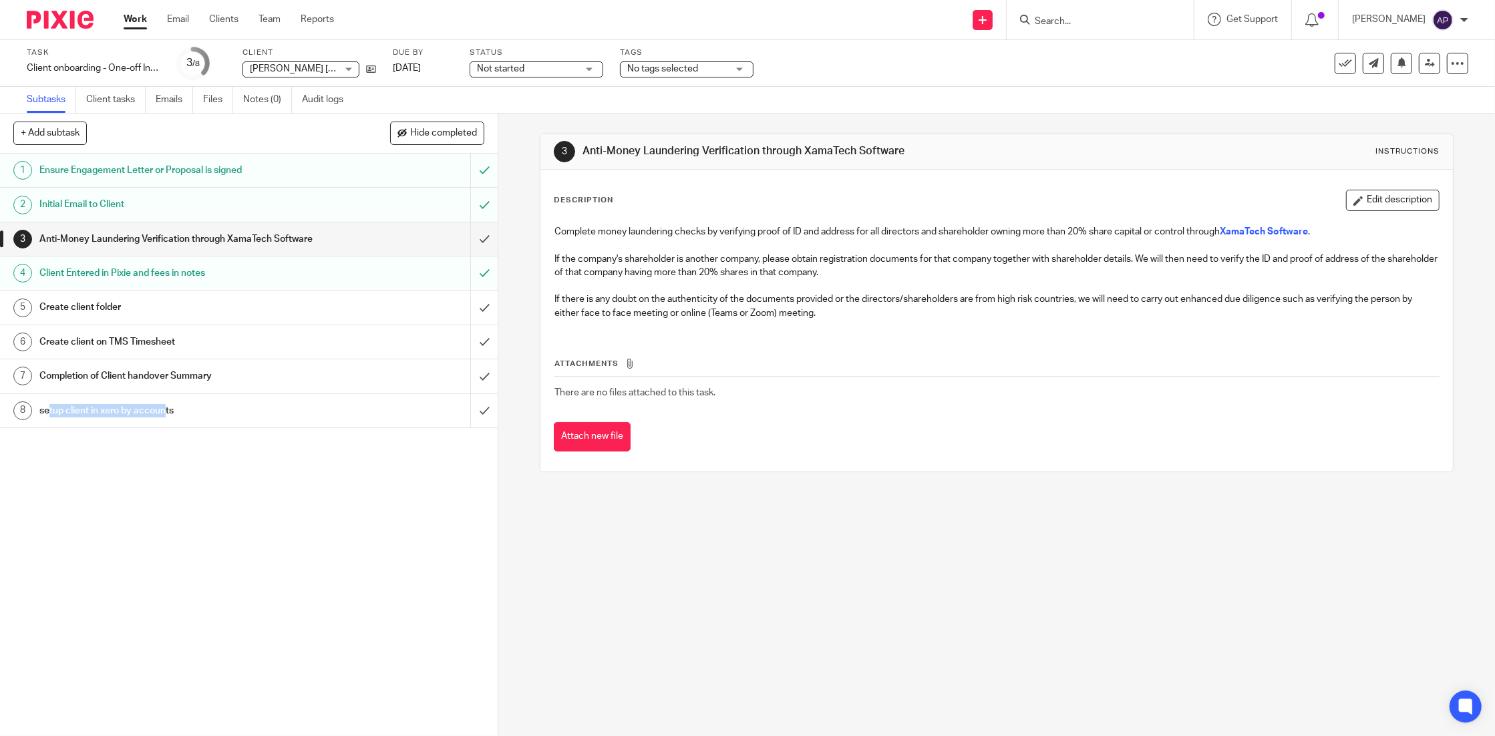
drag, startPoint x: 138, startPoint y: 505, endPoint x: 0, endPoint y: 318, distance: 232.3
click at [0, 350] on html "Work Email Clients Team Reports Work Email Clients Team Reports Settings Send n…" at bounding box center [747, 368] width 1495 height 736
click at [389, 447] on div "1 Ensure Engagement Letter or Proposal is signed 2 Initial Email to Client 3 An…" at bounding box center [249, 445] width 498 height 583
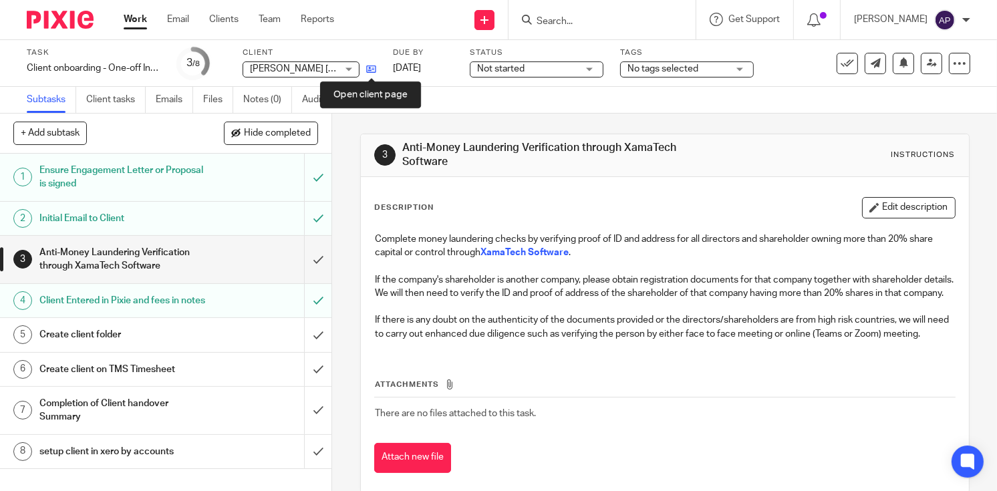
click at [371, 69] on icon at bounding box center [371, 69] width 10 height 10
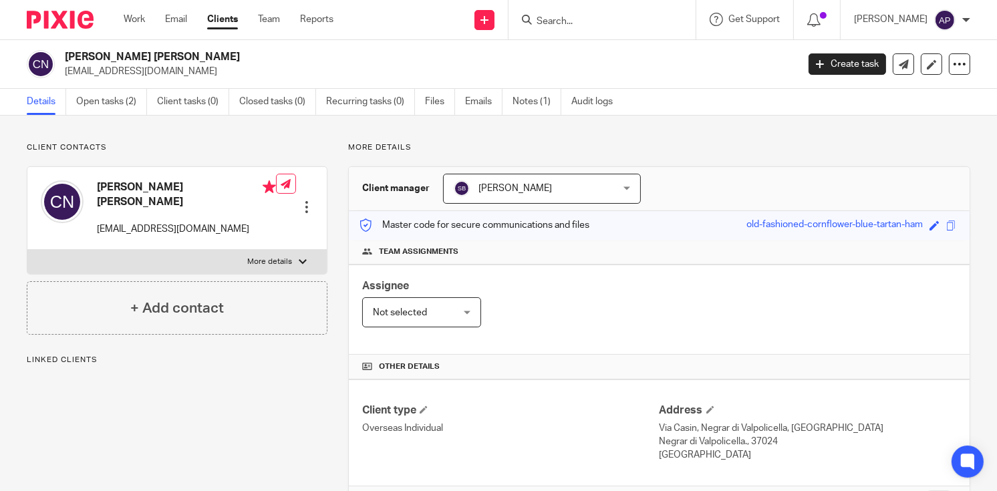
click at [86, 55] on h2 "[PERSON_NAME] [PERSON_NAME]" at bounding box center [354, 57] width 579 height 14
click at [86, 55] on h2 "Charlotte Lucy Nakano" at bounding box center [354, 57] width 579 height 14
copy h2 "Charlotte"
click at [161, 186] on h4 "Charlotte Lucy Nakano" at bounding box center [186, 194] width 179 height 29
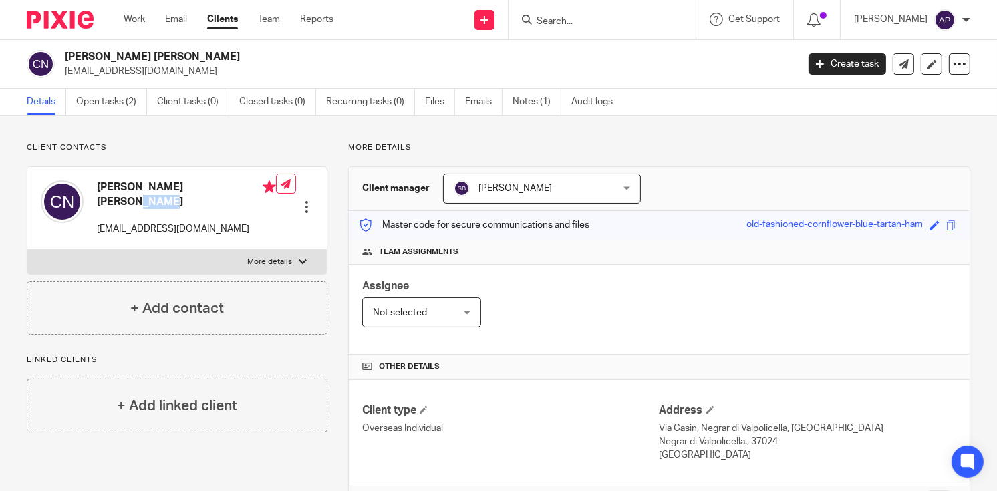
copy h4 "Lucy"
click at [203, 184] on h4 "[PERSON_NAME] [PERSON_NAME]" at bounding box center [186, 194] width 179 height 29
copy h4 "Nakano"
drag, startPoint x: 65, startPoint y: 70, endPoint x: 174, endPoint y: 69, distance: 109.6
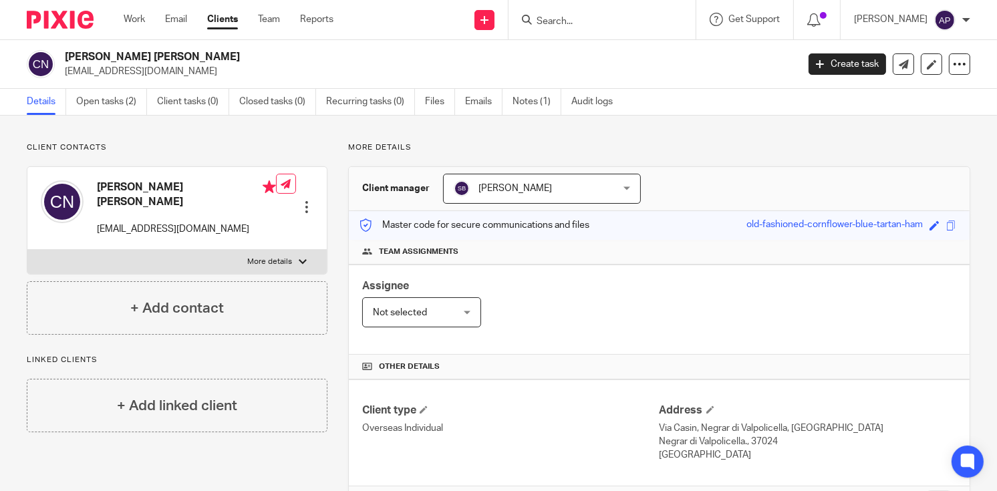
click at [174, 69] on p "baboonhead@yahoo.com" at bounding box center [427, 71] width 724 height 13
copy p "baboonhead@yahoo.com"
drag, startPoint x: 651, startPoint y: 423, endPoint x: 690, endPoint y: 428, distance: 39.7
click at [690, 428] on div "Client type Overseas Individual Address Via Casin, Negrar di Valpolicella, VR N…" at bounding box center [659, 433] width 621 height 107
drag, startPoint x: 690, startPoint y: 428, endPoint x: 861, endPoint y: 392, distance: 174.2
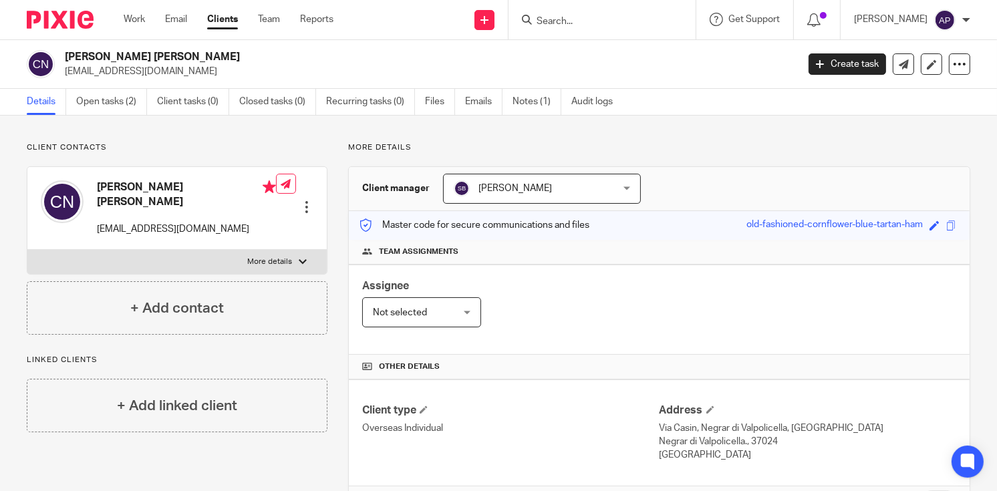
click at [861, 392] on div "Client type Overseas Individual Address Via Casin, Negrar di Valpolicella, VR N…" at bounding box center [659, 433] width 621 height 107
click at [856, 395] on div "Client type Overseas Individual Address Via Casin, Negrar di Valpolicella, VR N…" at bounding box center [659, 433] width 621 height 107
drag, startPoint x: 653, startPoint y: 422, endPoint x: 737, endPoint y: 425, distance: 84.2
click at [737, 425] on p "Via Casin, Negrar di Valpolicella, VR" at bounding box center [807, 428] width 297 height 13
copy p "Via Casin, Negrar di"
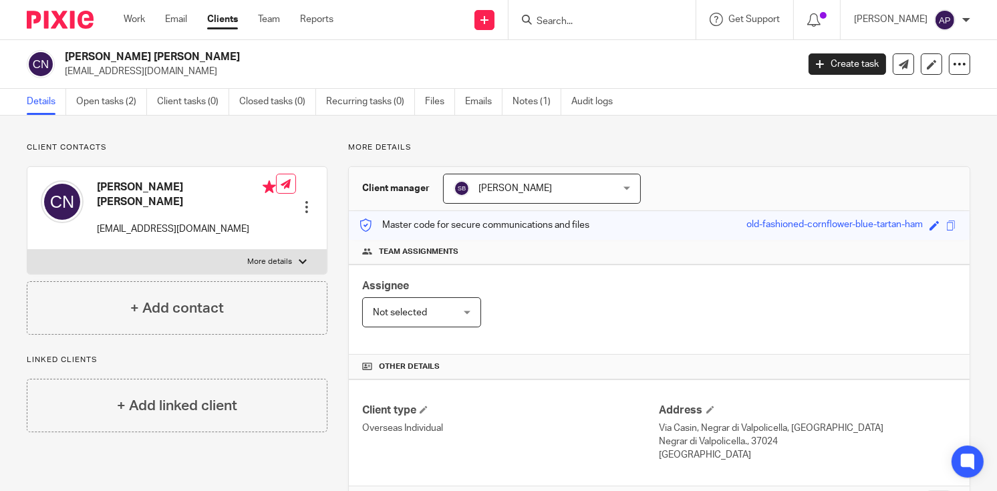
click at [748, 426] on p "Via Casin, Negrar di Valpolicella, VR" at bounding box center [807, 428] width 297 height 13
drag, startPoint x: 738, startPoint y: 425, endPoint x: 684, endPoint y: 437, distance: 55.4
click at [684, 437] on div "Address Via Casin, Negrar di Valpolicella, VR Negrar di Valpolicella., 37024 It…" at bounding box center [807, 433] width 297 height 59
copy div "Valpolicella, VR Negrar"
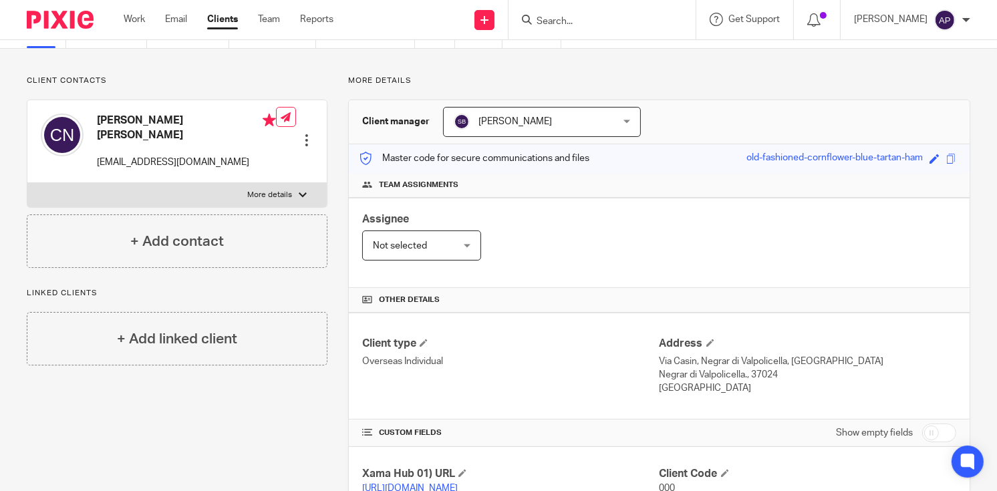
click at [737, 298] on h4 "Other details" at bounding box center [659, 300] width 594 height 11
drag, startPoint x: 683, startPoint y: 375, endPoint x: 744, endPoint y: 375, distance: 60.8
click at [744, 375] on p "Negrar di Valpolicella., 37024" at bounding box center [807, 374] width 297 height 13
copy p "di Valpolicella."
drag, startPoint x: 748, startPoint y: 371, endPoint x: 774, endPoint y: 371, distance: 26.1
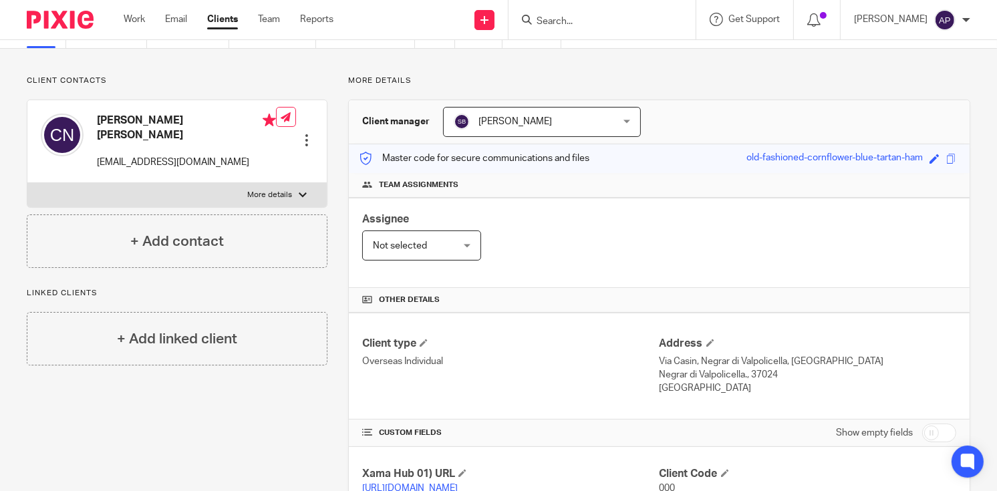
click at [774, 371] on p "Negrar di Valpolicella., 37024" at bounding box center [807, 374] width 297 height 13
copy p "37024"
drag, startPoint x: 653, startPoint y: 355, endPoint x: 670, endPoint y: 386, distance: 34.4
click at [670, 386] on div "Address Via Casin, Negrar di Valpolicella, VR Negrar di Valpolicella., 37024 It…" at bounding box center [807, 366] width 297 height 59
copy div "Via Casin, Negrar di Valpolicella, VR Negrar di Valpolicella., 37024 Italy"
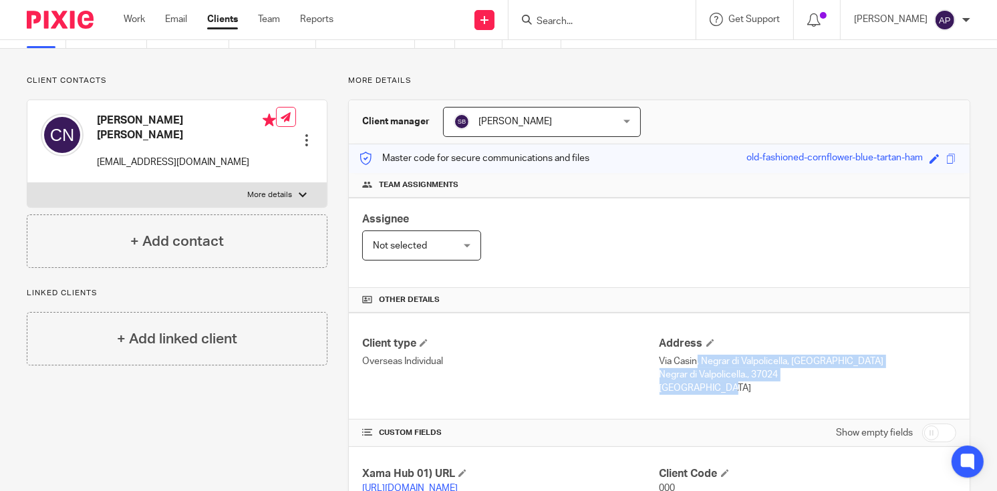
drag, startPoint x: 98, startPoint y: 116, endPoint x: 214, endPoint y: 120, distance: 117.0
click at [214, 120] on h4 "[PERSON_NAME] [PERSON_NAME]" at bounding box center [186, 128] width 179 height 29
copy h4 "[PERSON_NAME] [PERSON_NAME]"
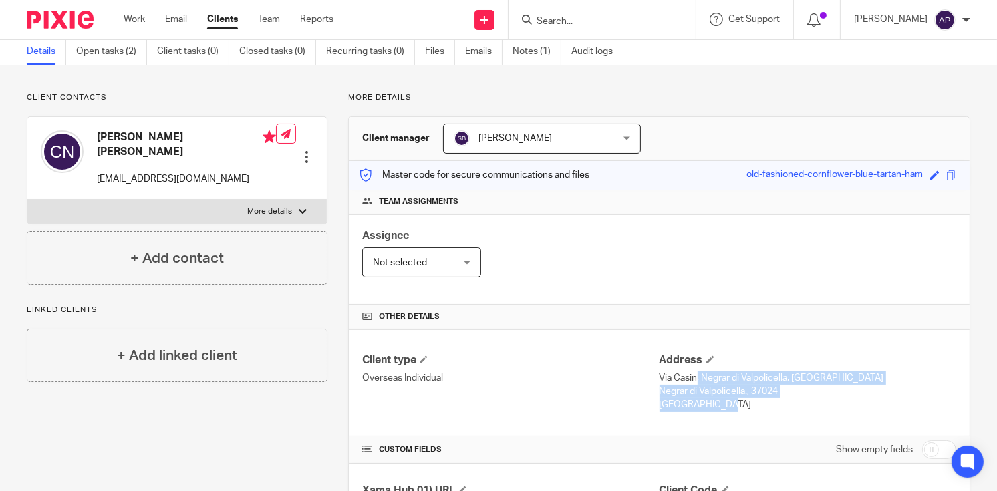
scroll to position [0, 0]
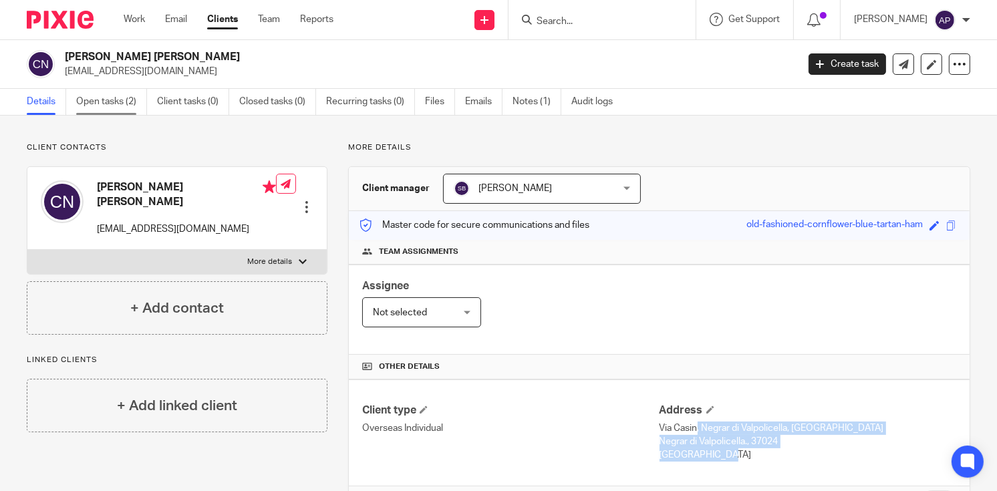
click at [108, 108] on link "Open tasks (2)" at bounding box center [111, 102] width 71 height 26
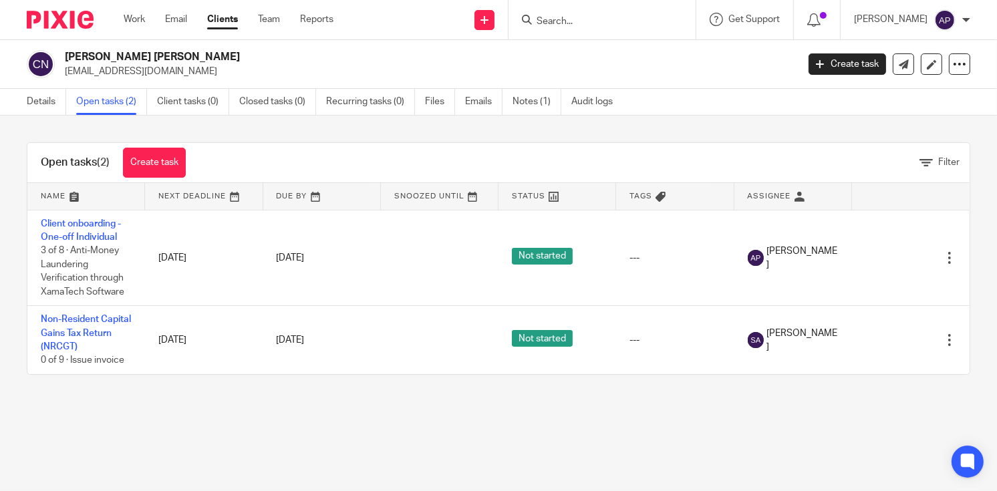
drag, startPoint x: 64, startPoint y: 55, endPoint x: 186, endPoint y: 55, distance: 122.3
click at [186, 55] on div "[PERSON_NAME] [PERSON_NAME] [EMAIL_ADDRESS][DOMAIN_NAME]" at bounding box center [408, 64] width 762 height 28
copy h2 "[PERSON_NAME] [PERSON_NAME]"
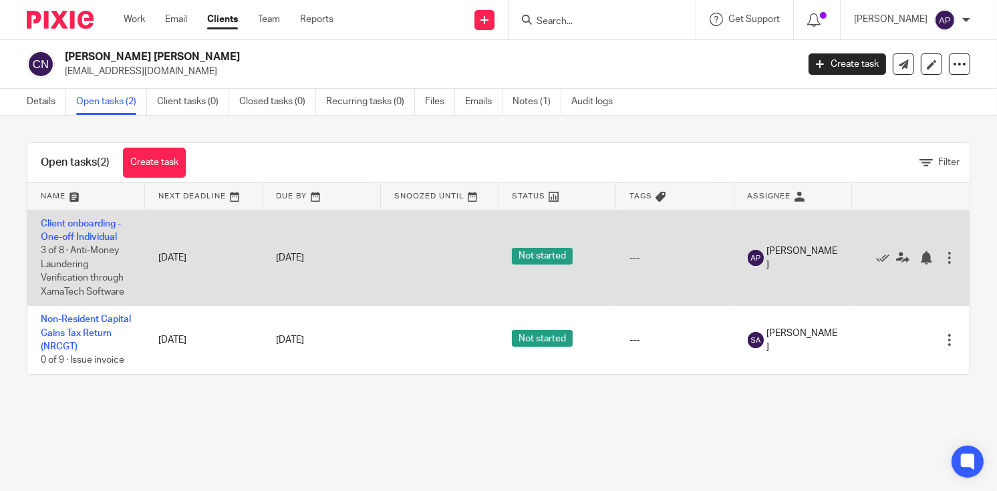
click at [96, 229] on td "Client onboarding - One-off Individual 3 of 8 · Anti-Money Laundering Verificat…" at bounding box center [86, 258] width 118 height 96
click at [88, 223] on link "Client onboarding - One-off Individual" at bounding box center [81, 230] width 80 height 23
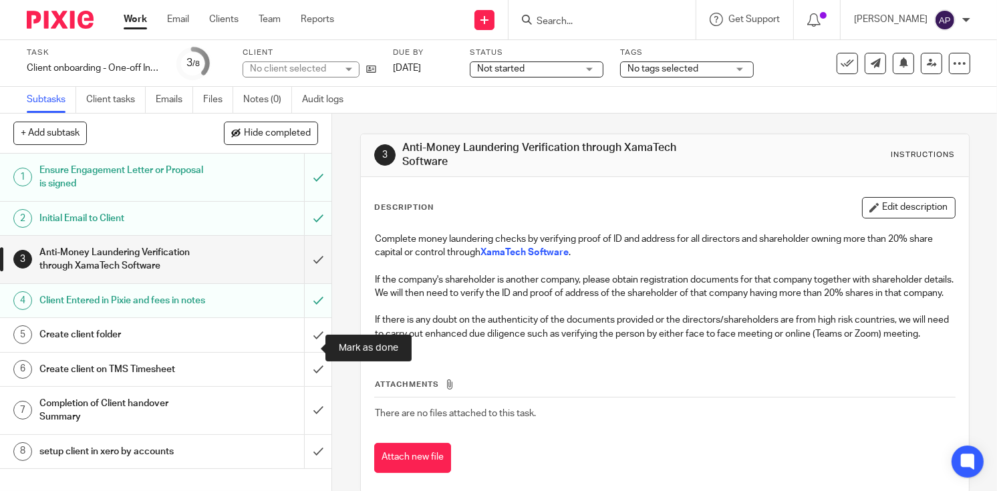
click at [304, 349] on input "submit" at bounding box center [165, 334] width 331 height 33
